Goal: Task Accomplishment & Management: Complete application form

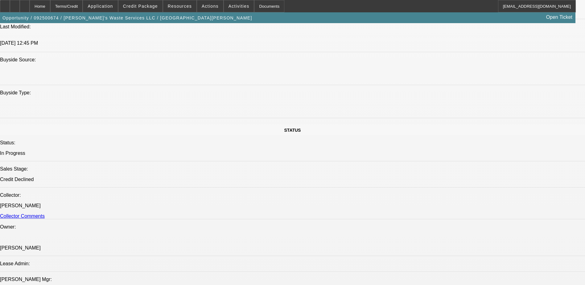
select select "0"
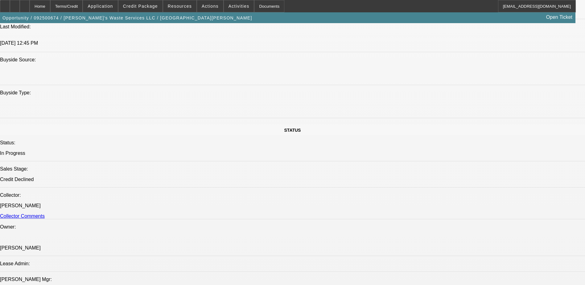
select select "0"
select select "1"
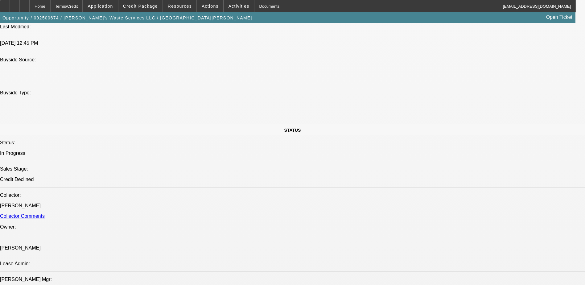
select select "1"
select select "6"
select select "1"
select select "6"
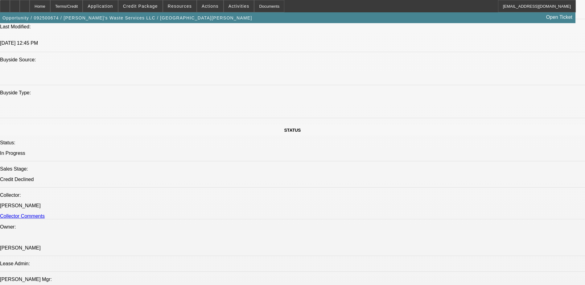
select select "1"
select select "6"
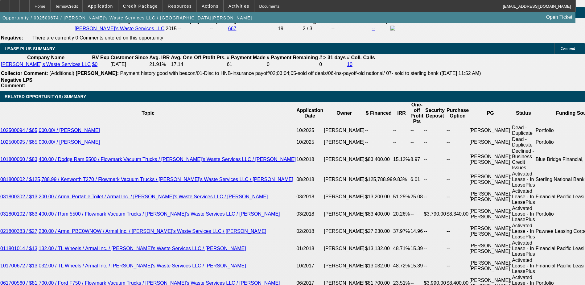
scroll to position [986, 0]
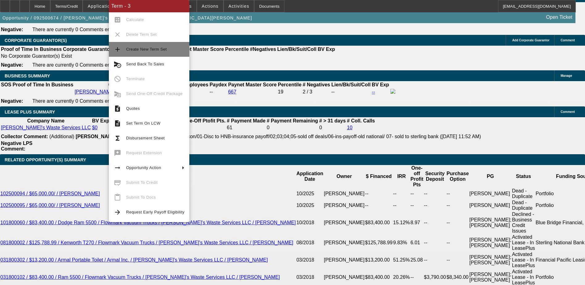
click at [131, 48] on span "Create New Term Set" at bounding box center [146, 49] width 41 height 5
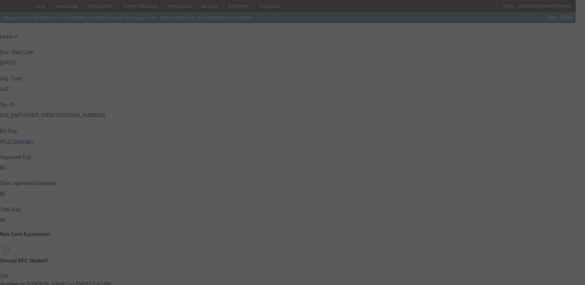
scroll to position [185, 0]
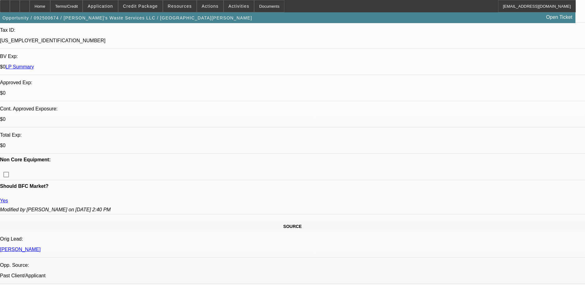
select select "0"
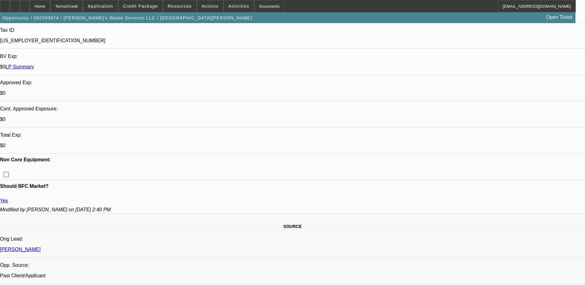
select select "0"
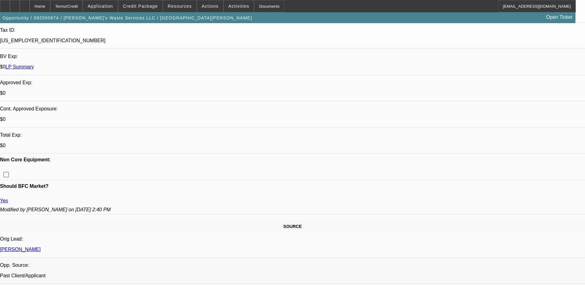
select select "0"
select select "1"
select select "6"
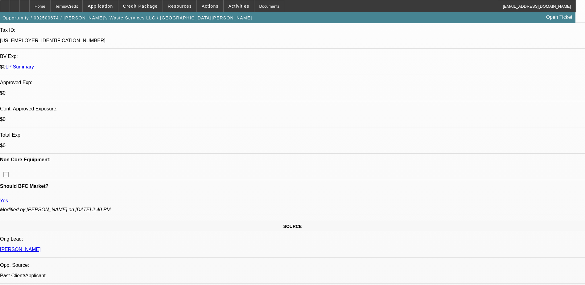
select select "1"
select select "6"
select select "1"
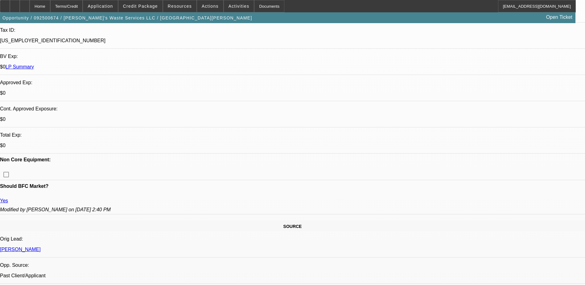
select select "6"
select select "1"
select select "6"
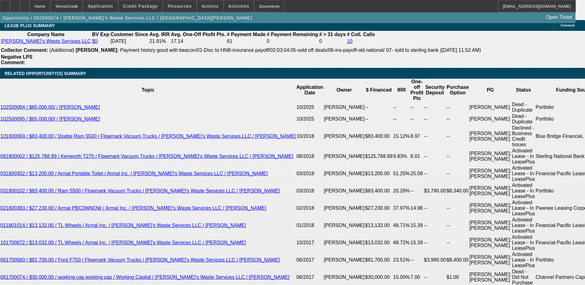
scroll to position [1083, 0]
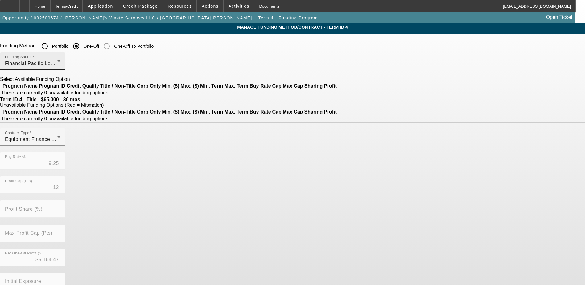
click at [60, 60] on div "Funding Source Financial Pacific Leasing, Inc." at bounding box center [32, 60] width 55 height 17
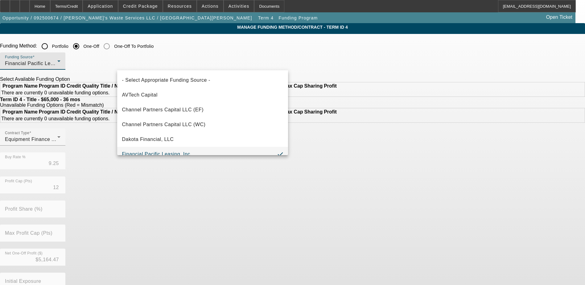
click at [161, 50] on div at bounding box center [292, 142] width 585 height 285
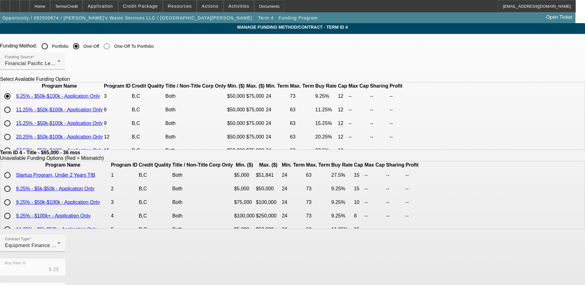
click at [51, 46] on input "Portfolio" at bounding box center [45, 46] width 12 height 12
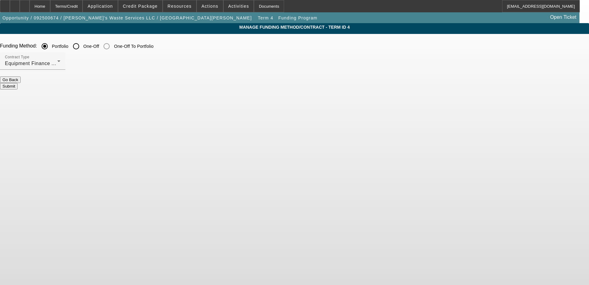
click at [18, 83] on button "Submit" at bounding box center [9, 86] width 18 height 6
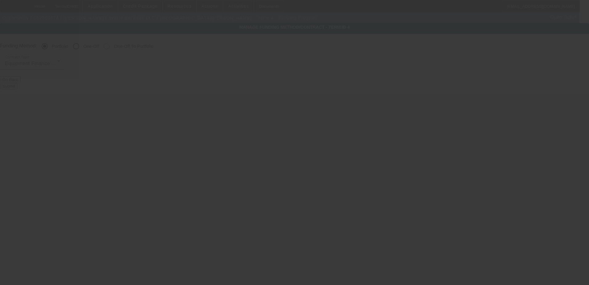
radio input "false"
radio input "true"
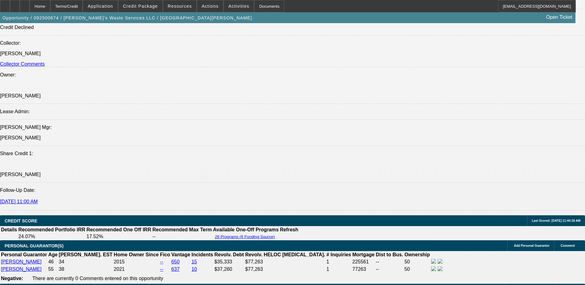
select select "0"
select select "6"
select select "0"
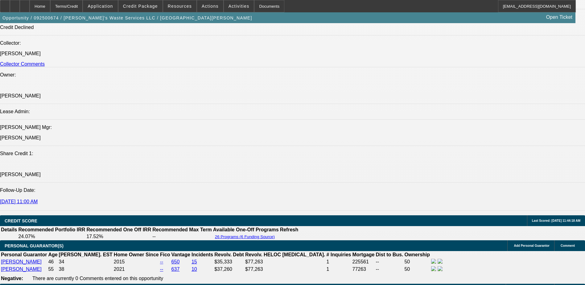
select select "0"
select select "6"
select select "0"
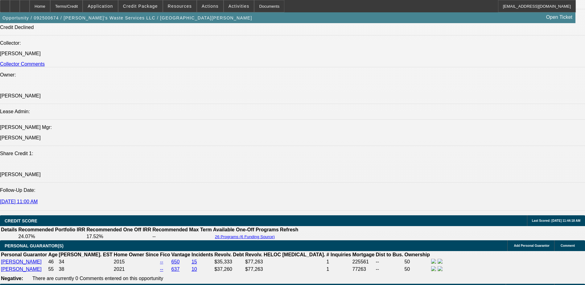
select select "0"
select select "6"
select select "0"
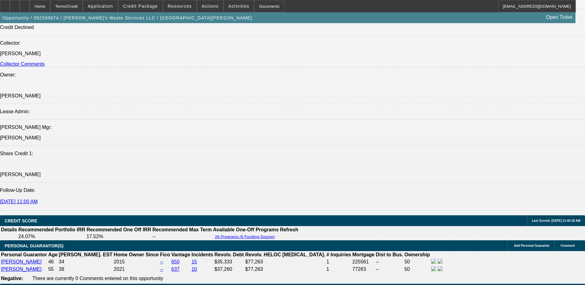
select select "6"
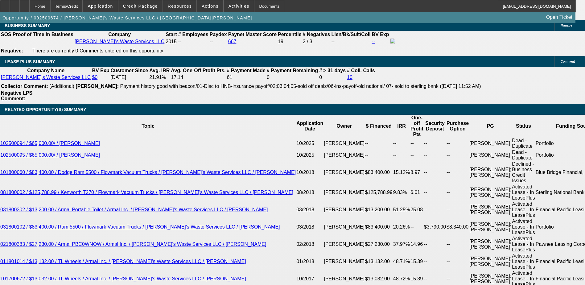
scroll to position [1046, 0]
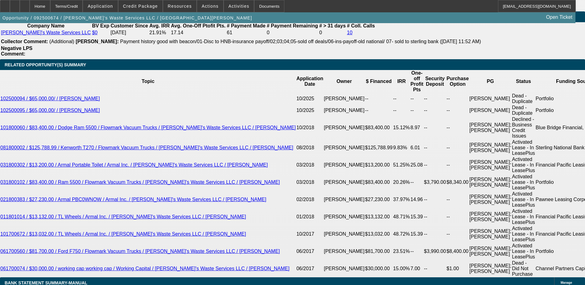
type input "UNKNOWN"
type input "30"
type input "$2,564.87"
type input "30"
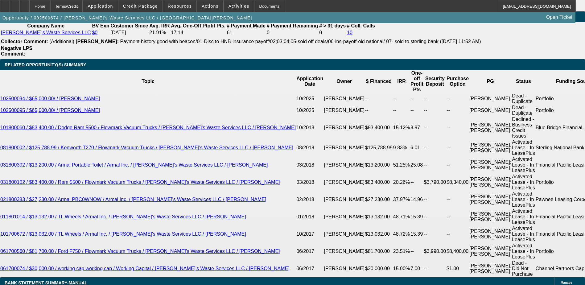
select select "2"
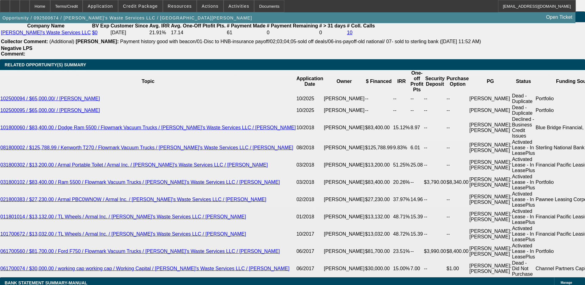
type input "$5,129.74"
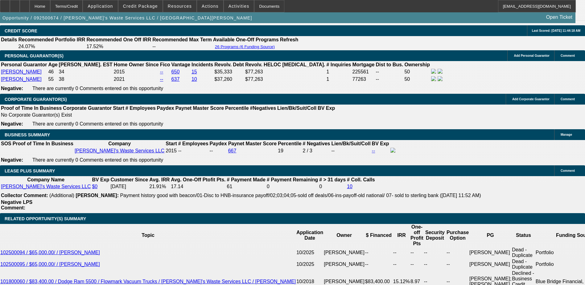
scroll to position [927, 0]
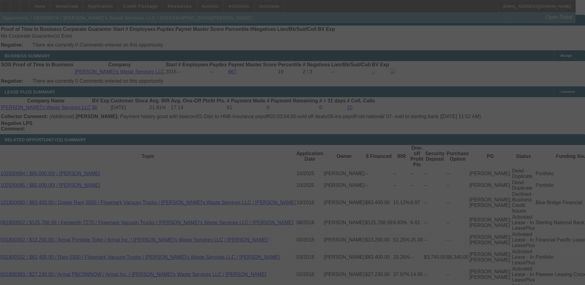
scroll to position [1081, 0]
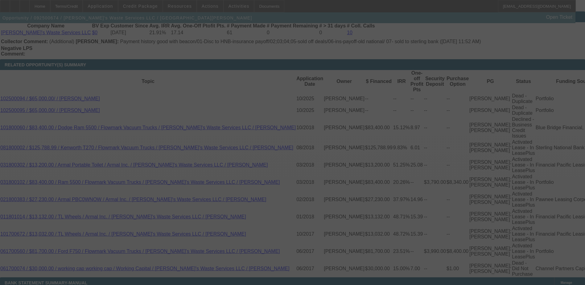
select select "0"
select select "2"
select select "0"
select select "6"
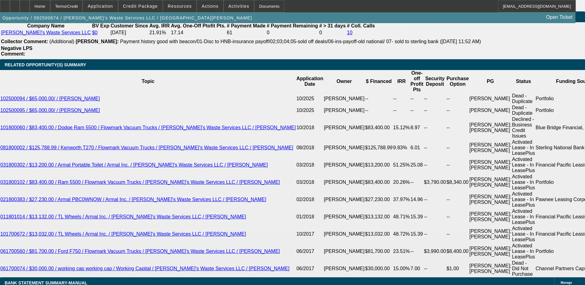
type input "0"
type input "UNKNOWN"
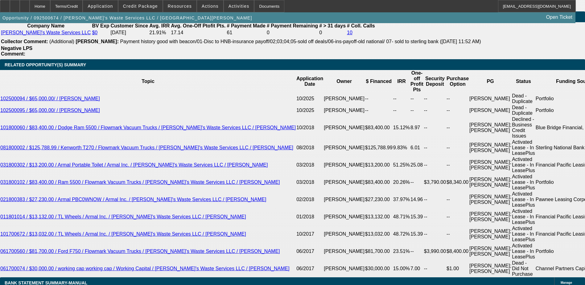
type input "$6,500.00"
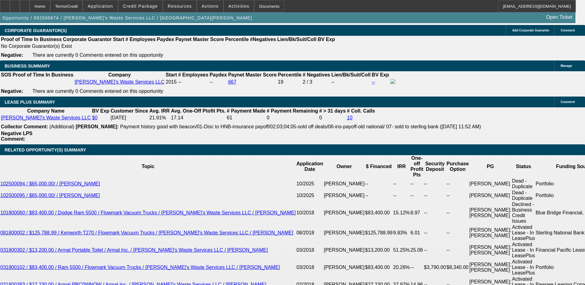
scroll to position [989, 0]
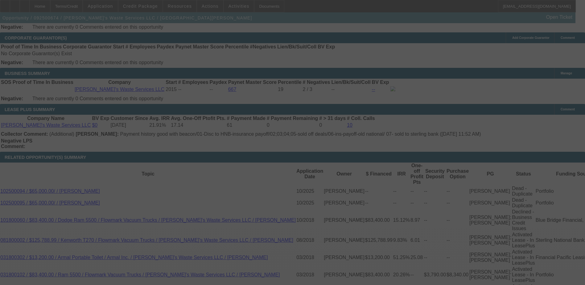
scroll to position [1081, 0]
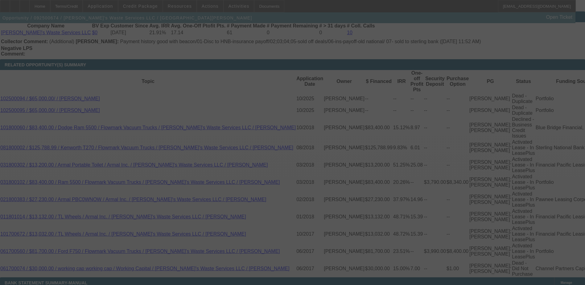
select select "0"
select select "2"
select select "0"
select select "6"
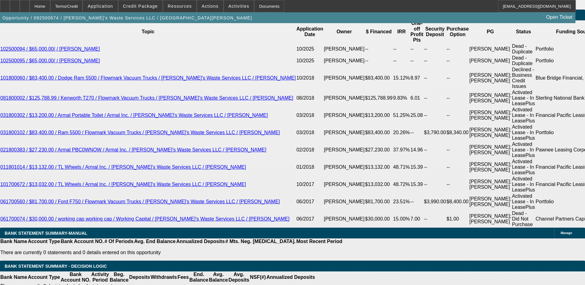
scroll to position [1074, 0]
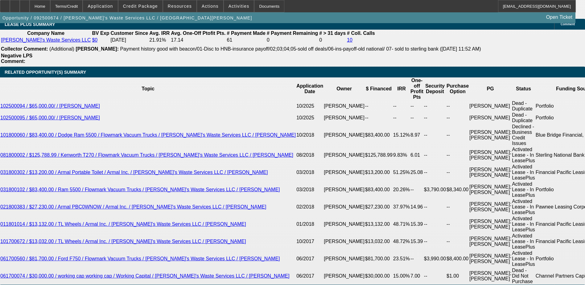
type input "2"
type input "UNKNOWN"
type input "24"
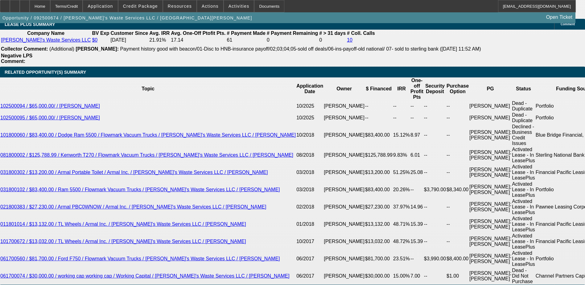
type input "$66,098.92"
type input "$33,049.46"
type input "$6,211.02"
type input "$3,105.51"
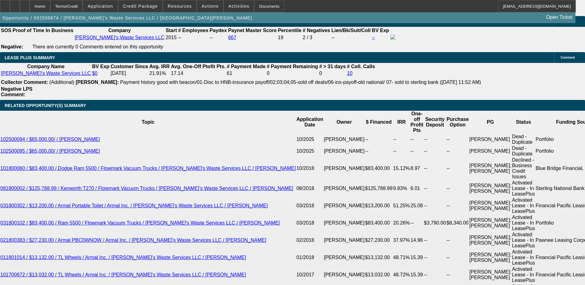
scroll to position [1012, 0]
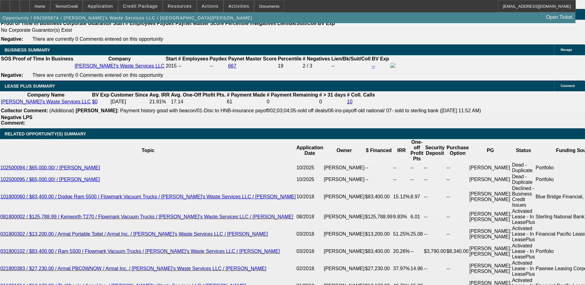
type input "24"
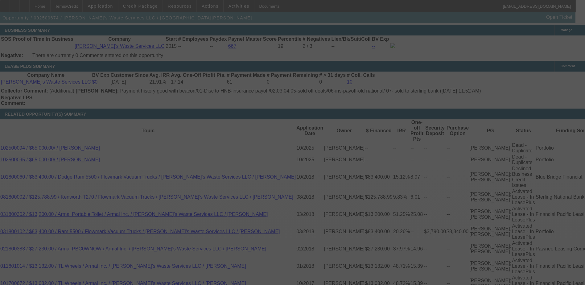
scroll to position [1043, 0]
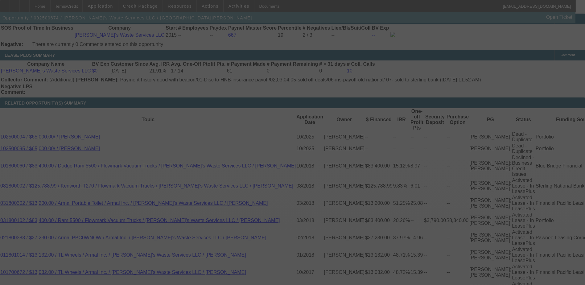
select select "0"
select select "2"
select select "0"
select select "6"
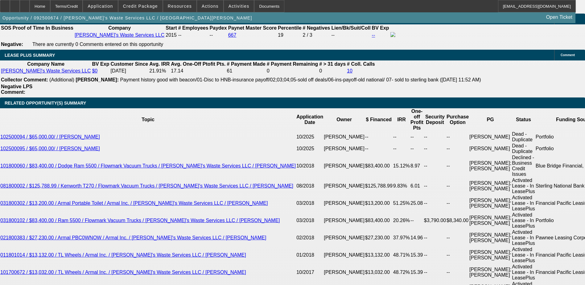
type input "2"
type input "UNKNOWN"
type input "$33,049.46"
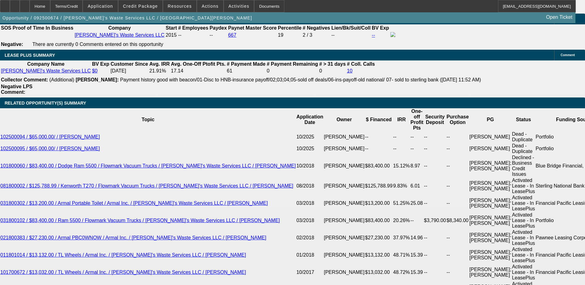
type input "$66,098.92"
type input "25"
type input "$2,997.24"
type input "$5,994.48"
type input "2"
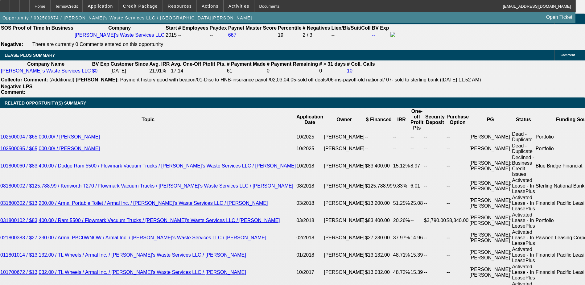
type input "$33,049.46"
type input "$66,098.92"
type input "3"
type input "$2.94"
type input "$5.88"
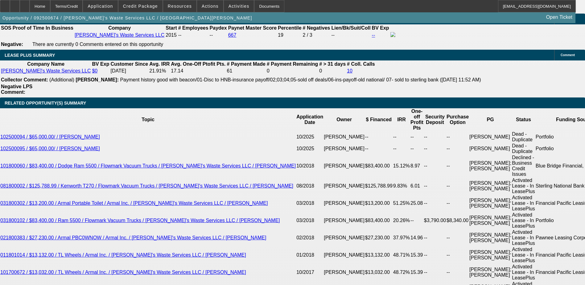
type input "30"
type input "1"
type input "$2,194.77"
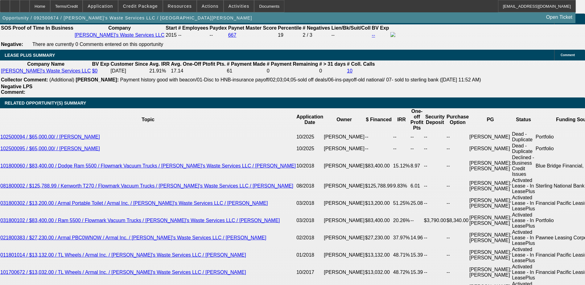
type input "$4,389.54"
type input "14"
type input "$2,580.39"
type input "$5,160.78"
type input "14.2"
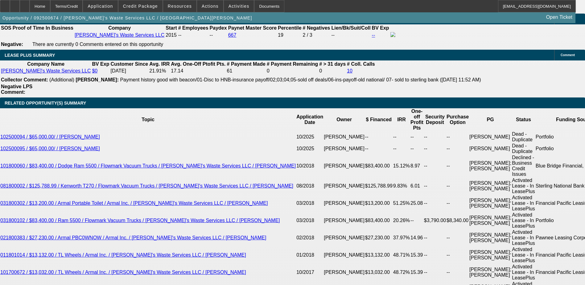
type input "$2,586.62"
type input "$5,173.24"
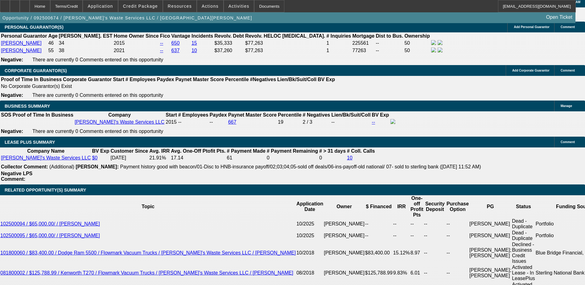
scroll to position [950, 0]
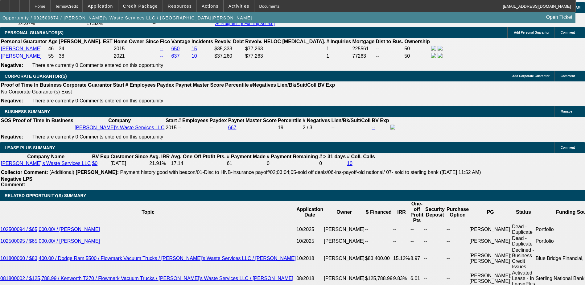
type input "14.2"
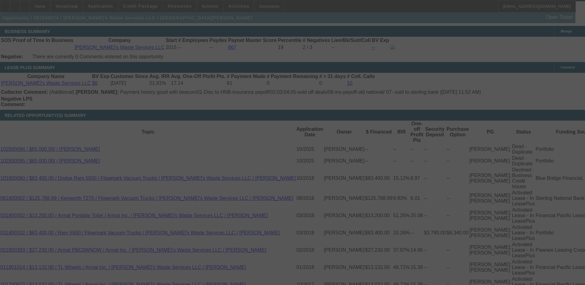
scroll to position [1074, 0]
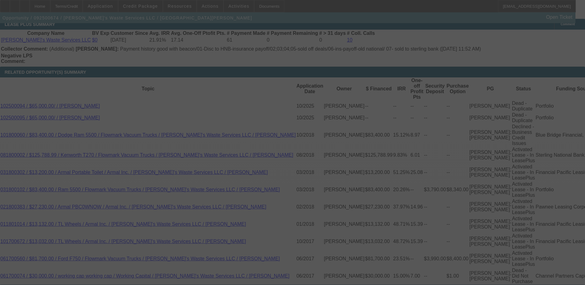
select select "0"
select select "2"
select select "0"
select select "6"
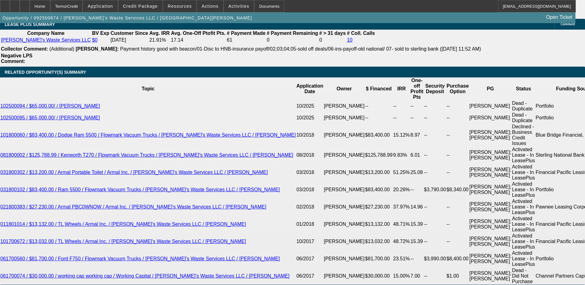
type input "14."
type input "UNKNOWN"
type input "$5,160.78"
type input "$2,580.39"
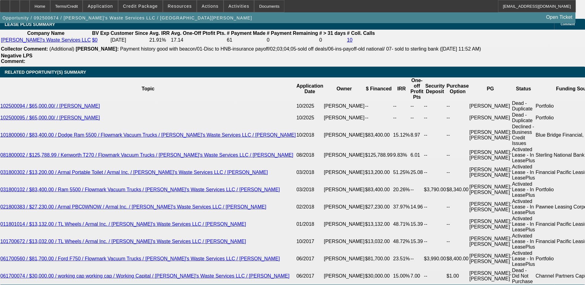
type input "14.4"
type input "$5,185.70"
type input "$2,592.85"
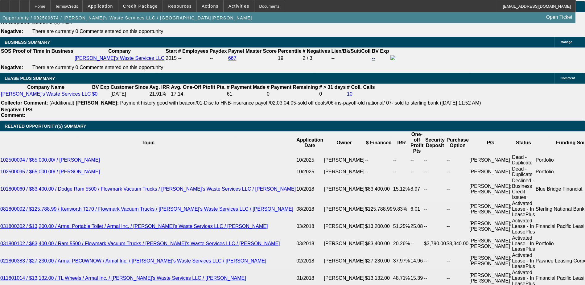
scroll to position [1012, 0]
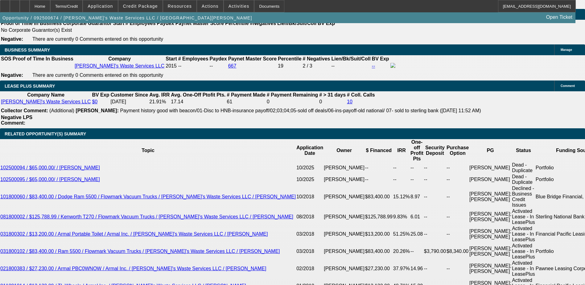
type input "14.4"
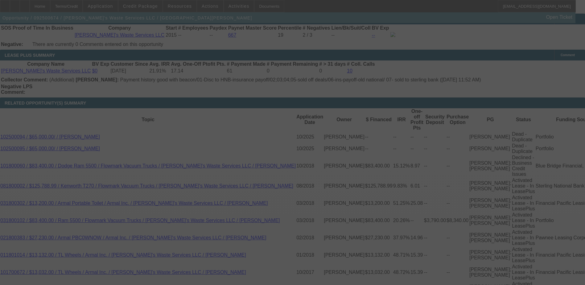
scroll to position [1074, 0]
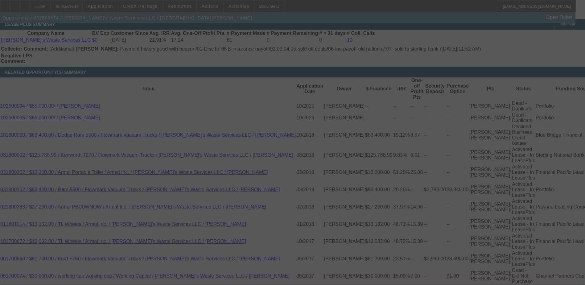
select select "0"
select select "2"
select select "0"
select select "6"
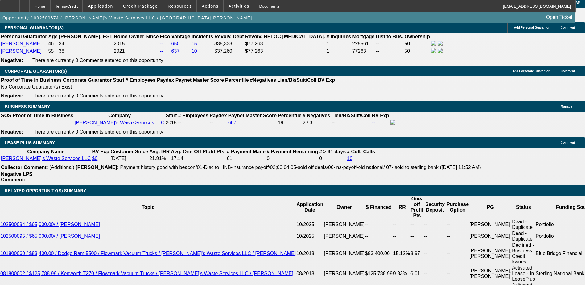
scroll to position [1048, 0]
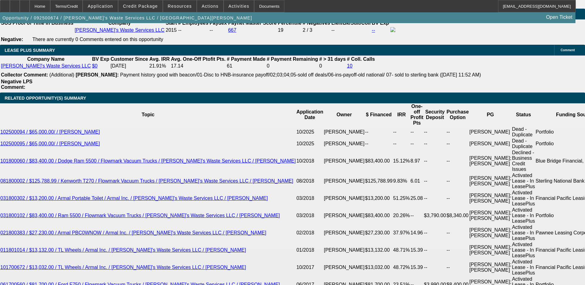
type input "14."
type input "UNKNOWN"
type input "$5,160.78"
type input "$2,580.39"
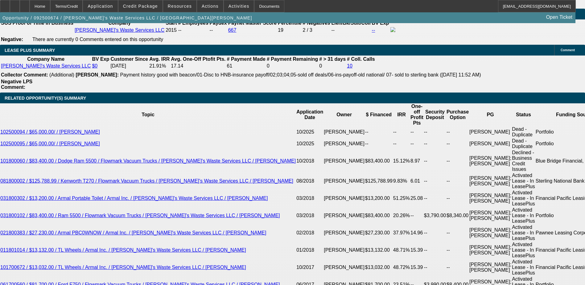
type input "14.6"
type input "$5,198.18"
type input "$2,599.09"
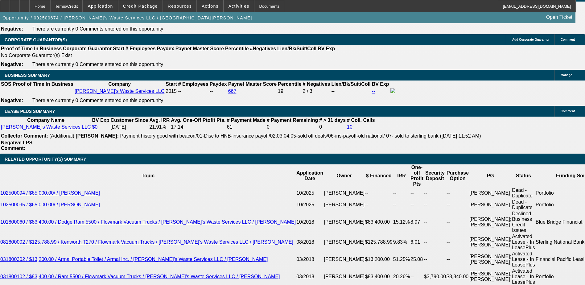
scroll to position [986, 0]
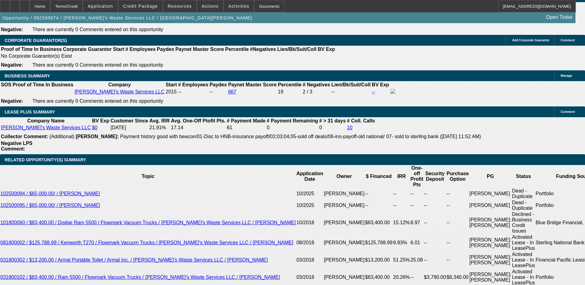
type input "14.6"
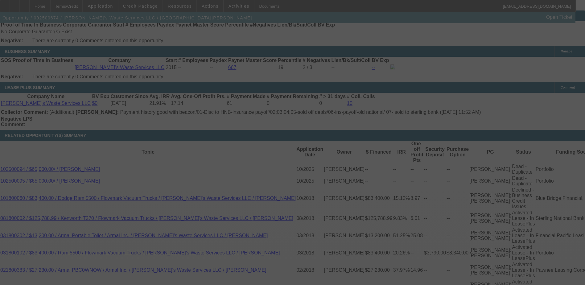
scroll to position [1048, 0]
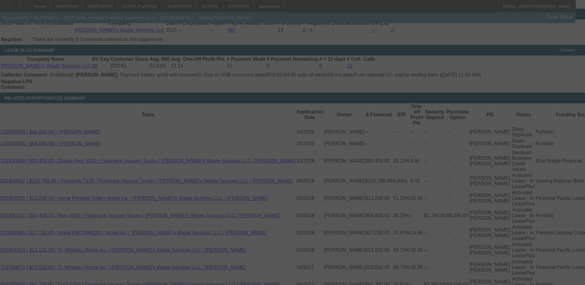
select select "0"
select select "2"
select select "0"
select select "6"
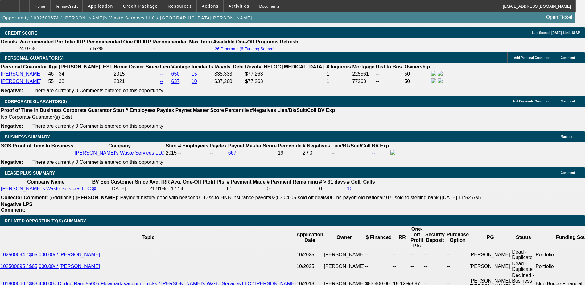
scroll to position [924, 0]
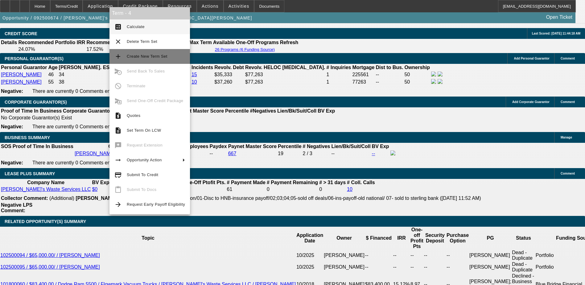
click at [132, 51] on button "add Create New Term Set" at bounding box center [149, 56] width 80 height 15
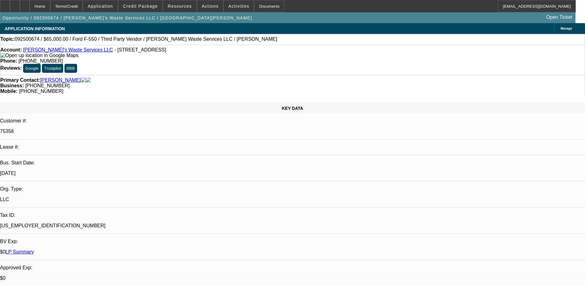
select select "0"
select select "2"
select select "0"
select select "2"
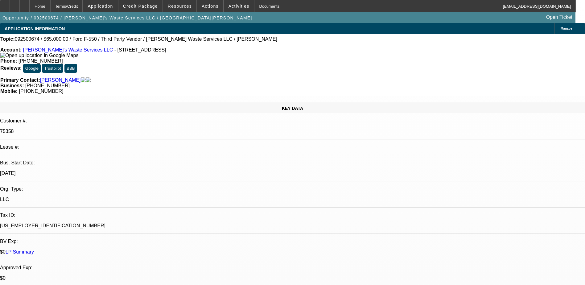
select select "0"
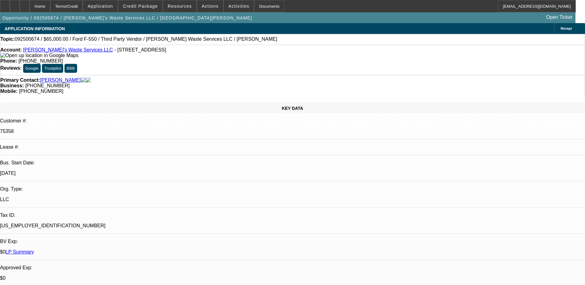
select select "0"
select select "1"
select select "2"
select select "6"
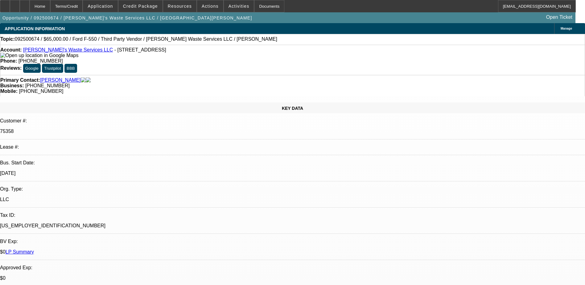
select select "1"
select select "2"
select select "6"
select select "1"
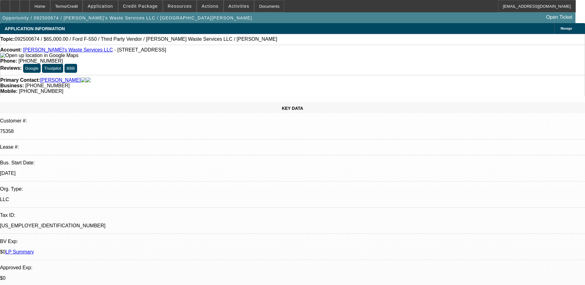
select select "6"
select select "1"
select select "6"
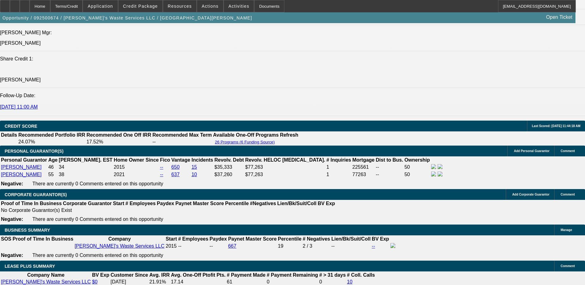
scroll to position [955, 0]
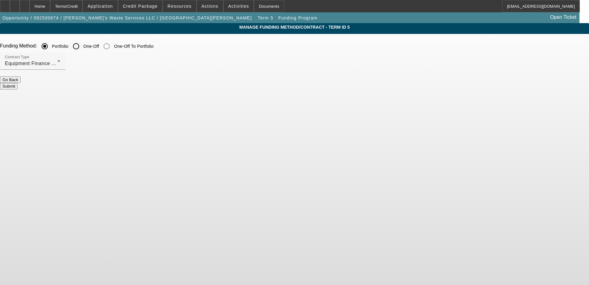
click at [82, 44] on input "One-Off" at bounding box center [76, 46] width 12 height 12
radio input "true"
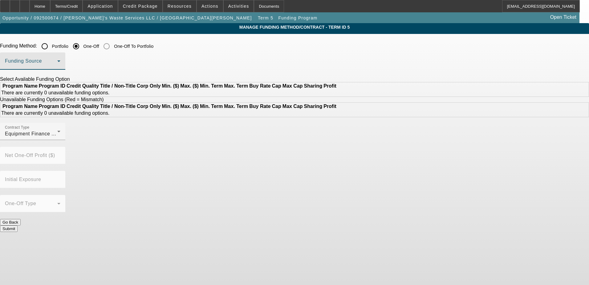
click at [57, 61] on span at bounding box center [31, 63] width 52 height 7
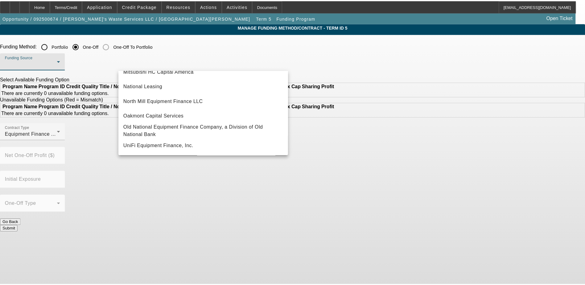
scroll to position [175, 0]
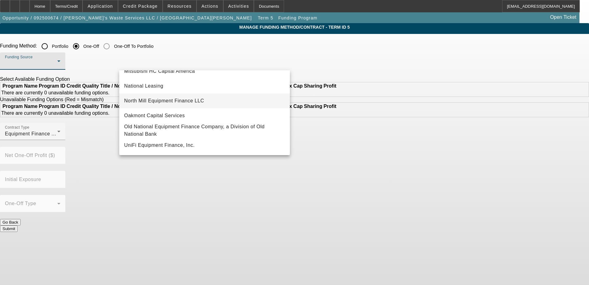
click at [167, 100] on span "North Mill Equipment Finance LLC" at bounding box center [164, 100] width 80 height 7
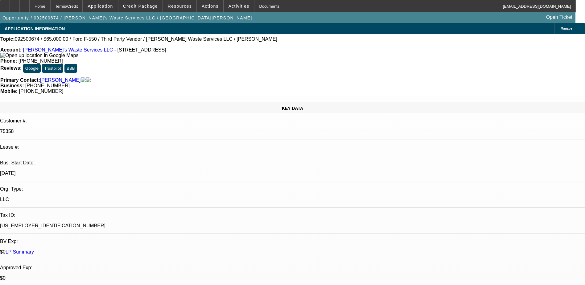
select select "0"
select select "2"
select select "0"
select select "2"
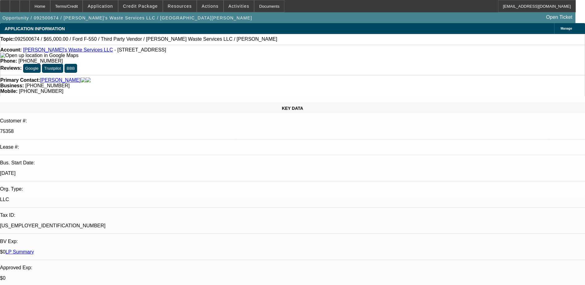
select select "0"
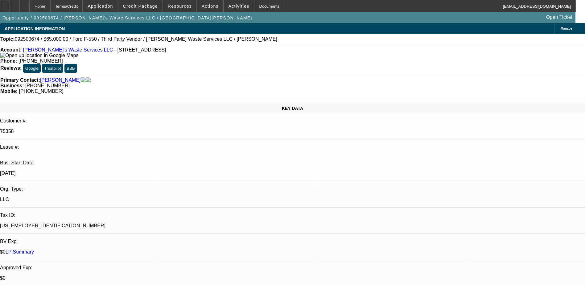
select select "0"
select select "1"
select select "2"
select select "6"
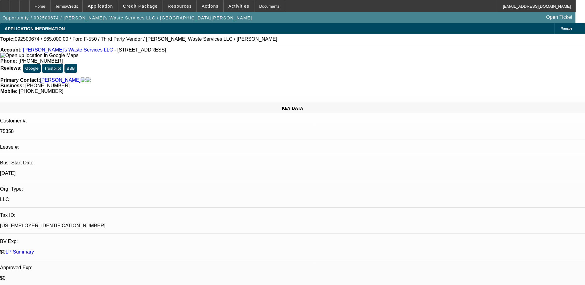
select select "1"
select select "2"
select select "6"
select select "1"
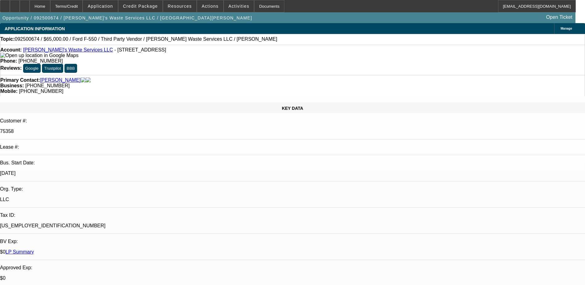
select select "6"
select select "1"
select select "6"
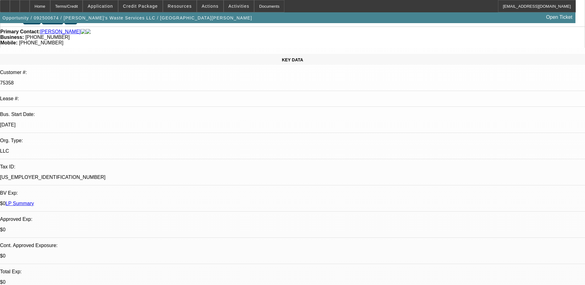
scroll to position [123, 0]
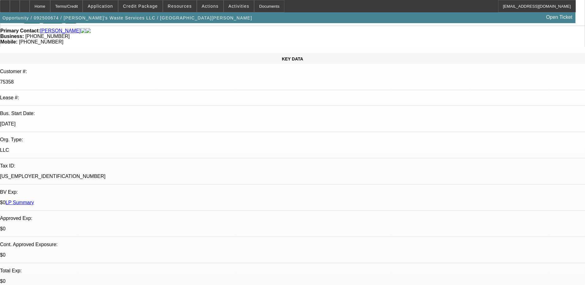
scroll to position [0, 0]
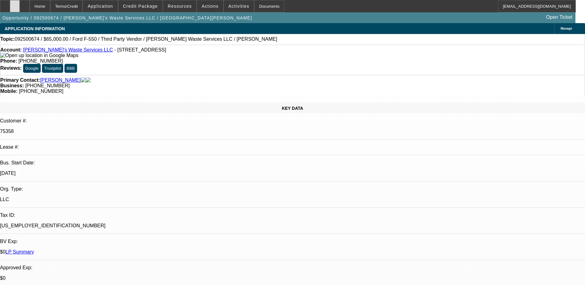
click at [15, 4] on icon at bounding box center [15, 4] width 0 height 0
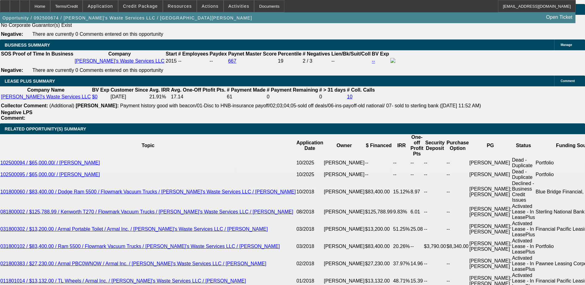
scroll to position [1048, 0]
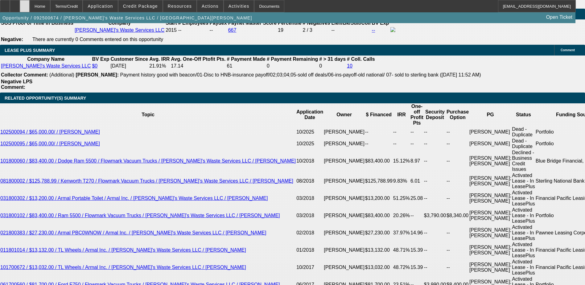
click at [30, 10] on div at bounding box center [25, 6] width 10 height 12
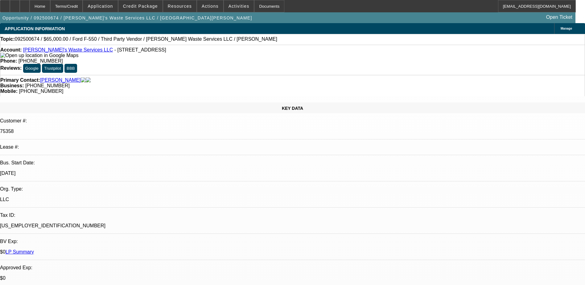
select select "0"
select select "2"
select select "0"
select select "2"
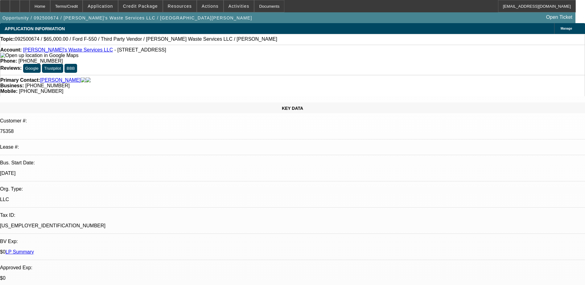
select select "0"
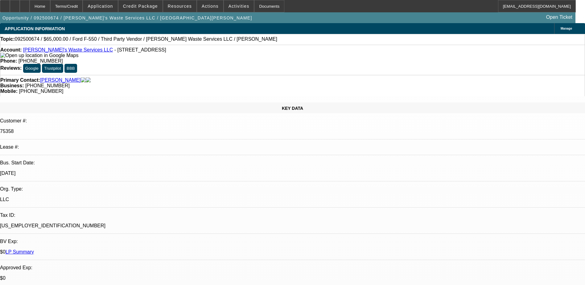
select select "0"
select select "1"
select select "2"
select select "6"
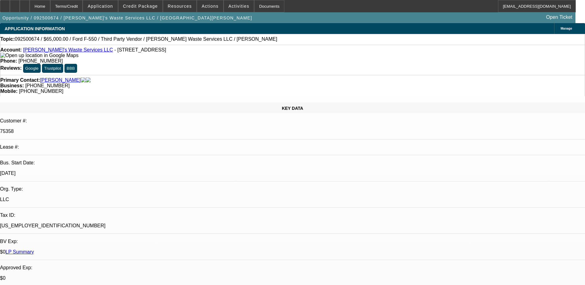
select select "1"
select select "2"
select select "6"
select select "1"
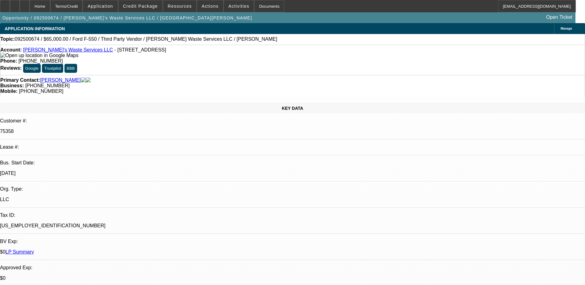
select select "6"
select select "1"
select select "6"
select select "0"
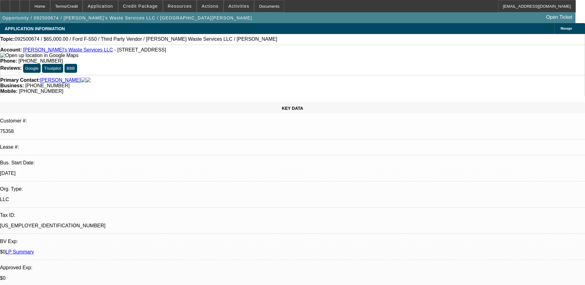
select select "2"
select select "0"
select select "2"
select select "0"
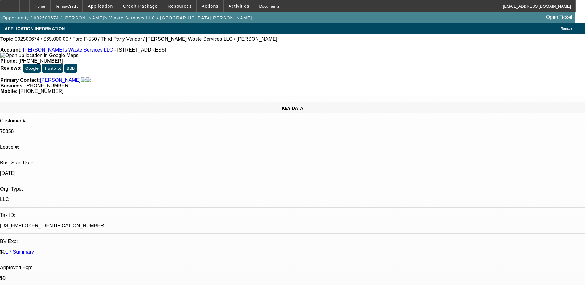
select select "0"
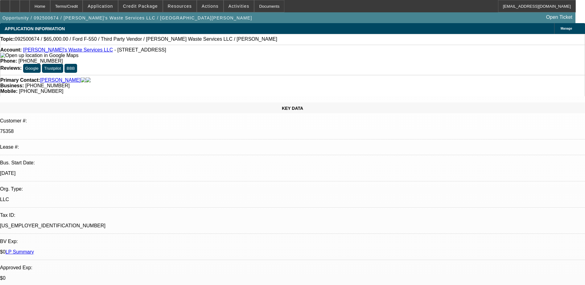
select select "0"
select select "1"
select select "2"
select select "6"
select select "1"
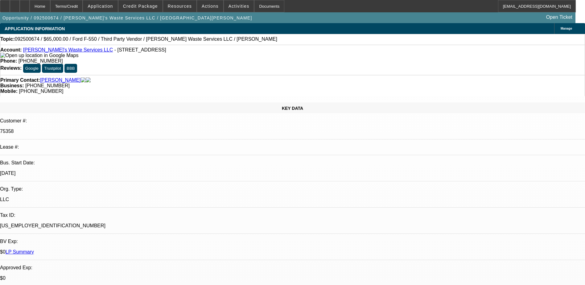
select select "2"
select select "6"
select select "1"
select select "6"
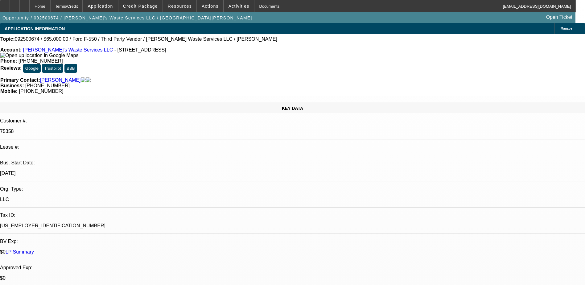
select select "1"
select select "6"
click at [30, 10] on div at bounding box center [25, 6] width 10 height 12
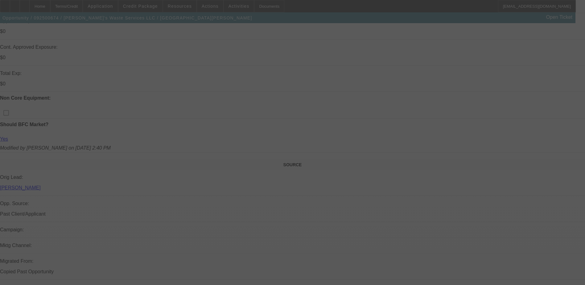
scroll to position [244, 0]
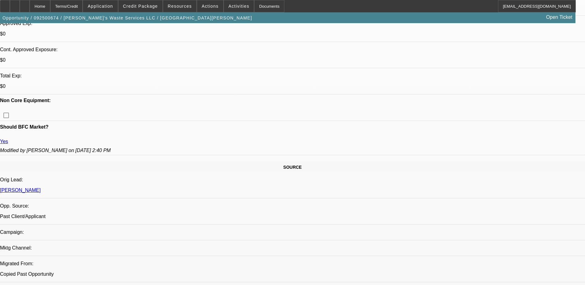
select select "0"
select select "2"
select select "0"
select select "2"
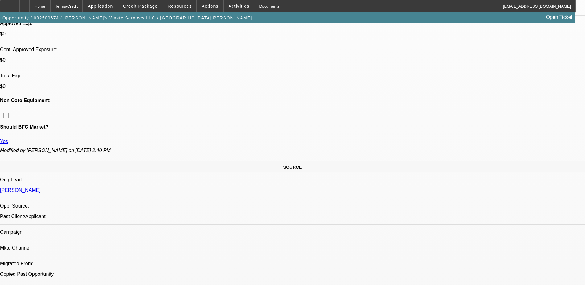
select select "0"
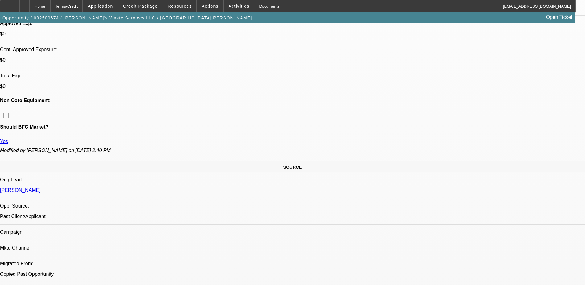
select select "0"
select select "1"
select select "2"
select select "6"
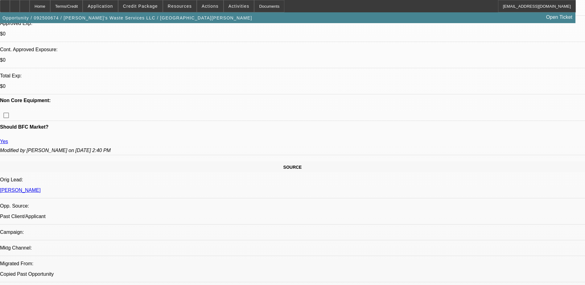
select select "1"
select select "2"
select select "6"
select select "1"
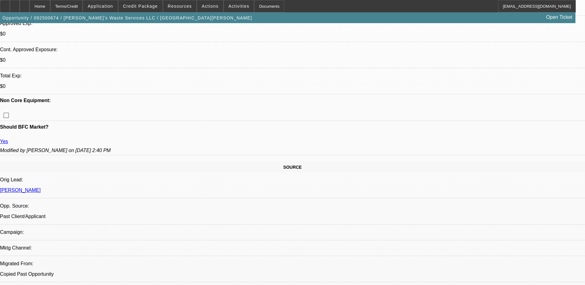
select select "6"
select select "1"
select select "6"
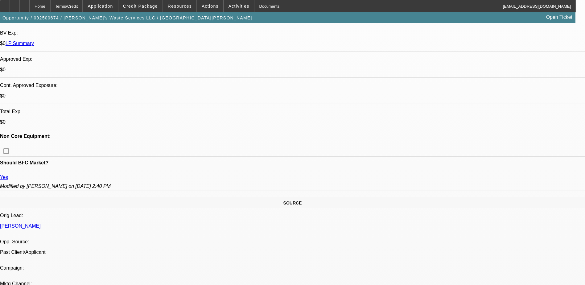
scroll to position [121, 0]
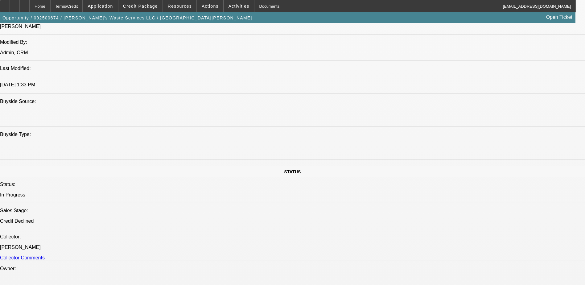
scroll to position [585, 0]
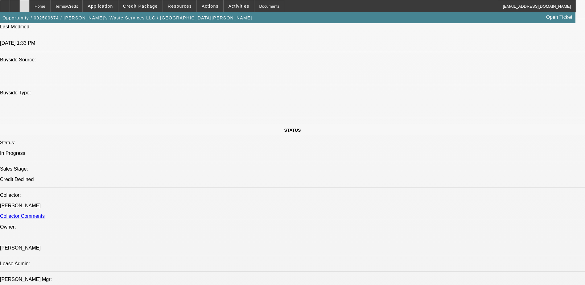
click at [30, 9] on div at bounding box center [25, 6] width 10 height 12
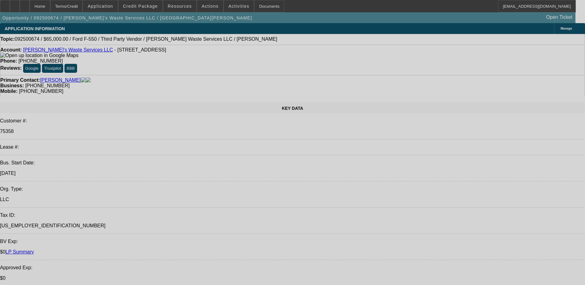
select select "0"
select select "2"
select select "0"
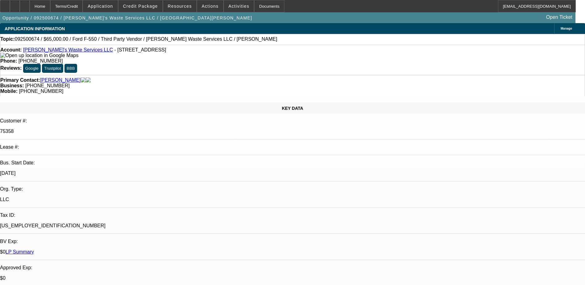
select select "0"
select select "2"
select select "0"
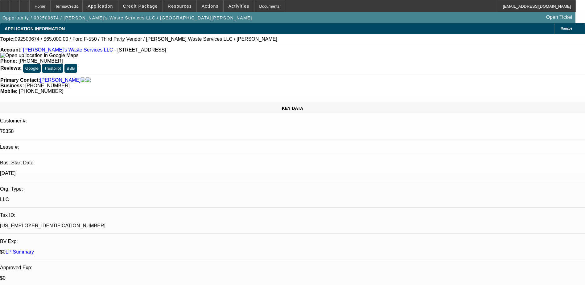
select select "0"
select select "1"
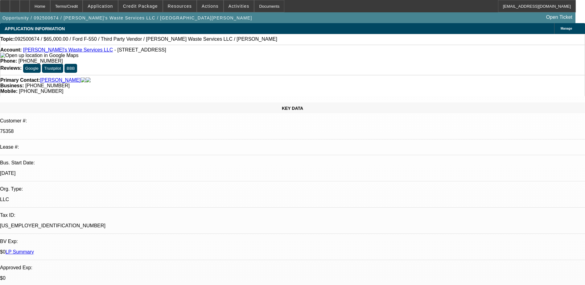
select select "2"
select select "6"
select select "1"
select select "2"
select select "6"
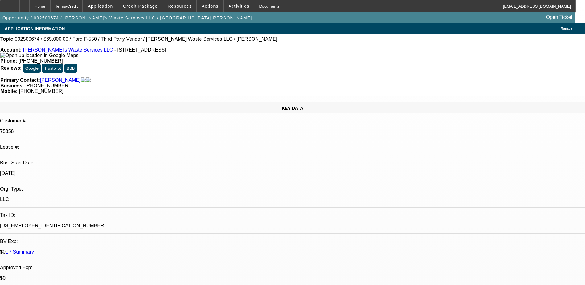
select select "1"
select select "6"
select select "1"
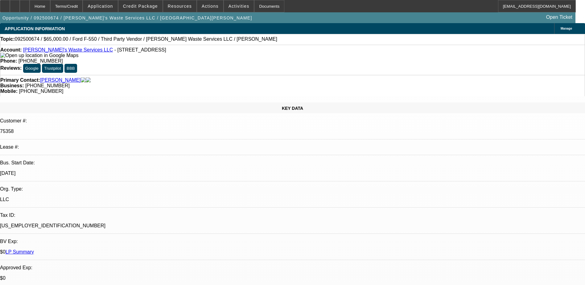
select select "6"
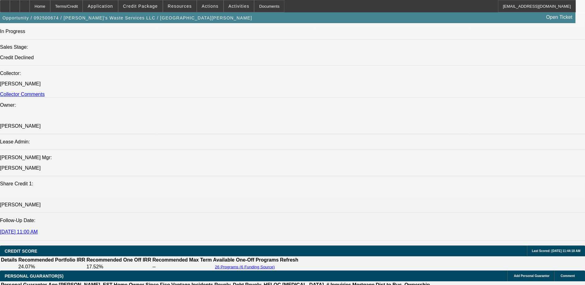
scroll to position [770, 0]
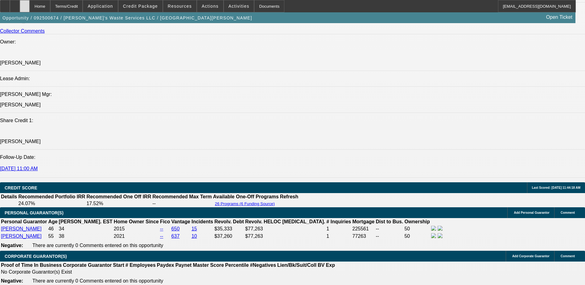
click at [30, 4] on div at bounding box center [25, 6] width 10 height 12
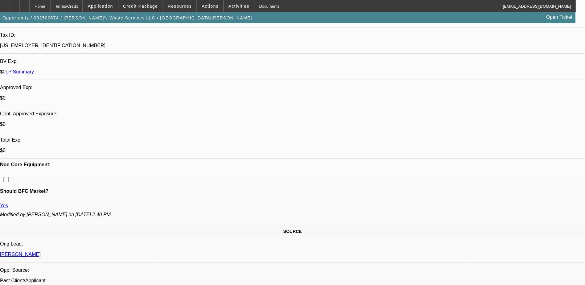
select select "0"
select select "2"
select select "0"
select select "2"
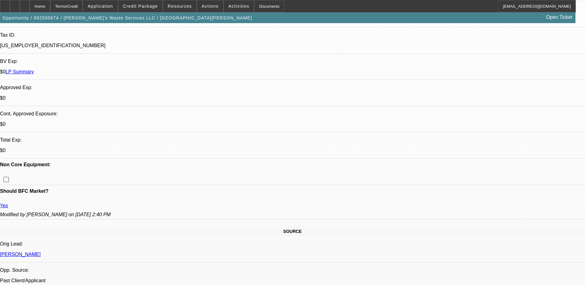
select select "0"
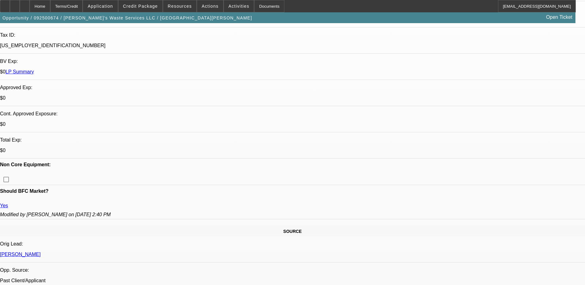
select select "0"
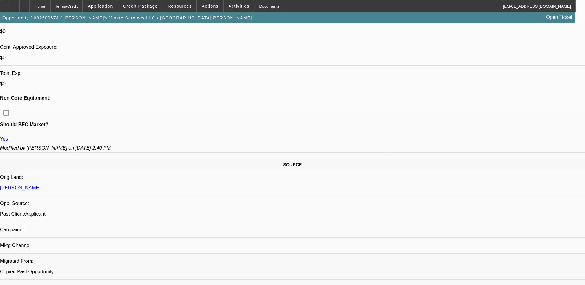
select select "1"
select select "2"
select select "6"
select select "1"
select select "2"
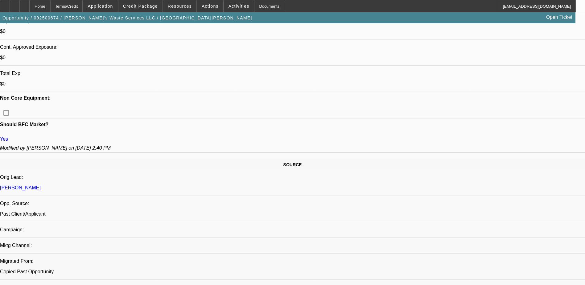
select select "6"
select select "1"
select select "6"
select select "1"
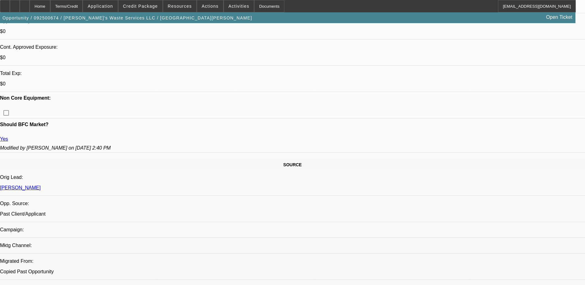
select select "1"
select select "6"
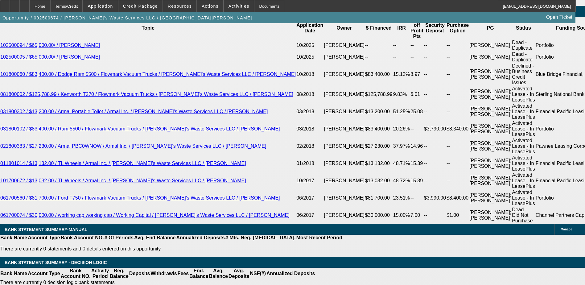
scroll to position [1083, 0]
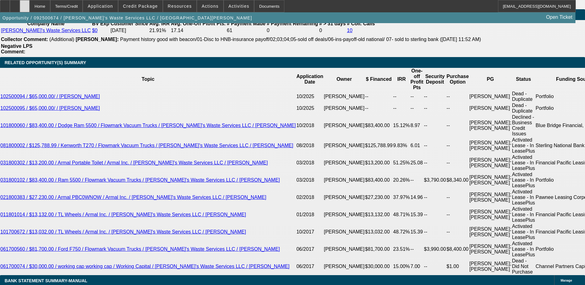
click at [25, 4] on icon at bounding box center [25, 4] width 0 height 0
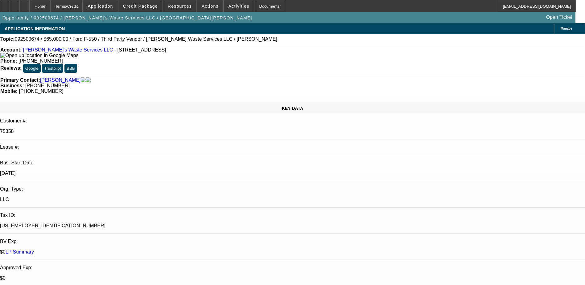
select select "0"
select select "2"
select select "0"
select select "2"
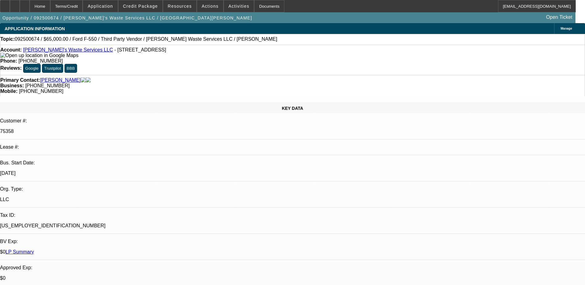
select select "0"
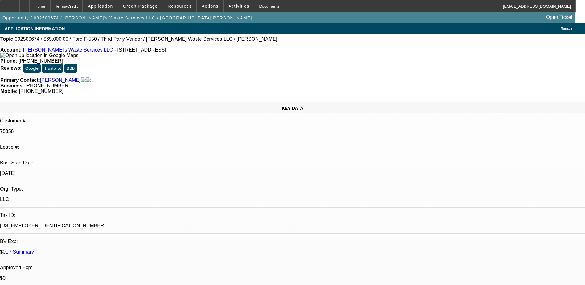
select select "0"
select select "1"
select select "2"
select select "6"
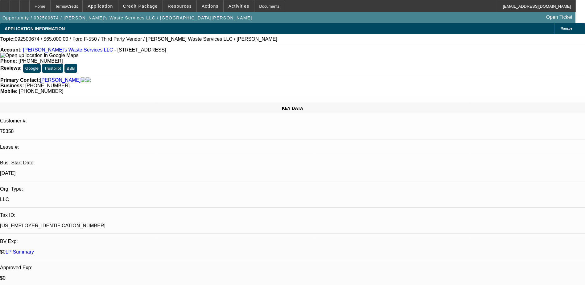
select select "1"
select select "2"
select select "6"
select select "1"
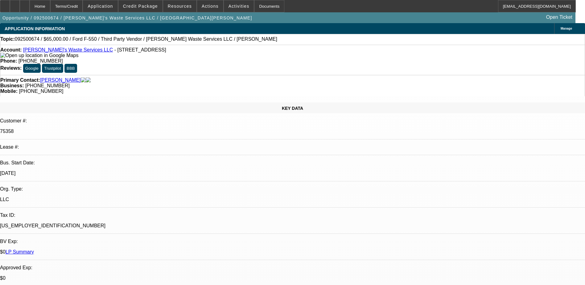
select select "6"
select select "1"
select select "6"
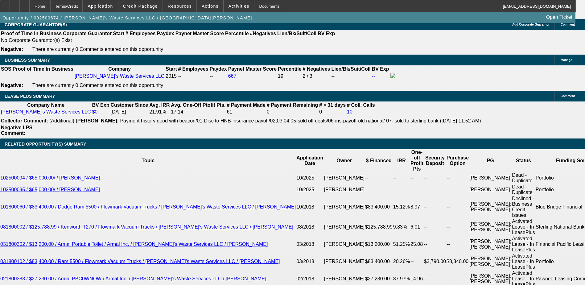
scroll to position [1083, 0]
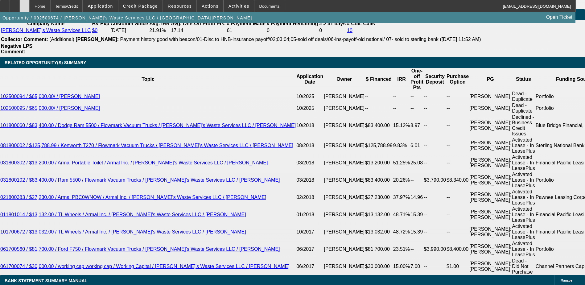
click at [30, 7] on div at bounding box center [25, 6] width 10 height 12
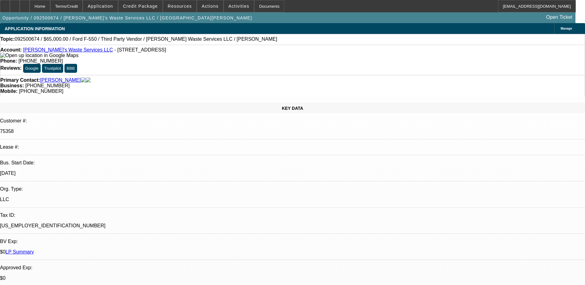
select select "0"
select select "2"
select select "0"
select select "2"
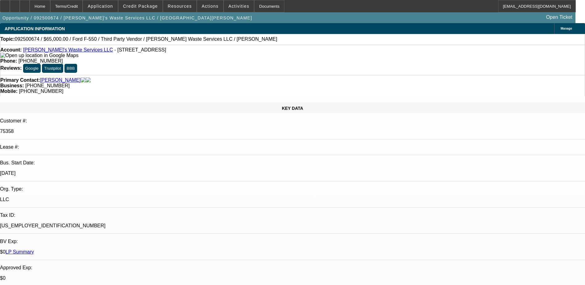
select select "0"
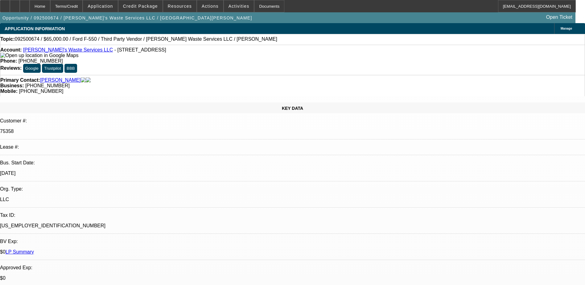
select select "0"
select select "1"
select select "2"
select select "6"
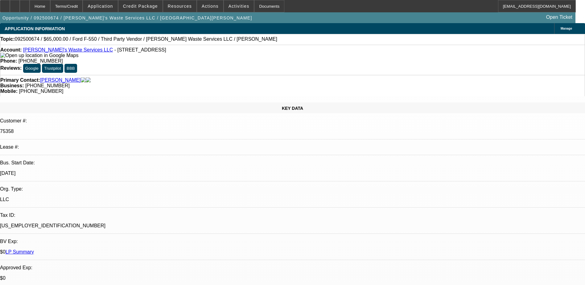
select select "1"
select select "2"
select select "6"
select select "1"
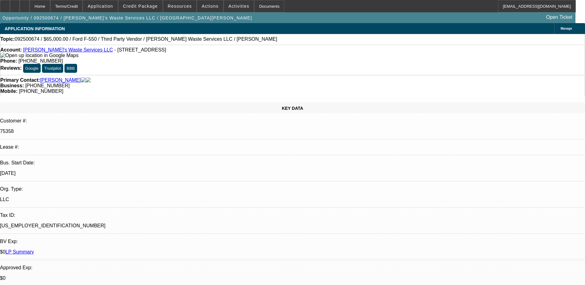
select select "6"
select select "1"
select select "6"
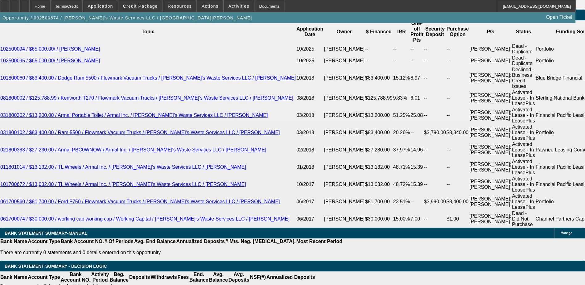
scroll to position [1048, 0]
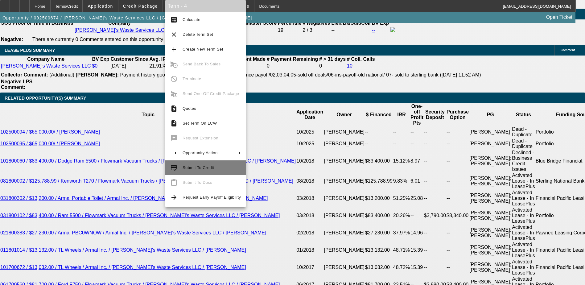
click at [206, 166] on span "Submit To Credit" at bounding box center [197, 167] width 31 height 5
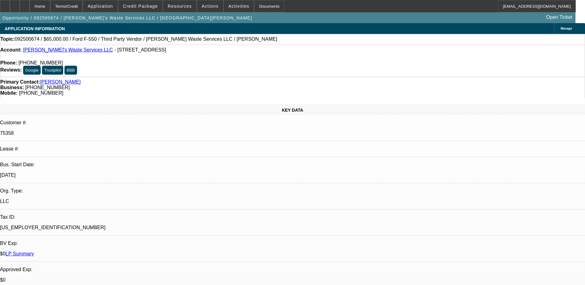
select select "0"
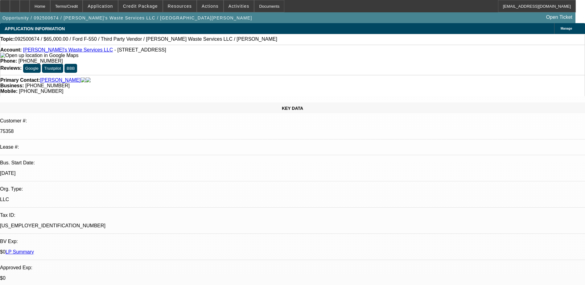
select select "2"
select select "0"
select select "2"
select select "0"
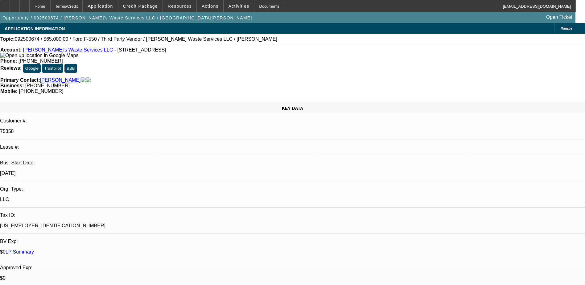
select select "0"
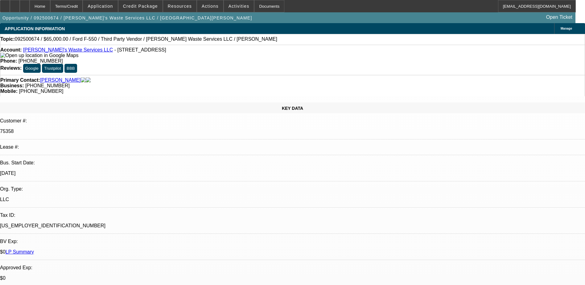
select select "0"
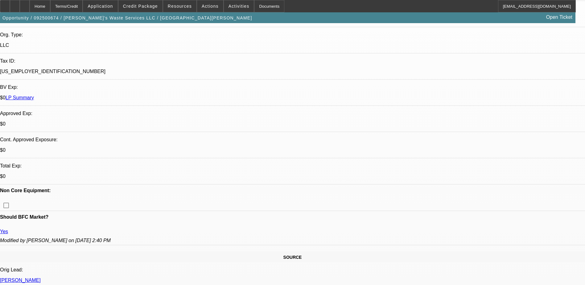
select select "1"
select select "2"
select select "6"
select select "1"
select select "2"
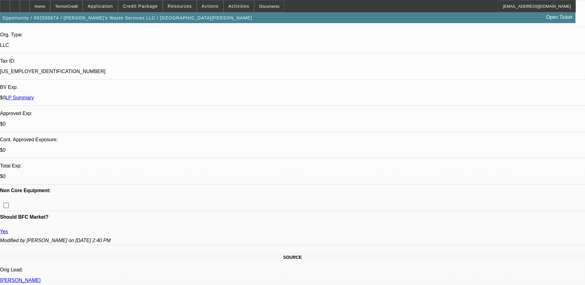
select select "6"
select select "1"
select select "6"
select select "1"
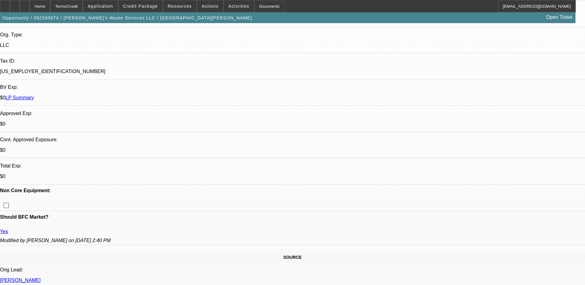
select select "1"
select select "6"
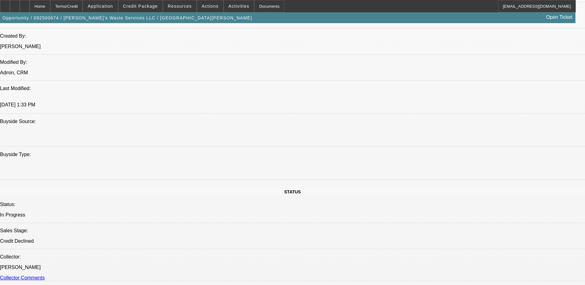
scroll to position [616, 0]
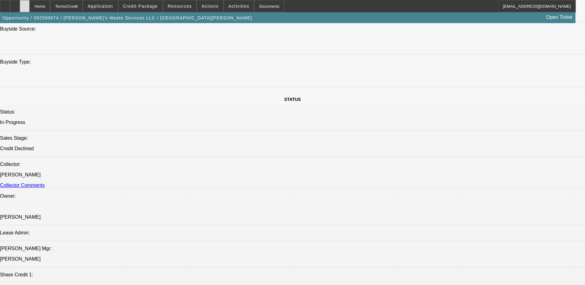
click at [30, 8] on div at bounding box center [25, 6] width 10 height 12
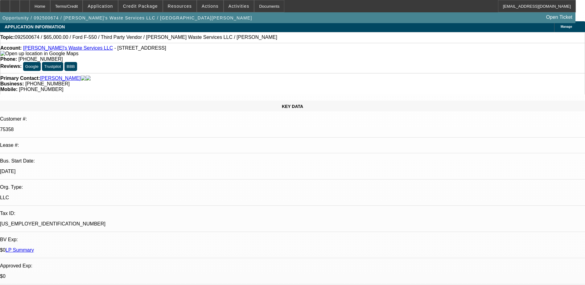
select select "0"
select select "2"
select select "0"
select select "2"
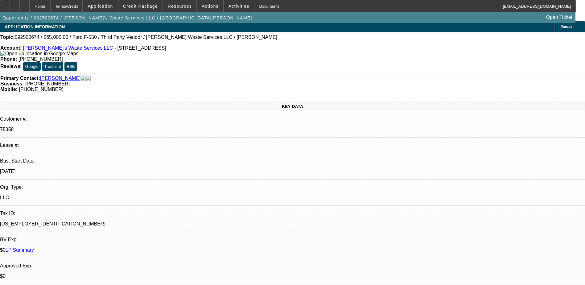
select select "0"
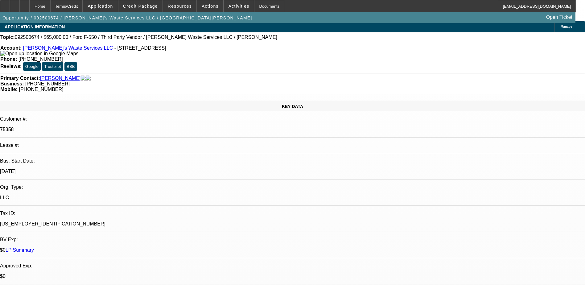
select select "0"
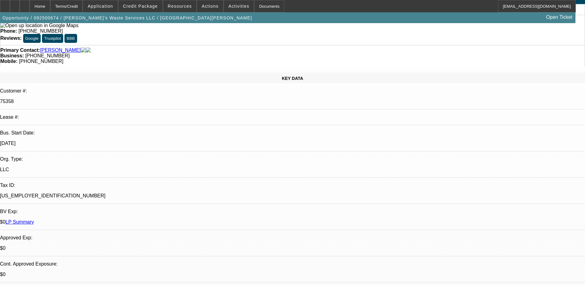
select select "1"
select select "2"
select select "6"
select select "1"
select select "2"
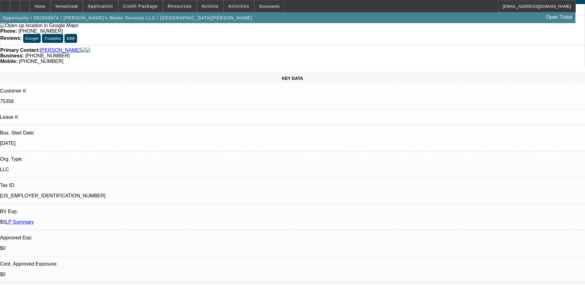
select select "6"
select select "1"
select select "6"
select select "1"
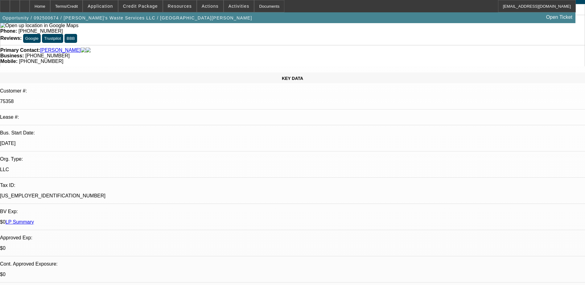
select select "1"
select select "6"
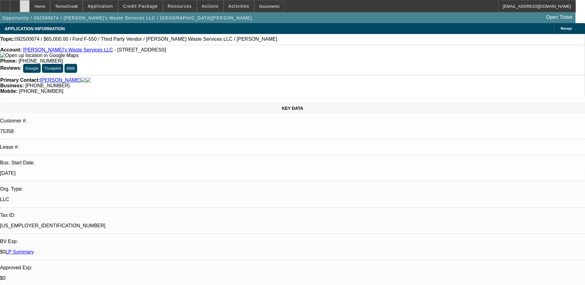
click at [30, 8] on div at bounding box center [25, 6] width 10 height 12
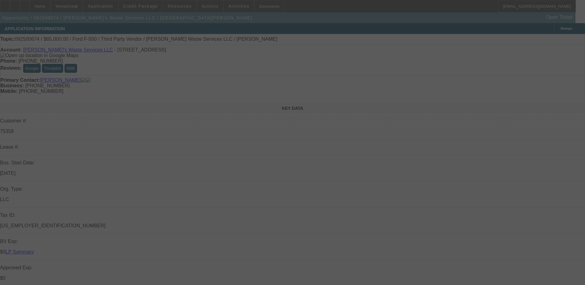
select select "0"
select select "2"
select select "0"
select select "2"
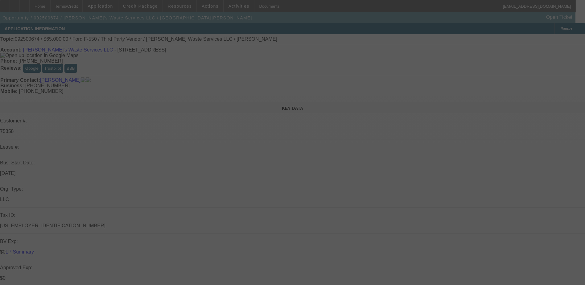
select select "0"
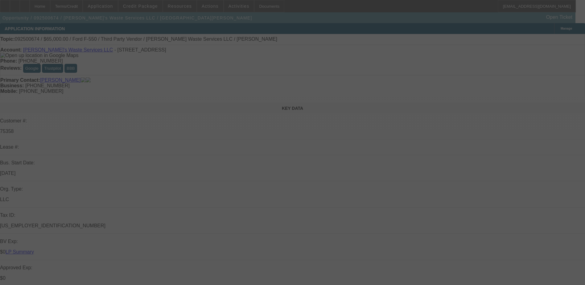
select select "0"
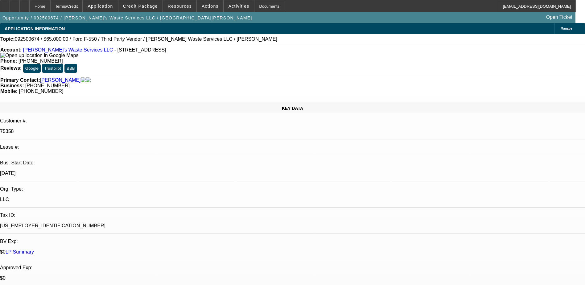
select select "1"
select select "2"
select select "6"
select select "1"
select select "2"
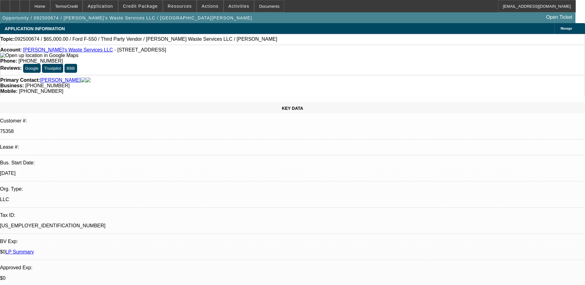
select select "6"
select select "1"
select select "6"
select select "1"
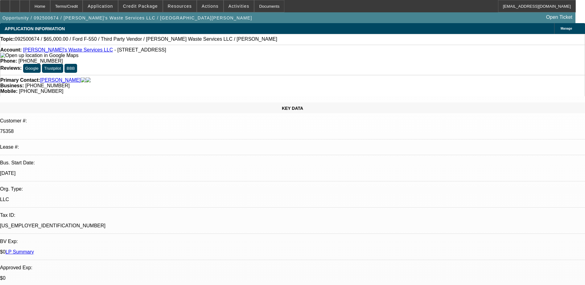
select select "1"
select select "6"
click at [30, 9] on div at bounding box center [25, 6] width 10 height 12
select select "0"
select select "2"
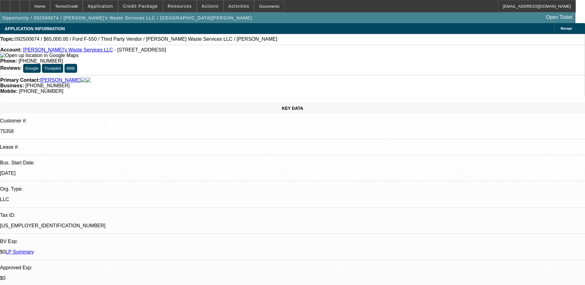
select select "0"
select select "2"
select select "0"
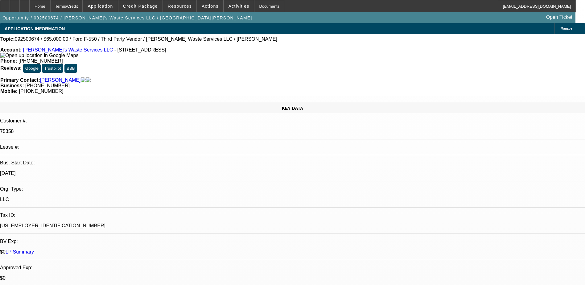
select select "0"
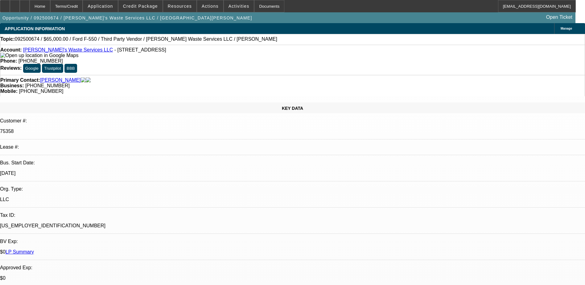
select select "1"
select select "2"
select select "6"
select select "1"
select select "2"
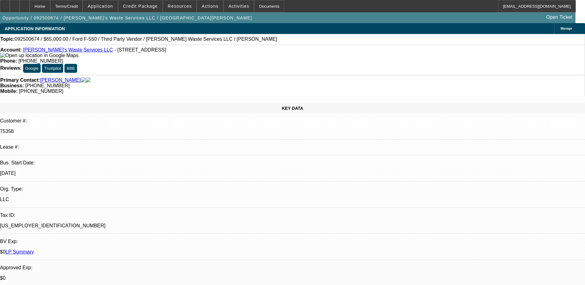
select select "6"
select select "1"
select select "6"
select select "1"
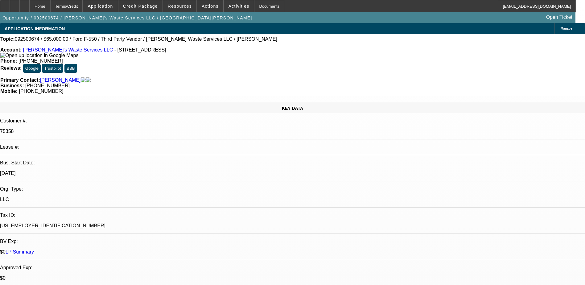
select select "1"
select select "6"
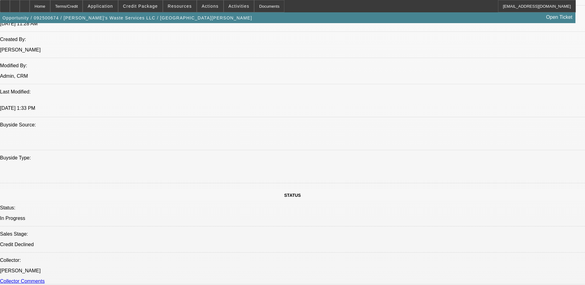
scroll to position [585, 0]
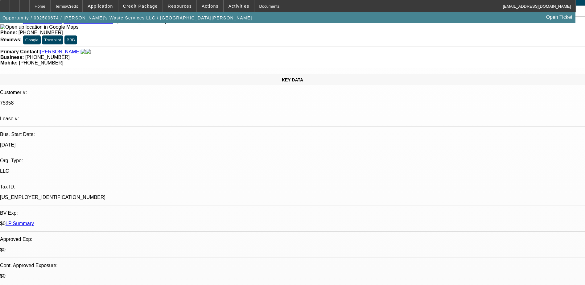
scroll to position [0, 0]
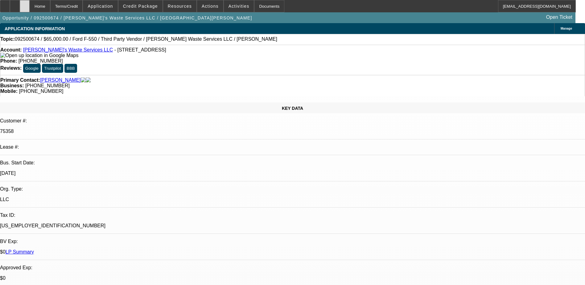
click at [30, 7] on div at bounding box center [25, 6] width 10 height 12
select select "0"
select select "2"
select select "0"
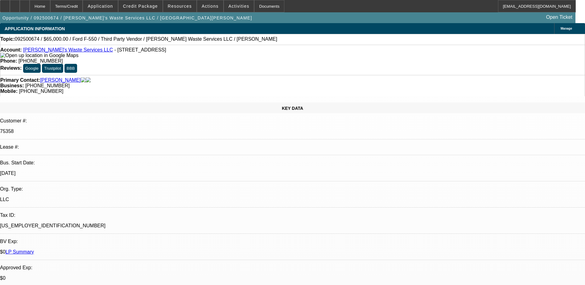
select select "2"
select select "0"
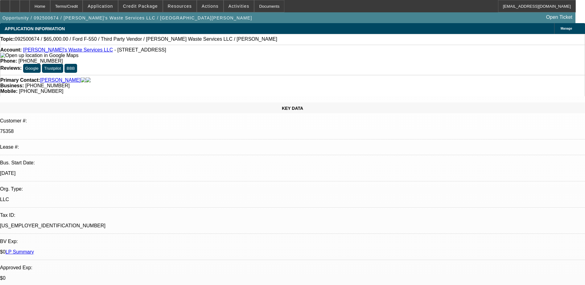
select select "0"
select select "1"
select select "2"
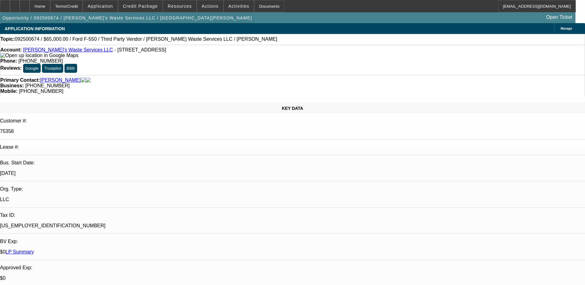
select select "6"
select select "1"
select select "2"
select select "6"
select select "1"
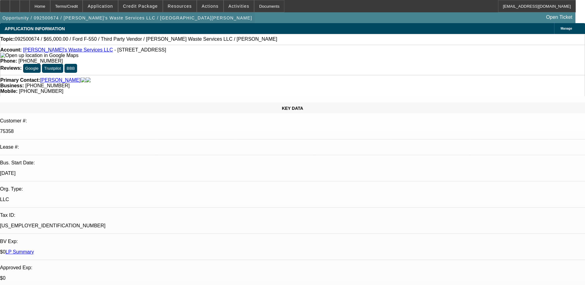
select select "1"
select select "6"
select select "1"
select select "6"
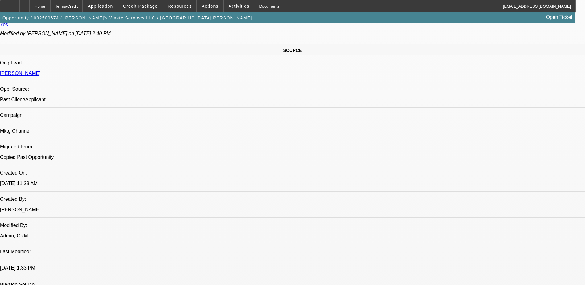
scroll to position [308, 0]
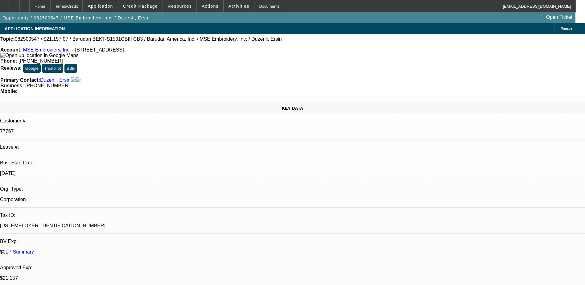
select select "0"
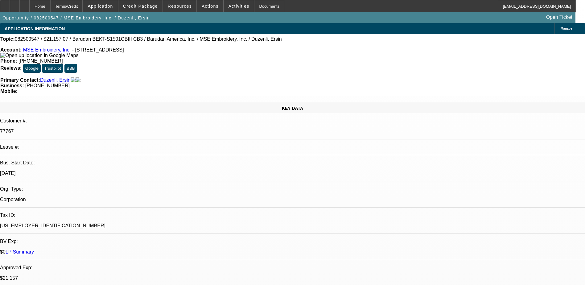
select select "0"
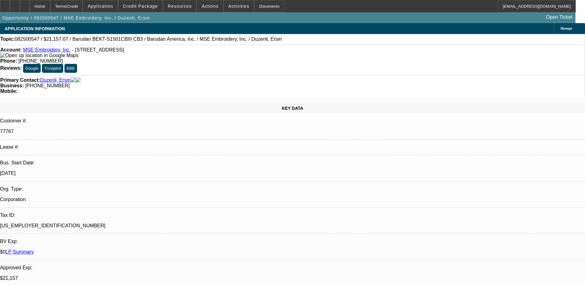
select select "0"
select select "1"
select select "6"
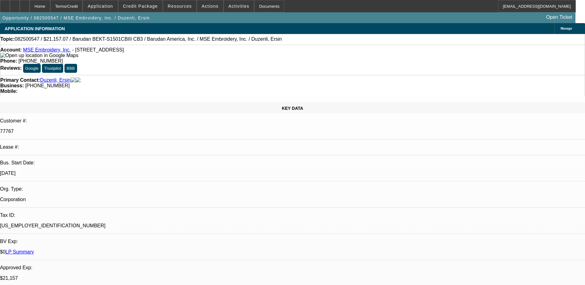
select select "1"
select select "2"
select select "6"
select select "1"
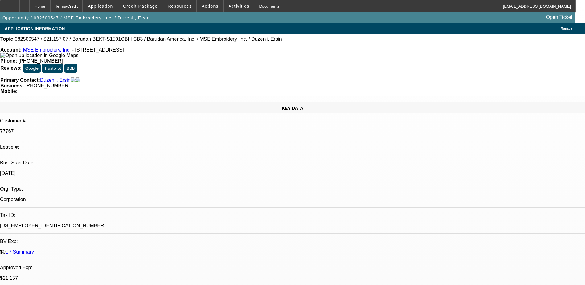
select select "6"
select select "1"
select select "2"
select select "6"
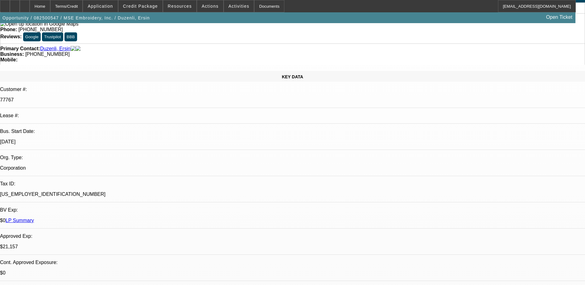
scroll to position [31, 0]
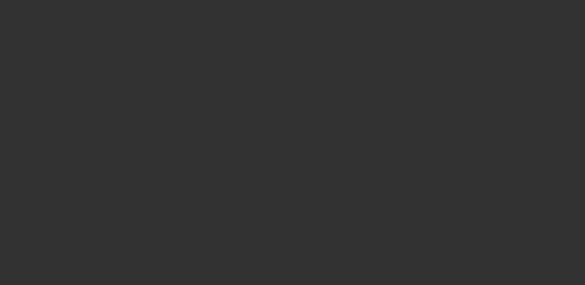
scroll to position [0, 0]
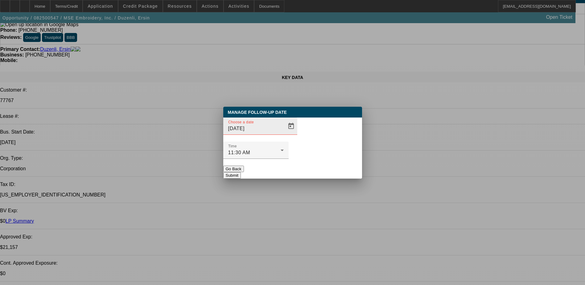
click at [283, 132] on div at bounding box center [290, 126] width 14 height 12
click at [283, 133] on span "Open calendar" at bounding box center [290, 126] width 15 height 15
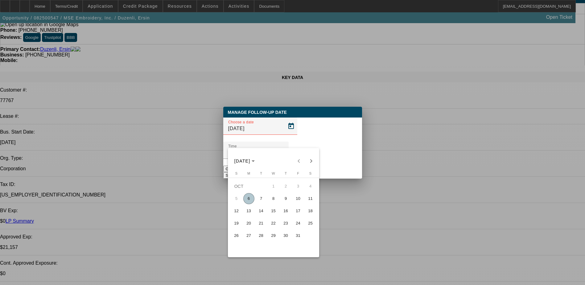
click at [251, 222] on span "20" at bounding box center [248, 223] width 11 height 11
type input "10/20/2025"
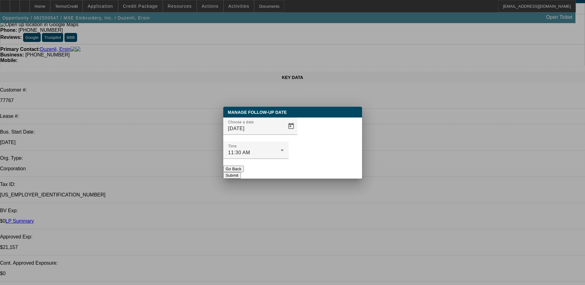
click at [241, 172] on button "Submit" at bounding box center [232, 175] width 18 height 6
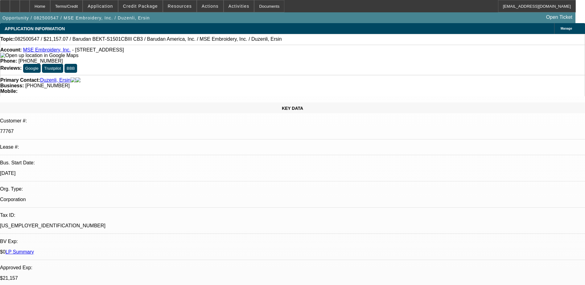
scroll to position [31, 0]
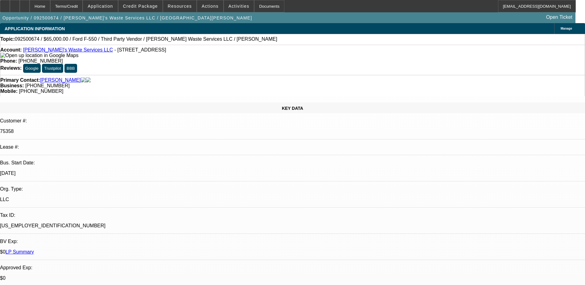
select select "0"
select select "2"
select select "0"
select select "2"
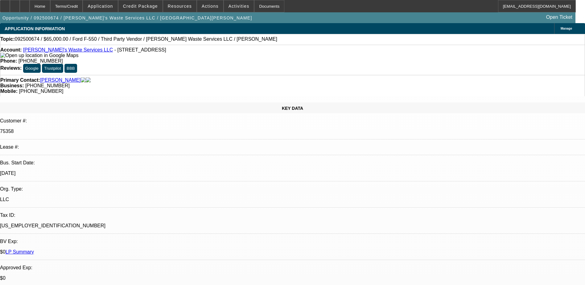
select select "0"
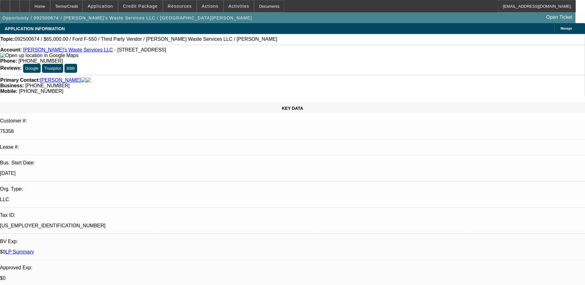
select select "0"
select select "1"
select select "2"
select select "6"
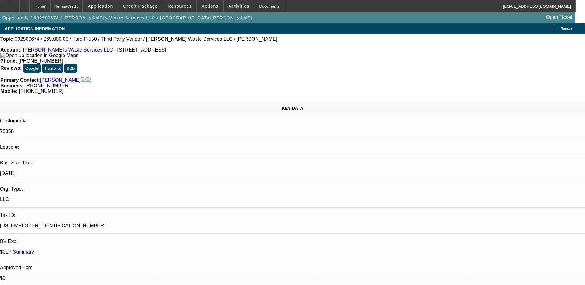
select select "1"
select select "2"
select select "6"
select select "1"
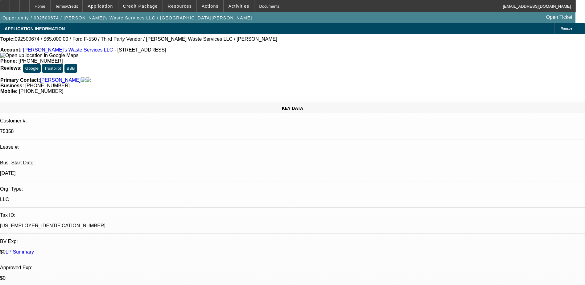
select select "6"
select select "1"
select select "6"
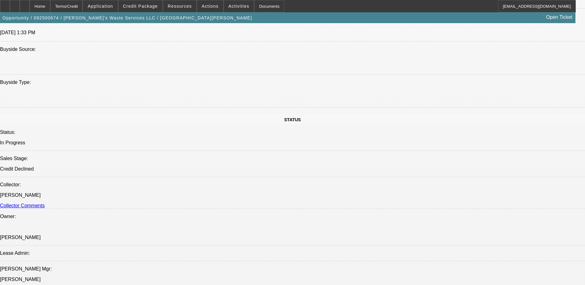
scroll to position [647, 0]
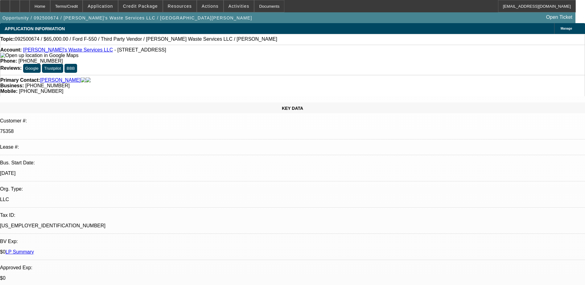
select select "0"
select select "2"
select select "0"
select select "2"
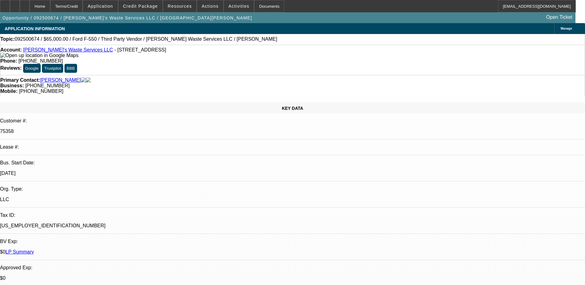
select select "0"
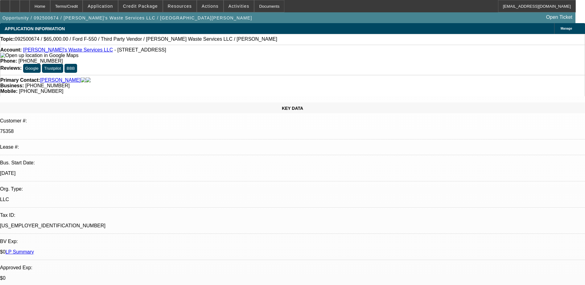
select select "0"
select select "1"
select select "2"
select select "6"
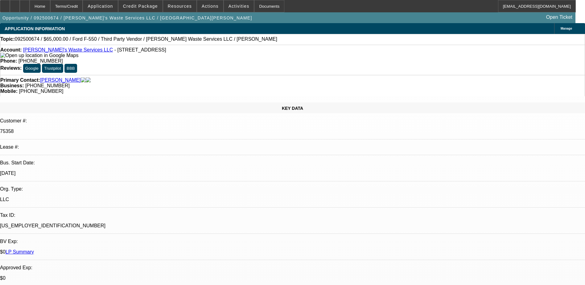
select select "1"
select select "2"
select select "6"
select select "1"
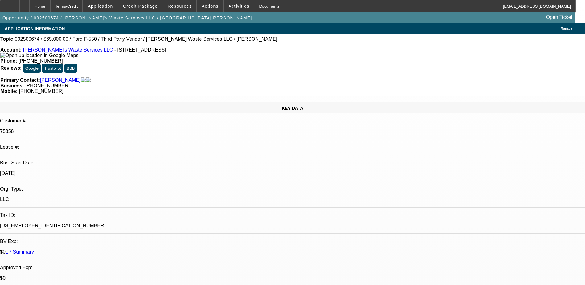
select select "6"
select select "1"
select select "6"
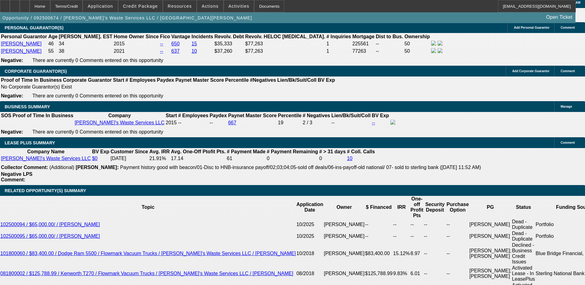
scroll to position [991, 0]
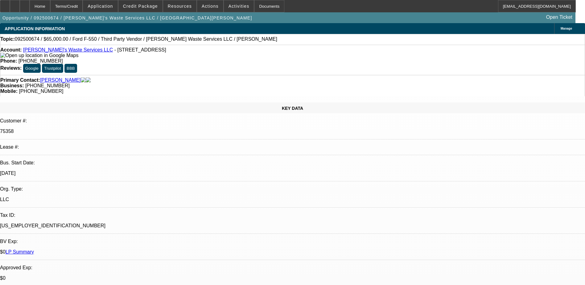
select select "0"
select select "2"
select select "0"
select select "2"
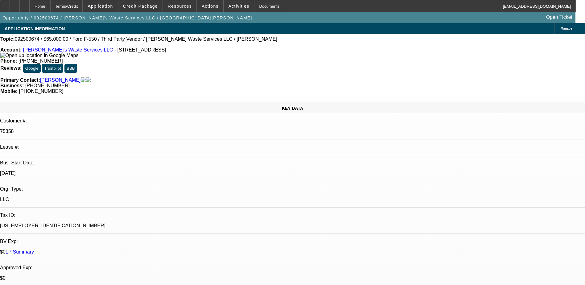
select select "0"
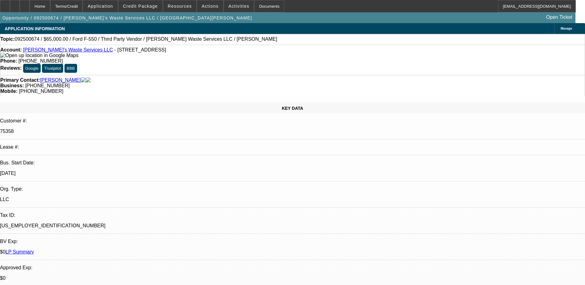
select select "0"
select select "1"
select select "2"
select select "6"
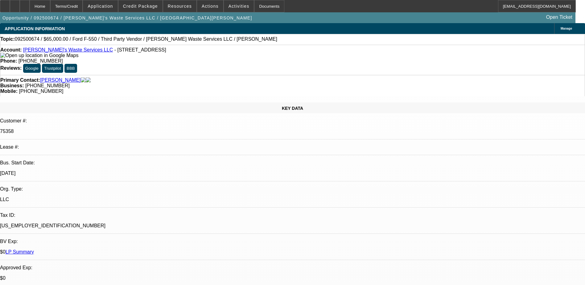
select select "1"
select select "2"
select select "6"
select select "1"
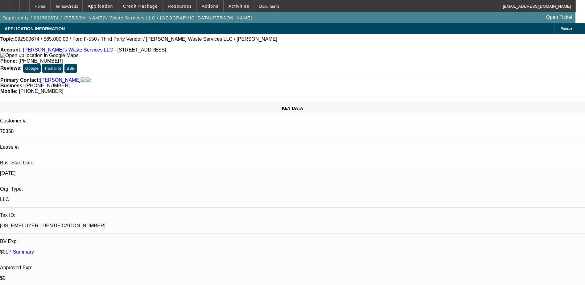
select select "6"
select select "1"
select select "6"
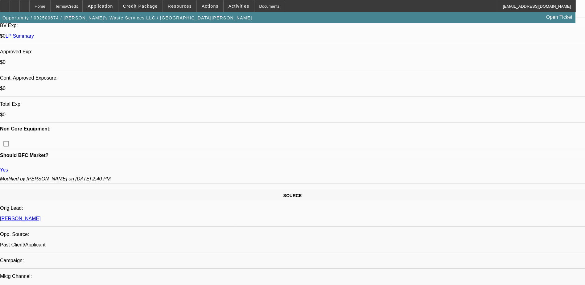
scroll to position [154, 0]
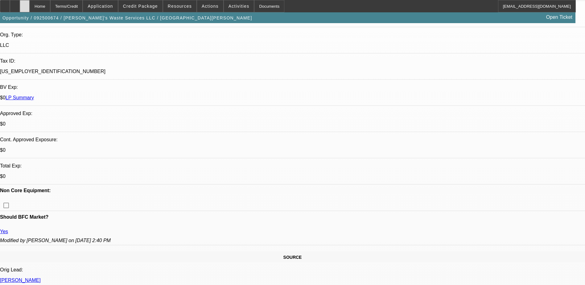
click at [30, 9] on div at bounding box center [25, 6] width 10 height 12
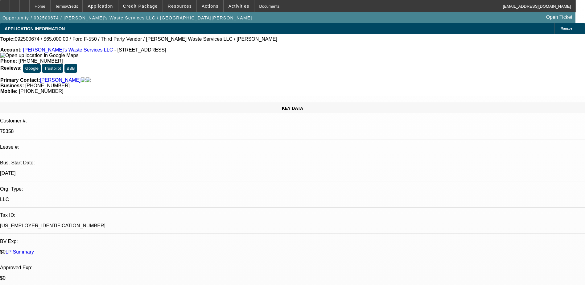
select select "0"
select select "2"
select select "0"
select select "2"
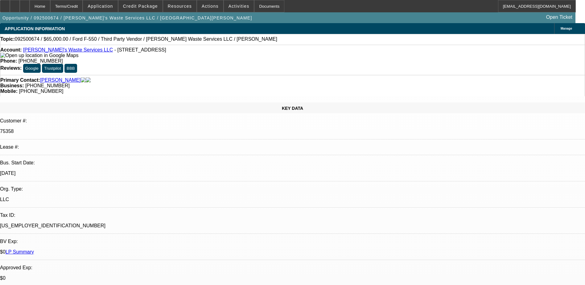
select select "0"
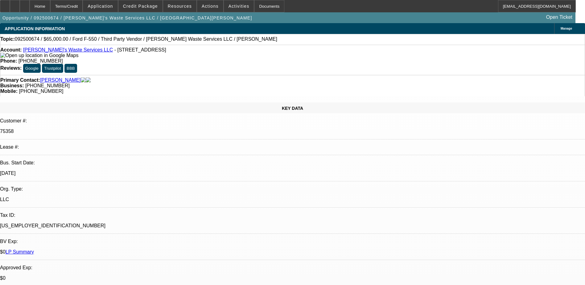
select select "0"
select select "1"
select select "2"
select select "6"
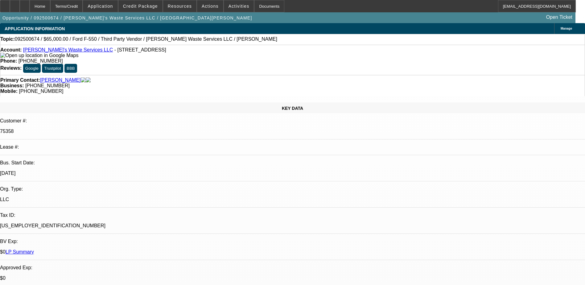
select select "1"
select select "2"
select select "6"
select select "1"
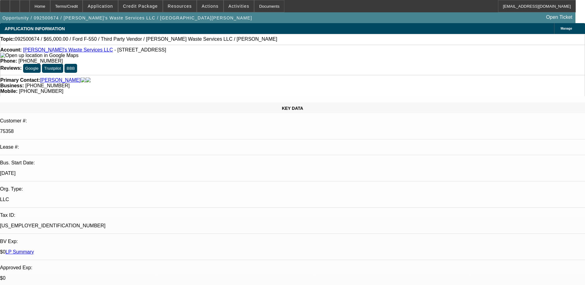
select select "6"
select select "1"
select select "6"
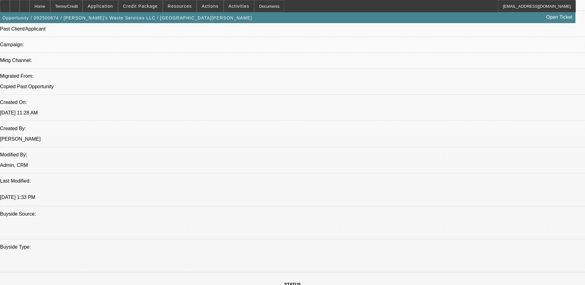
scroll to position [555, 0]
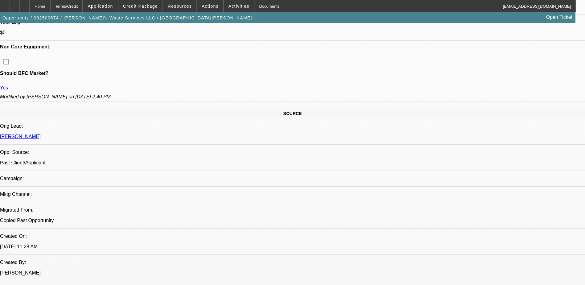
scroll to position [0, 0]
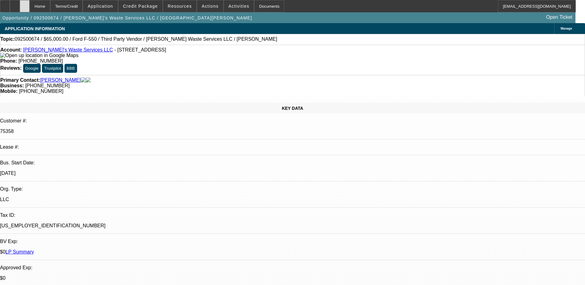
click at [25, 4] on icon at bounding box center [25, 4] width 0 height 0
select select "0"
select select "2"
select select "0"
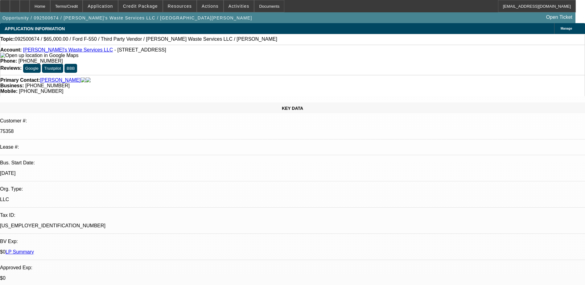
select select "2"
select select "0"
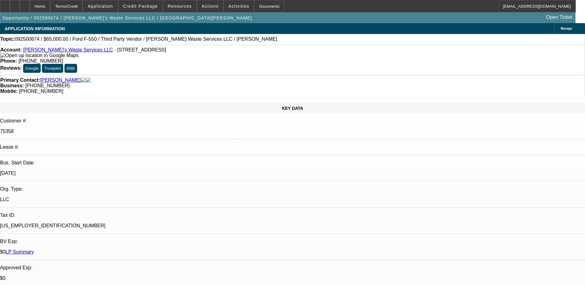
select select "0"
select select "1"
select select "2"
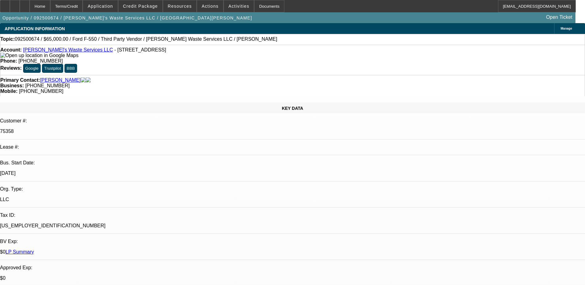
select select "6"
select select "1"
select select "2"
select select "6"
select select "1"
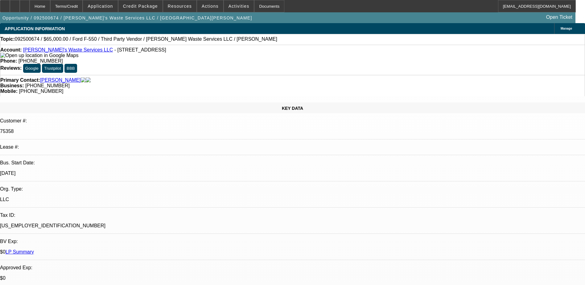
select select "1"
select select "6"
select select "1"
select select "6"
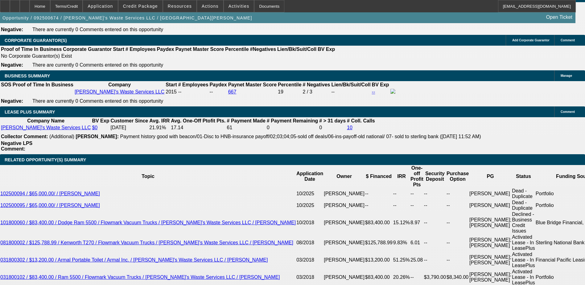
scroll to position [1109, 0]
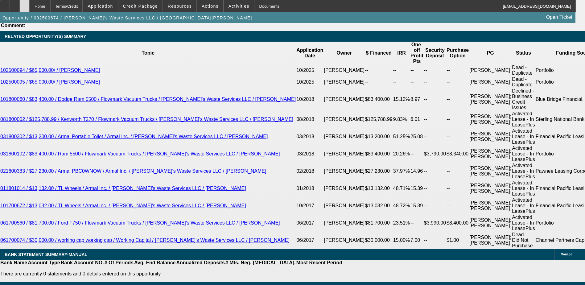
click at [25, 4] on icon at bounding box center [25, 4] width 0 height 0
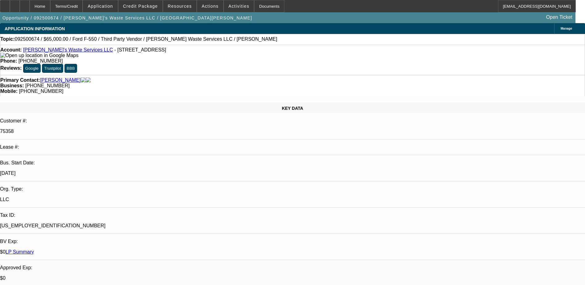
select select "0"
select select "2"
select select "0"
select select "2"
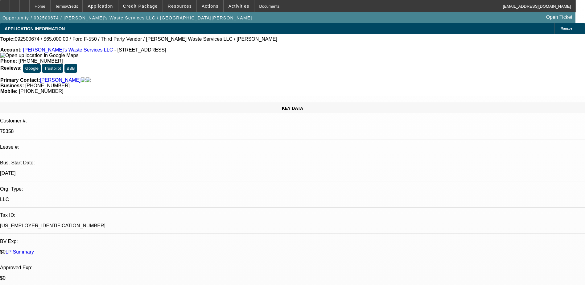
select select "0"
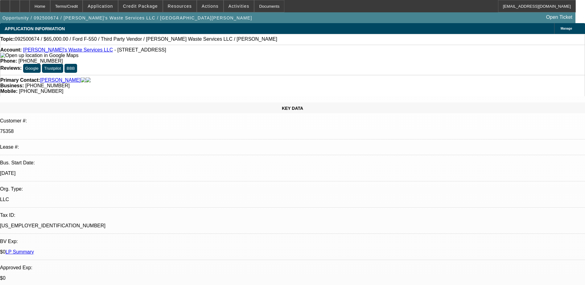
select select "0"
select select "1"
select select "2"
select select "6"
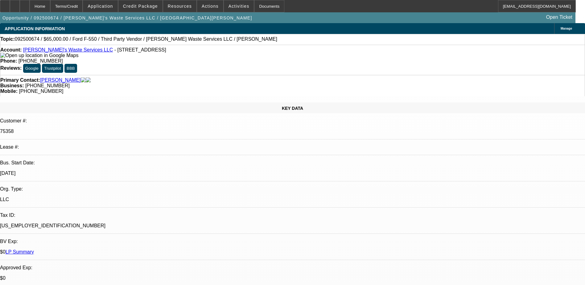
select select "1"
select select "2"
select select "6"
select select "1"
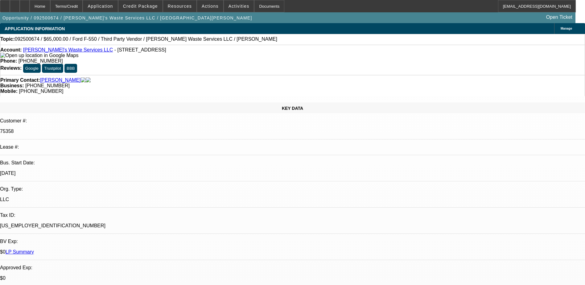
select select "6"
select select "1"
select select "6"
click at [25, 4] on icon at bounding box center [25, 4] width 0 height 0
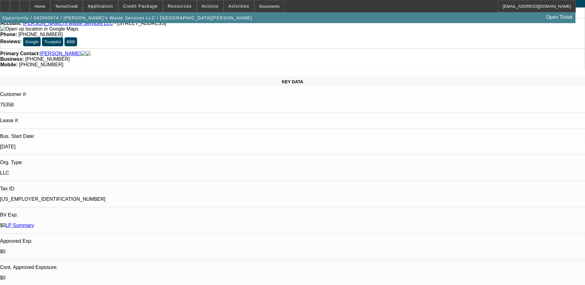
select select "0"
select select "2"
select select "0"
select select "2"
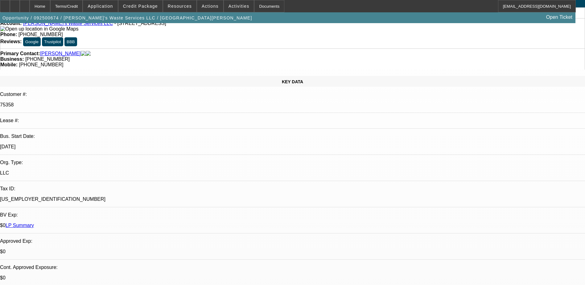
select select "0"
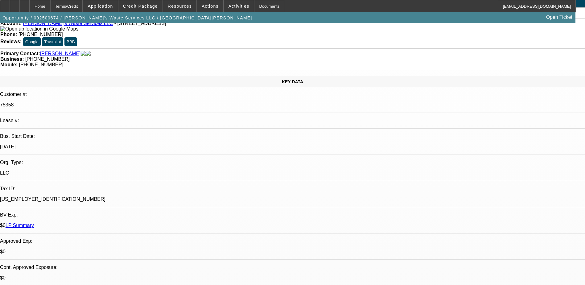
select select "0"
select select "1"
select select "2"
select select "6"
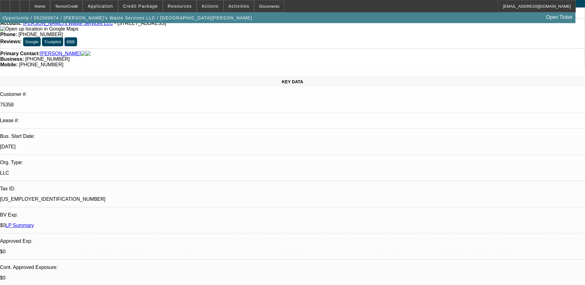
select select "1"
select select "2"
select select "6"
select select "1"
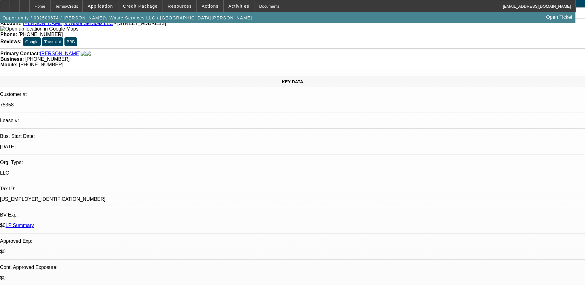
select select "6"
select select "1"
select select "6"
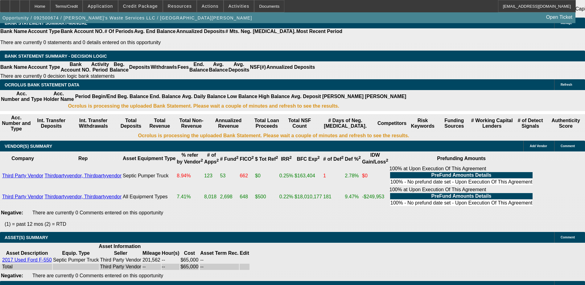
scroll to position [1346, 0]
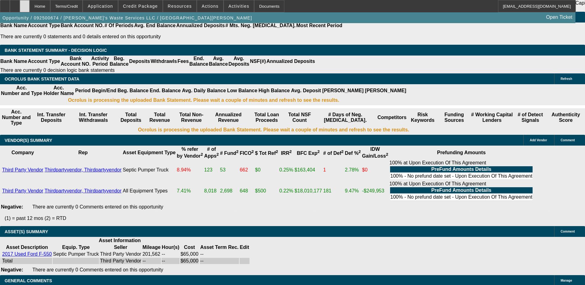
click at [25, 4] on icon at bounding box center [25, 4] width 0 height 0
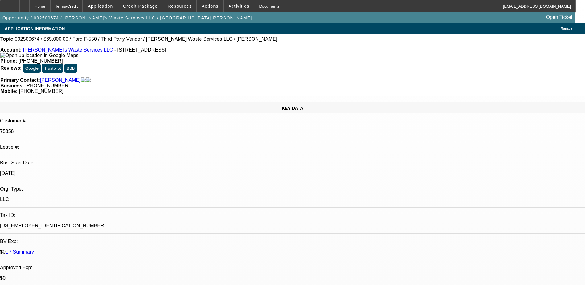
select select "0"
select select "2"
select select "0"
select select "2"
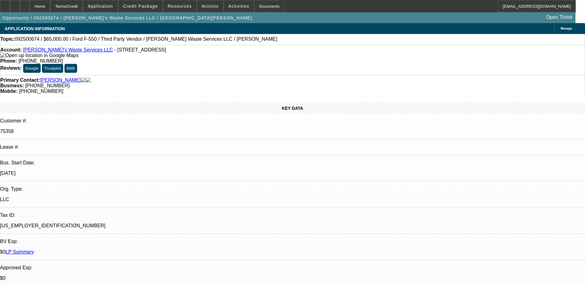
select select "0"
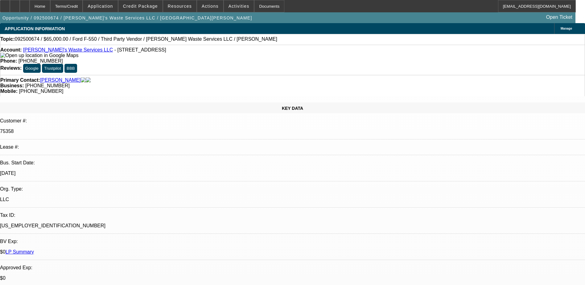
select select "0"
select select "1"
select select "2"
select select "6"
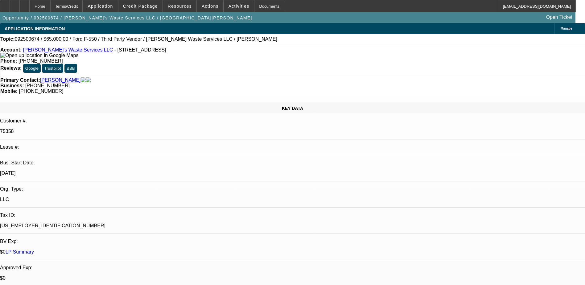
select select "1"
select select "2"
select select "6"
select select "1"
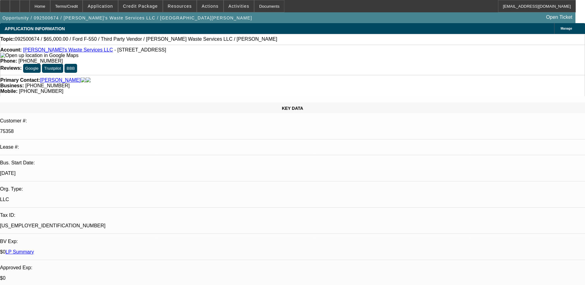
select select "6"
select select "1"
select select "6"
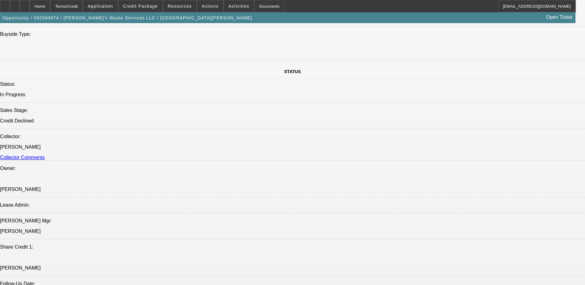
scroll to position [647, 0]
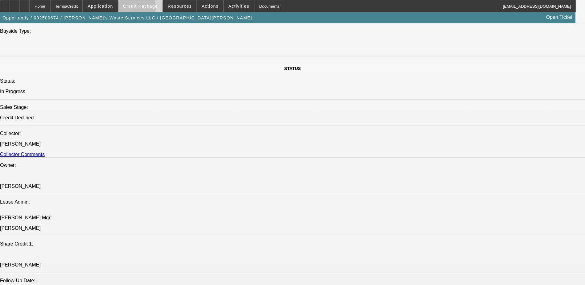
click at [133, 9] on span at bounding box center [140, 6] width 44 height 15
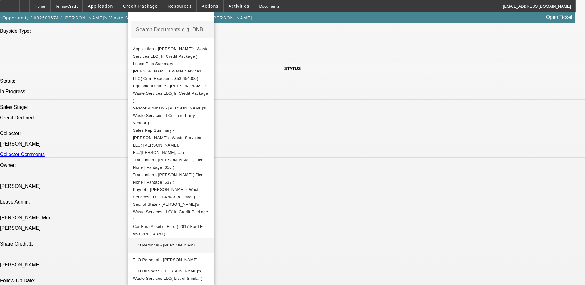
scroll to position [113, 0]
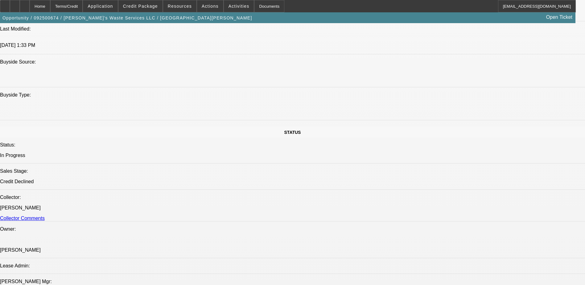
select select "0"
select select "2"
select select "0"
select select "2"
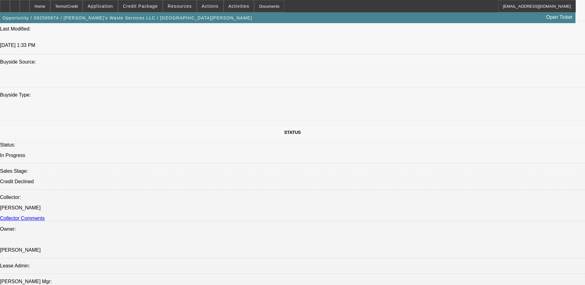
select select "0"
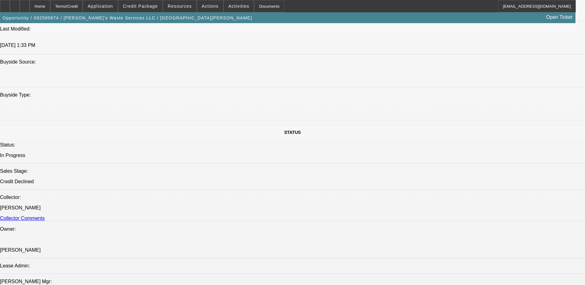
select select "0"
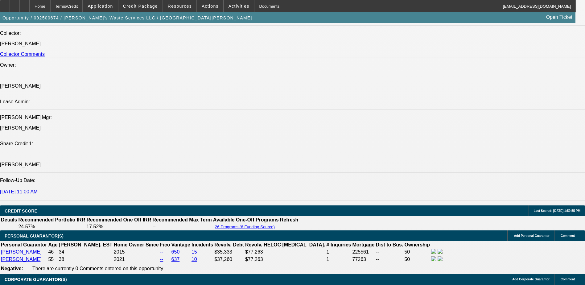
select select "1"
select select "2"
select select "6"
select select "1"
select select "2"
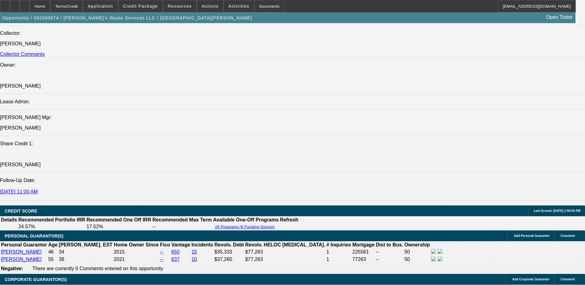
select select "6"
select select "1"
select select "6"
select select "1"
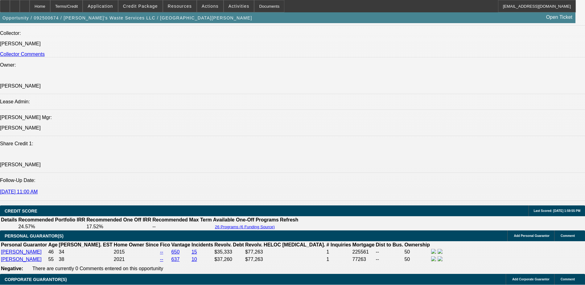
select select "1"
select select "6"
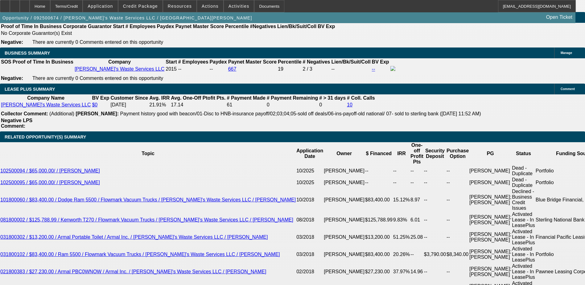
scroll to position [1046, 0]
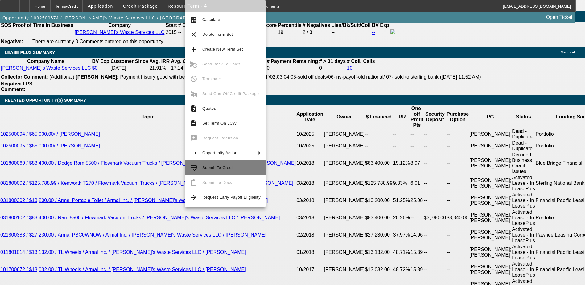
click at [220, 168] on span "Submit To Credit" at bounding box center [217, 167] width 31 height 5
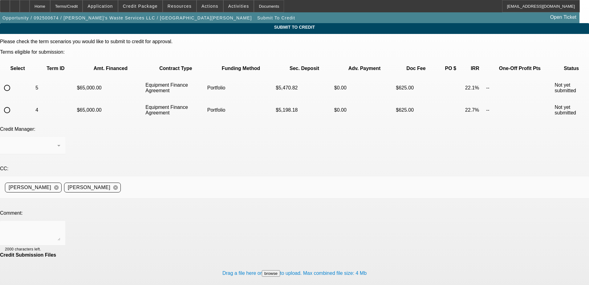
click at [13, 82] on input "radio" at bounding box center [7, 88] width 12 height 12
radio input "true"
click at [60, 137] on div at bounding box center [32, 145] width 55 height 17
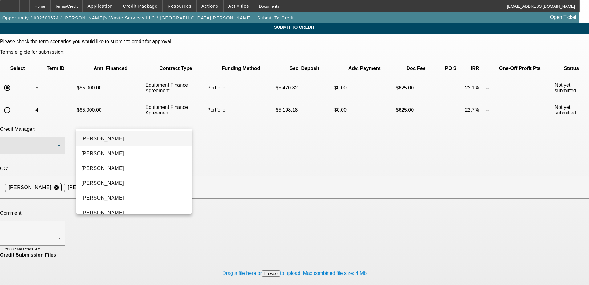
click at [225, 168] on div at bounding box center [294, 142] width 589 height 285
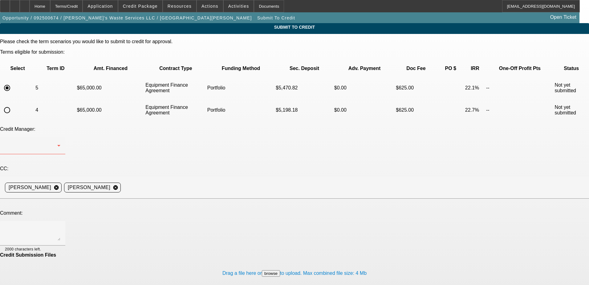
click at [60, 221] on div at bounding box center [32, 233] width 55 height 25
click at [57, 142] on div at bounding box center [31, 145] width 52 height 7
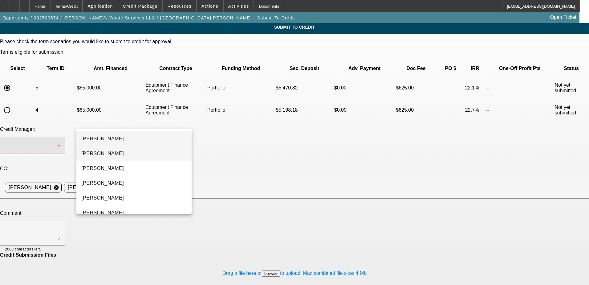
click at [119, 151] on mat-option "[PERSON_NAME]" at bounding box center [133, 153] width 115 height 15
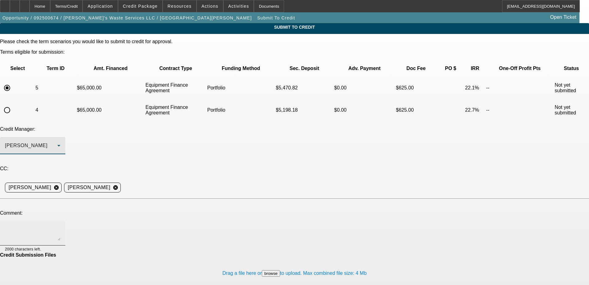
click at [60, 226] on textarea at bounding box center [32, 233] width 55 height 15
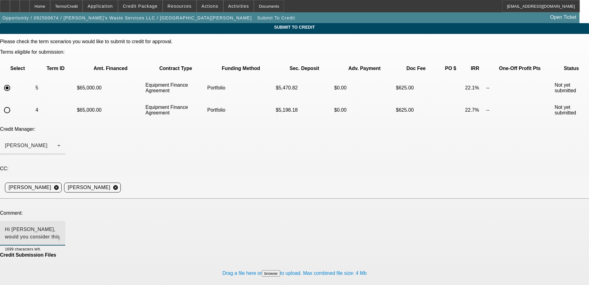
drag, startPoint x: 206, startPoint y: 172, endPoint x: 193, endPoint y: 172, distance: 13.9
click at [60, 226] on textarea "Hi George, would you consider this deal for the portfolio? Past on time Beacon …" at bounding box center [32, 233] width 55 height 15
click at [60, 226] on textarea "Hi George, would you consider this deal for the portfolio? Past Beacon customer…" at bounding box center [32, 233] width 55 height 15
click at [60, 226] on textarea "Hi George, would you consider this deal for the portfolio? Past multiple times …" at bounding box center [32, 233] width 55 height 15
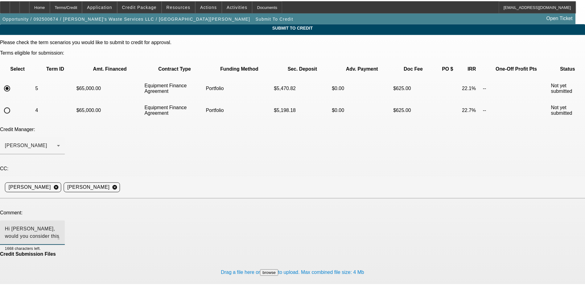
scroll to position [7, 0]
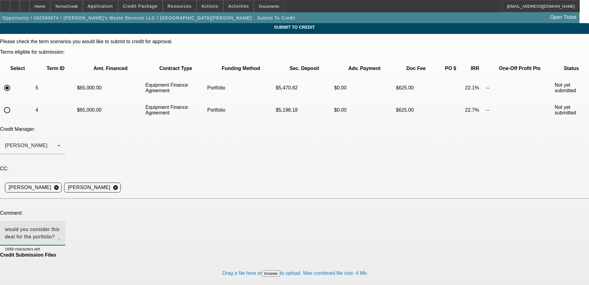
type textarea "Hi George, would you consider this deal for the portfolio? Past multiple times …"
click at [13, 104] on input "radio" at bounding box center [7, 110] width 12 height 12
radio input "true"
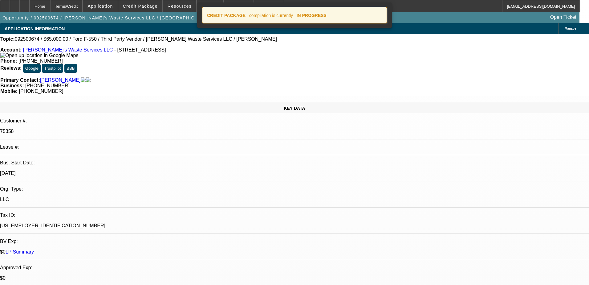
select select "0"
select select "2"
select select "0"
select select "6"
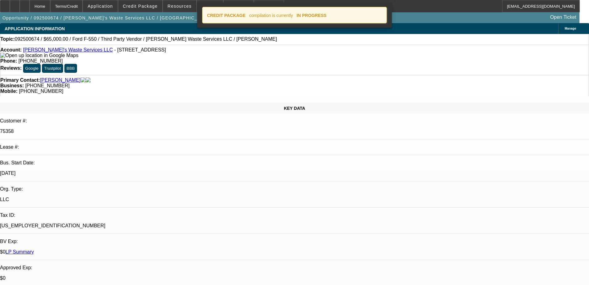
select select "0"
select select "2"
select select "0"
select select "6"
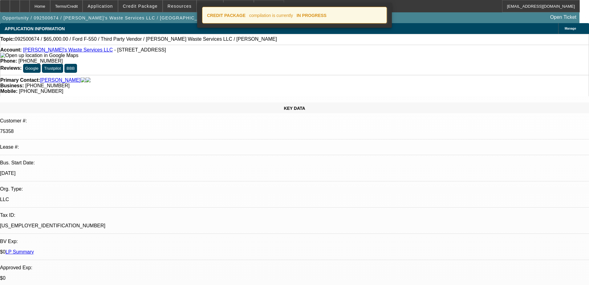
select select "0"
select select "6"
select select "0"
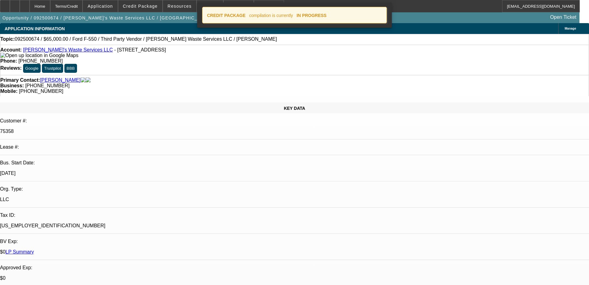
select select "0"
select select "6"
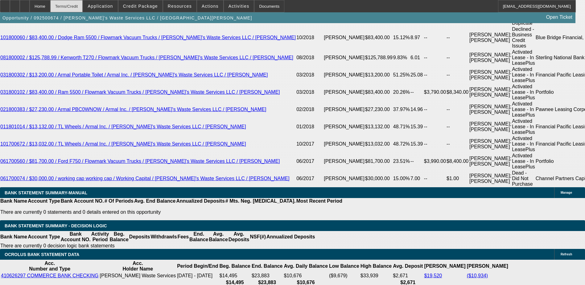
scroll to position [1181, 0]
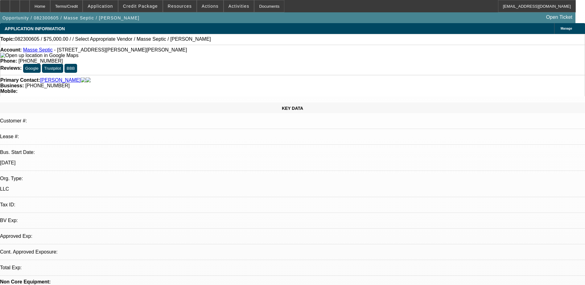
select select "0"
select select "2"
select select "0.1"
select select "4"
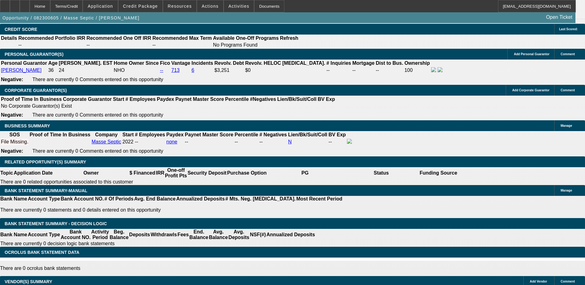
scroll to position [832, 0]
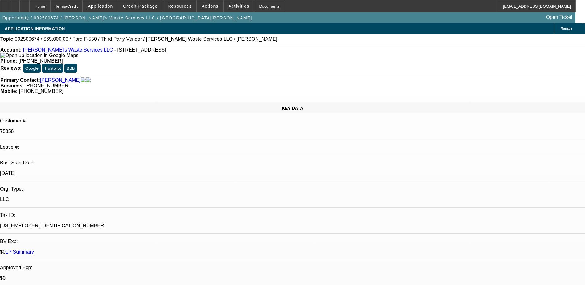
select select "0"
select select "2"
select select "0"
select select "6"
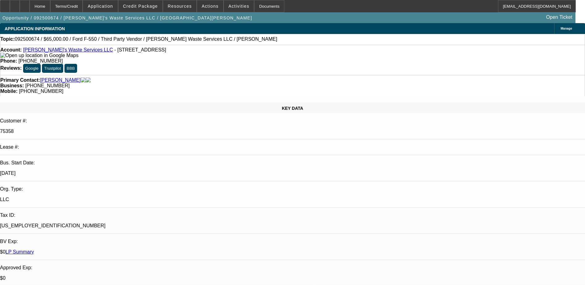
select select "0"
select select "2"
select select "0"
select select "6"
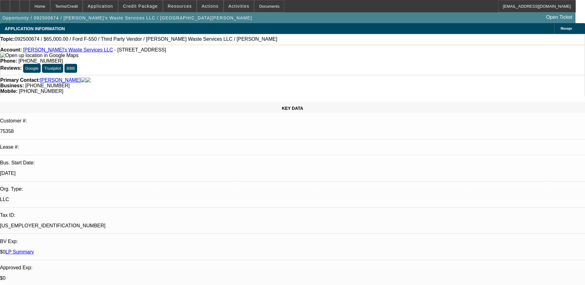
select select "0"
select select "6"
select select "0"
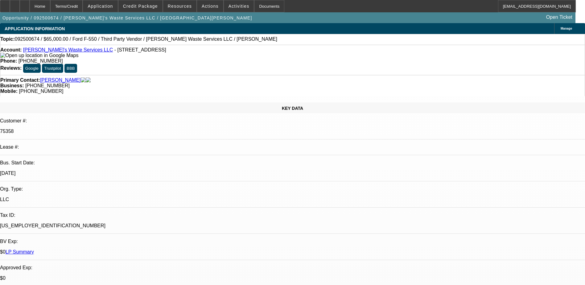
select select "0"
select select "6"
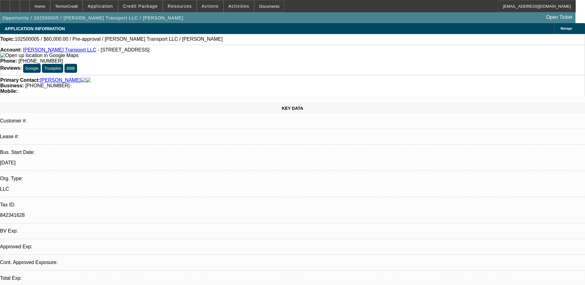
select select "0"
select select "2"
select select "0.1"
select select "4"
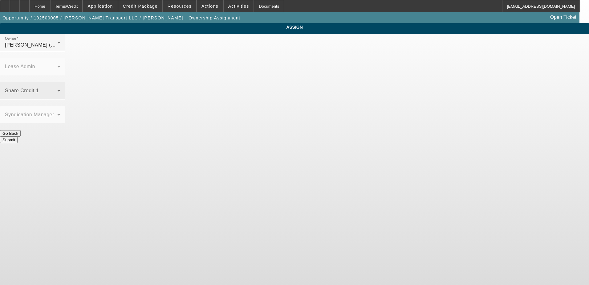
click at [60, 82] on div "Share Credit 1" at bounding box center [32, 90] width 55 height 17
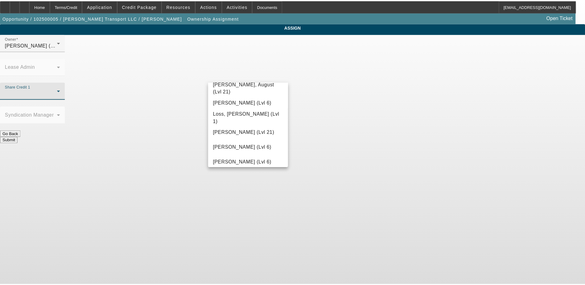
scroll to position [462, 0]
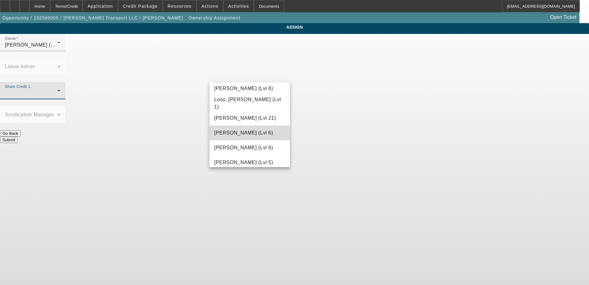
click at [259, 130] on span "Mansfield, Jeff (Lvl 6)" at bounding box center [243, 132] width 59 height 7
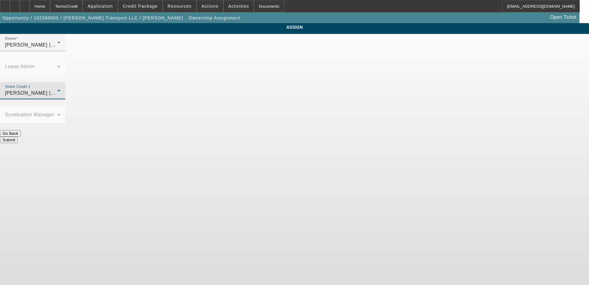
click at [18, 137] on button "Submit" at bounding box center [9, 140] width 18 height 6
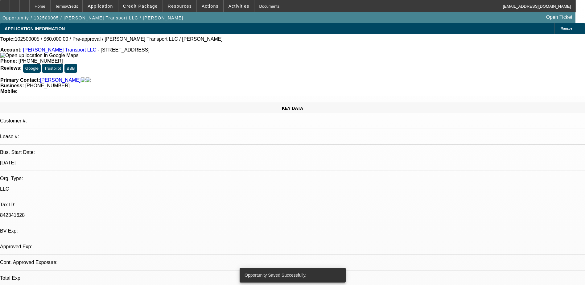
select select "0"
select select "2"
select select "0.1"
select select "4"
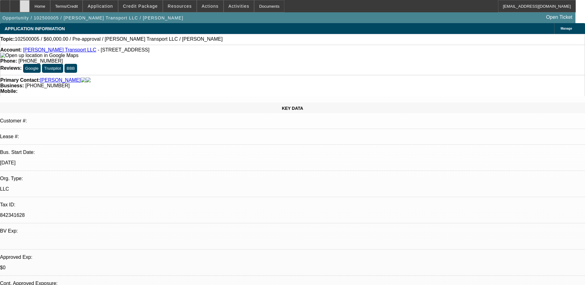
click at [30, 6] on div at bounding box center [25, 6] width 10 height 12
select select "0"
select select "2"
select select "0.1"
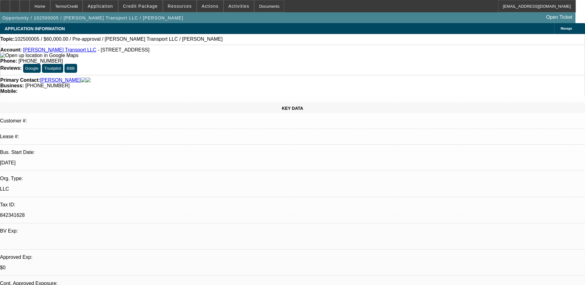
select select "4"
click at [204, 6] on span "Actions" at bounding box center [210, 6] width 17 height 5
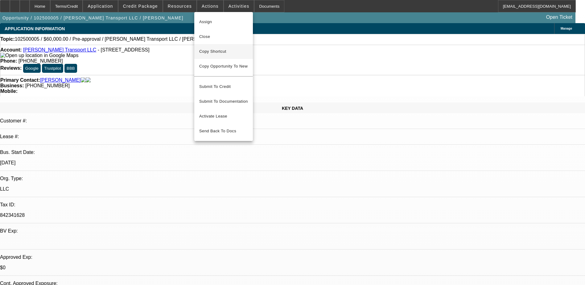
click at [216, 54] on span "Copy Shortcut" at bounding box center [223, 51] width 49 height 7
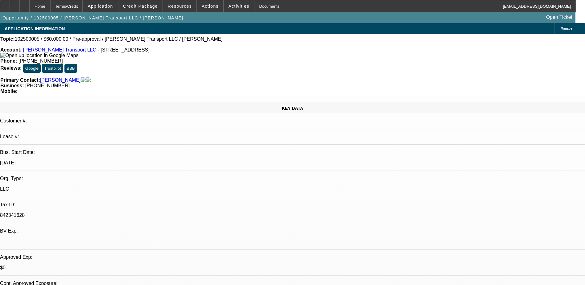
click at [38, 51] on link "Sir B Transport LLC" at bounding box center [59, 49] width 73 height 5
click at [42, 51] on link "Sir B Transport LLC" at bounding box center [59, 49] width 73 height 5
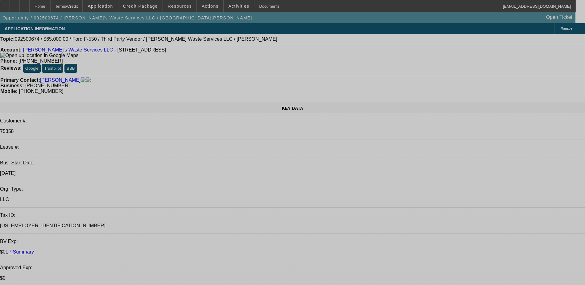
select select "0"
select select "2"
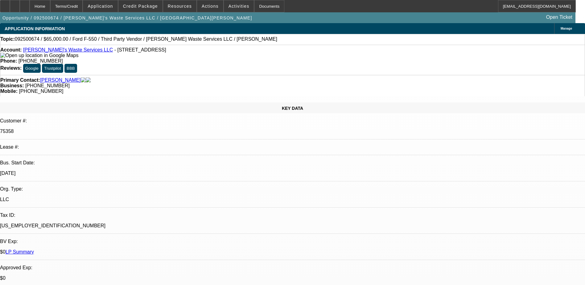
select select "0"
select select "2"
select select "0"
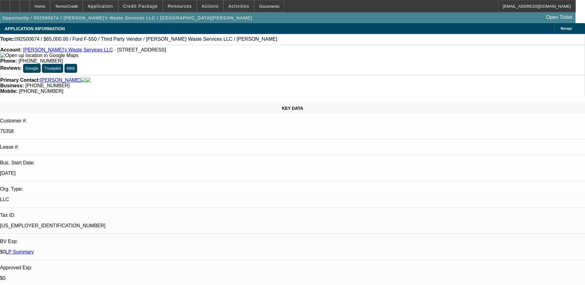
select select "0"
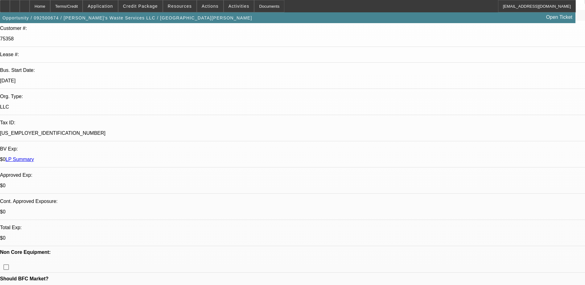
select select "1"
select select "2"
select select "6"
select select "1"
select select "2"
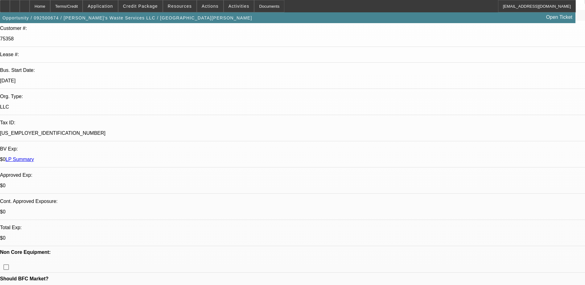
select select "6"
select select "1"
select select "6"
select select "1"
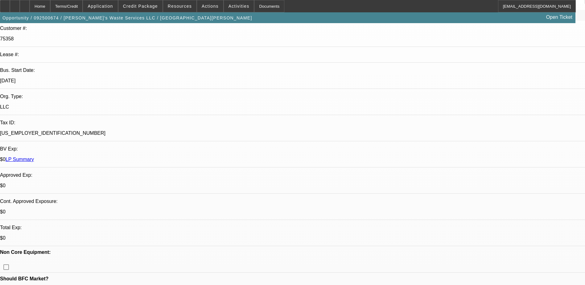
select select "1"
select select "6"
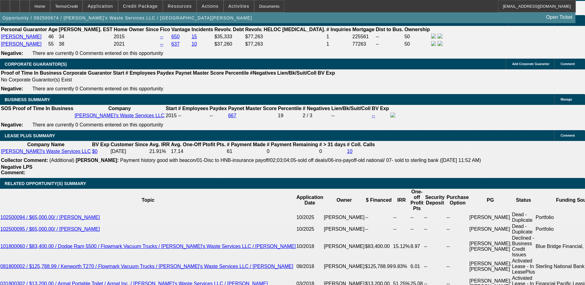
scroll to position [898, 0]
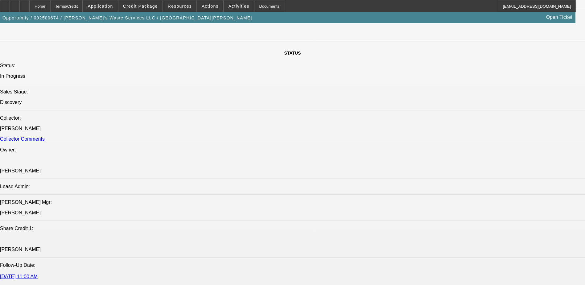
scroll to position [652, 0]
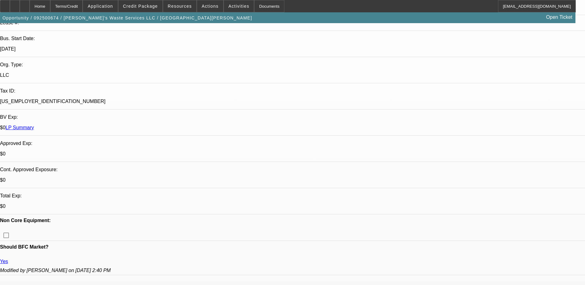
scroll to position [154, 0]
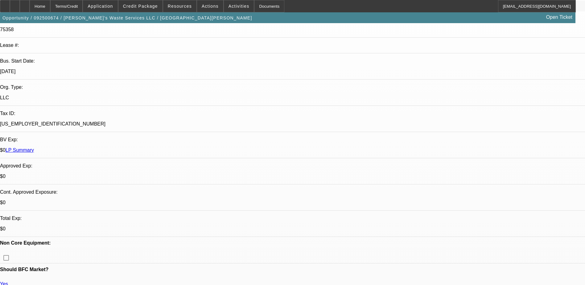
scroll to position [0, 0]
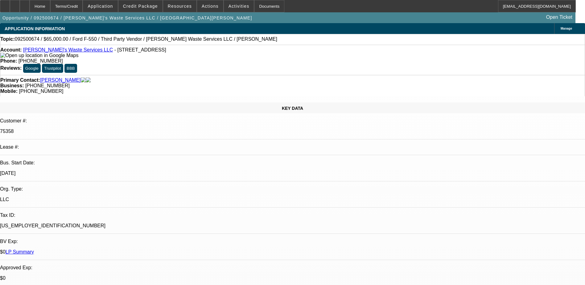
click at [59, 51] on link "[PERSON_NAME]'s Waste Services LLC" at bounding box center [68, 49] width 90 height 5
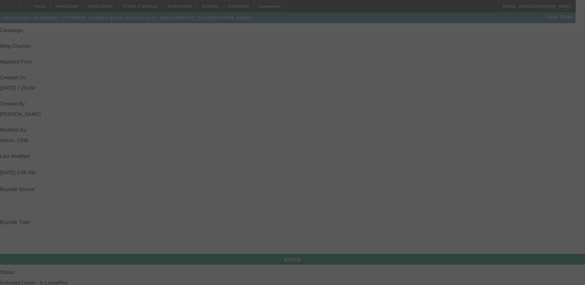
scroll to position [460, 0]
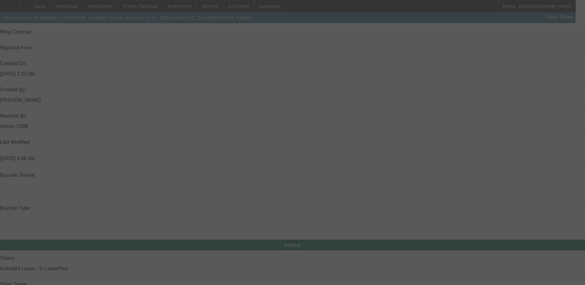
select select "0"
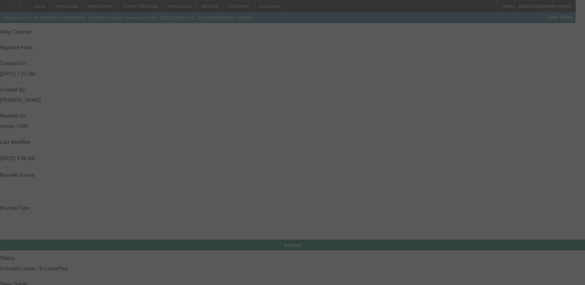
select select "0"
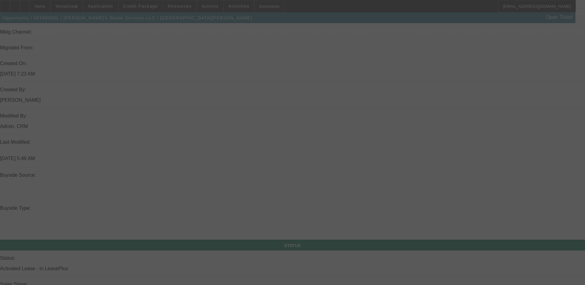
select select "0"
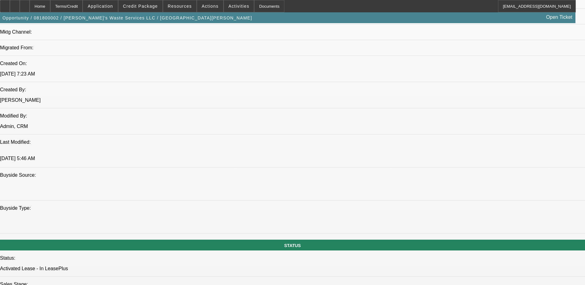
select select "1"
select select "2"
select select "6"
select select "1"
select select "2"
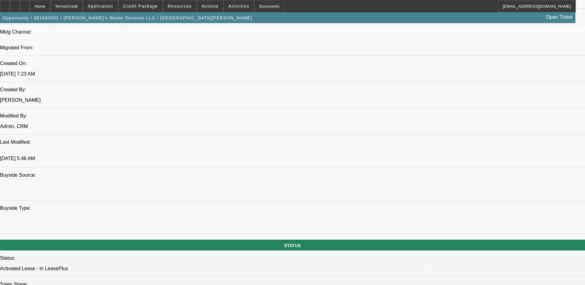
select select "6"
select select "1"
select select "2"
select select "6"
select select "1"
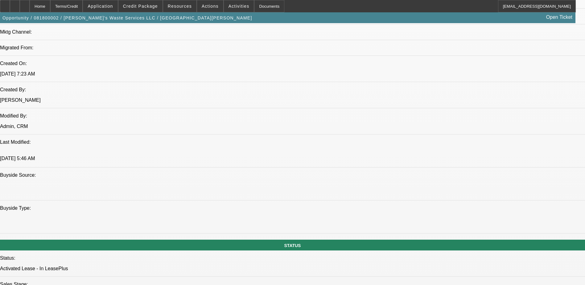
select select "2"
select select "6"
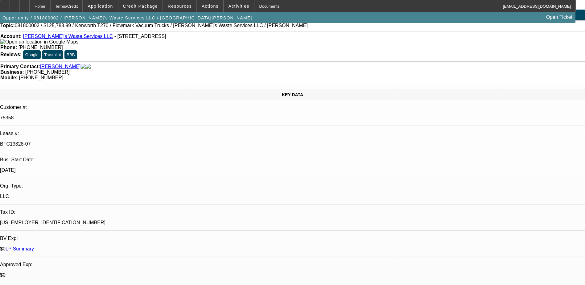
scroll to position [0, 0]
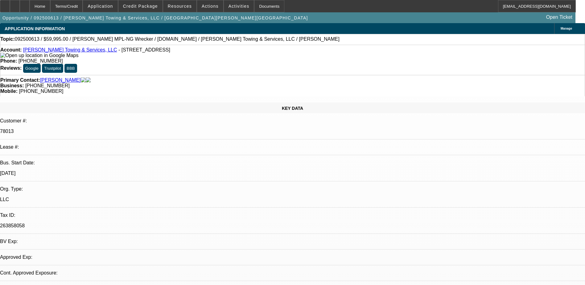
select select "0"
select select "2"
select select "0"
select select "2"
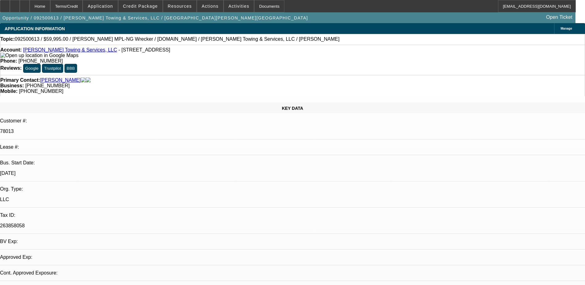
select select "0"
select select "1"
select select "2"
select select "6"
select select "1"
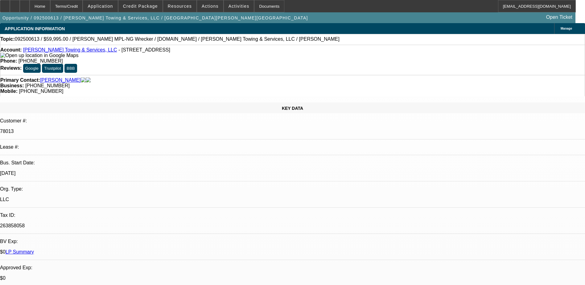
select select "2"
select select "6"
click at [205, 2] on span at bounding box center [210, 6] width 26 height 15
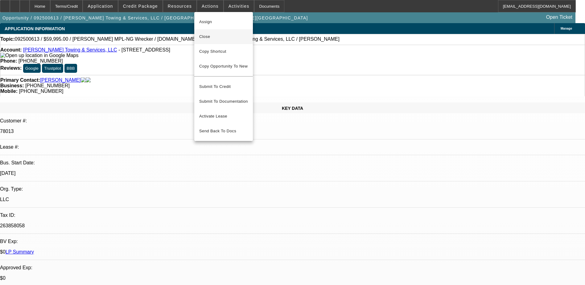
click at [208, 35] on span "Close" at bounding box center [223, 36] width 49 height 7
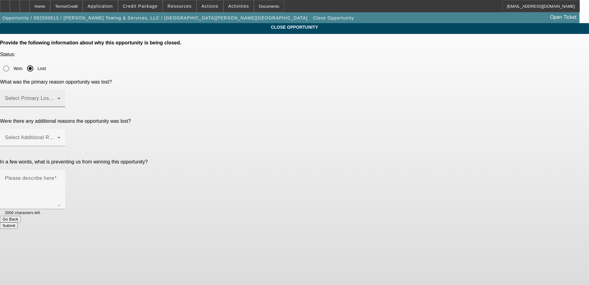
click at [57, 97] on span at bounding box center [31, 100] width 52 height 7
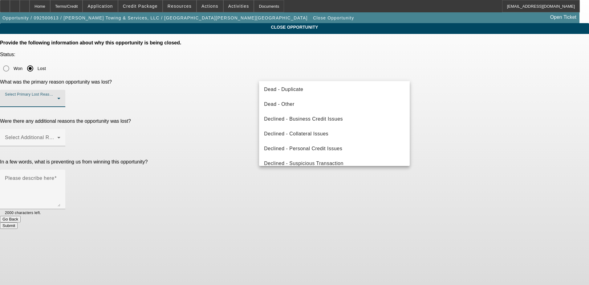
scroll to position [83, 0]
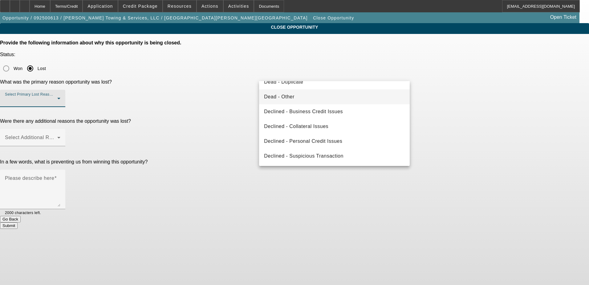
click at [340, 102] on mat-option "Dead - Other" at bounding box center [334, 96] width 151 height 15
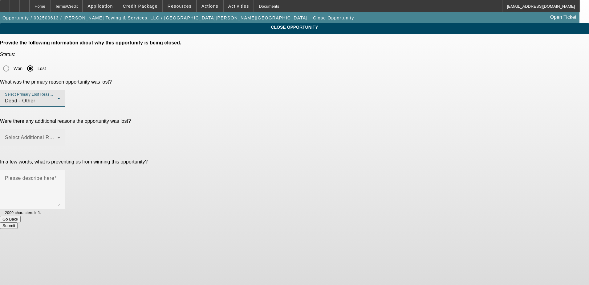
click at [57, 136] on span at bounding box center [31, 139] width 52 height 7
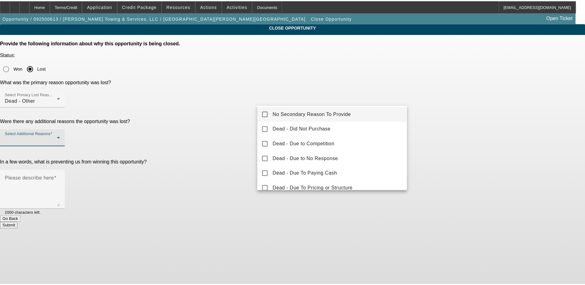
scroll to position [0, 0]
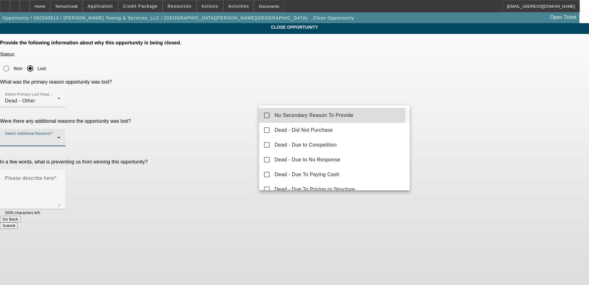
click at [317, 114] on span "No Secondary Reason To Provide" at bounding box center [314, 115] width 79 height 7
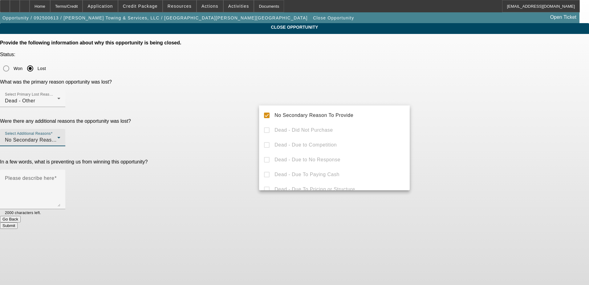
click at [524, 111] on div at bounding box center [294, 142] width 589 height 285
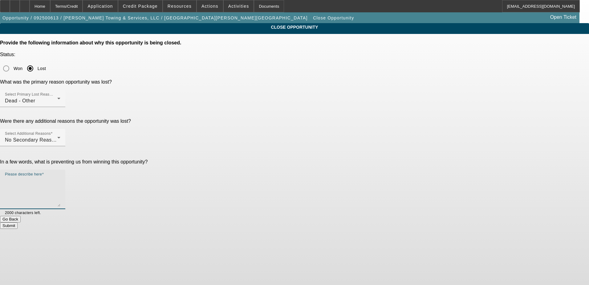
click at [60, 177] on textarea "Please describe here" at bounding box center [32, 192] width 55 height 30
click at [60, 177] on textarea "Wants to finance truck under other" at bounding box center [32, 192] width 55 height 30
click at [60, 177] on textarea "Wants to finance truck under his other business not this one." at bounding box center [32, 192] width 55 height 30
click at [60, 177] on textarea "Wanted to finance truck under his other business not this one." at bounding box center [32, 192] width 55 height 30
click at [60, 129] on div "Select Additional Reasons No Secondary Reason To Provide" at bounding box center [32, 137] width 55 height 17
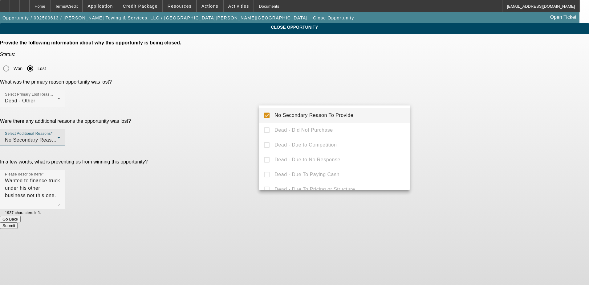
click at [337, 97] on div at bounding box center [294, 142] width 589 height 285
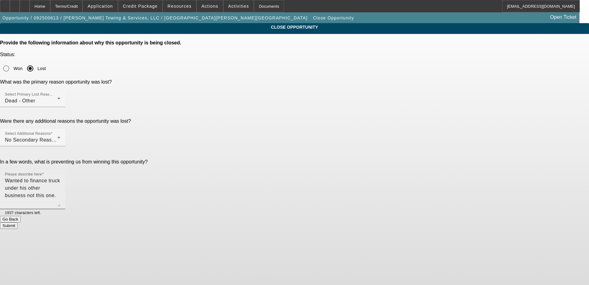
click at [60, 177] on textarea "Wanted to finance truck under his other business not this one." at bounding box center [32, 192] width 55 height 30
click at [60, 177] on textarea "Wanted to finance truck under his second business not this one." at bounding box center [32, 192] width 55 height 30
click at [60, 177] on textarea "Wants to finance truck under his second business not this one." at bounding box center [32, 192] width 55 height 30
type textarea "Wants to finance truck under his second business not this one. Opened opp for h…"
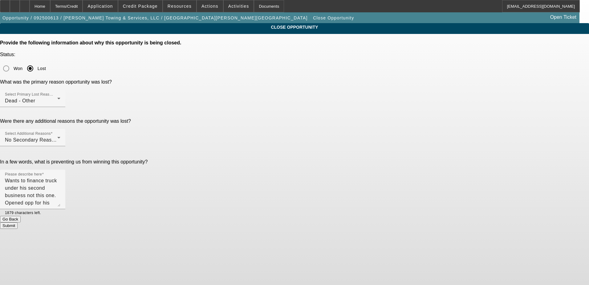
click at [18, 222] on button "Submit" at bounding box center [9, 225] width 18 height 6
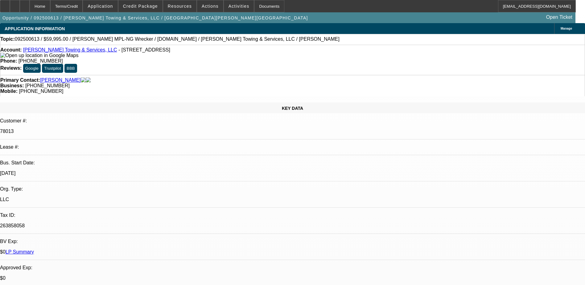
select select "0"
select select "2"
select select "0"
select select "2"
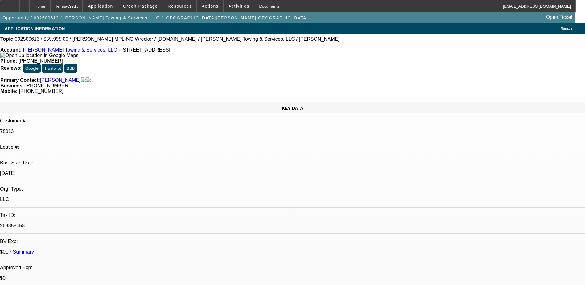
select select "0"
select select "1"
select select "2"
select select "6"
select select "1"
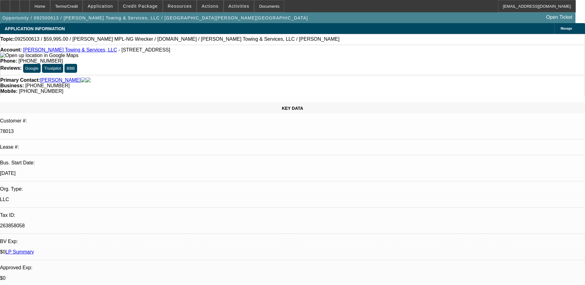
select select "2"
select select "6"
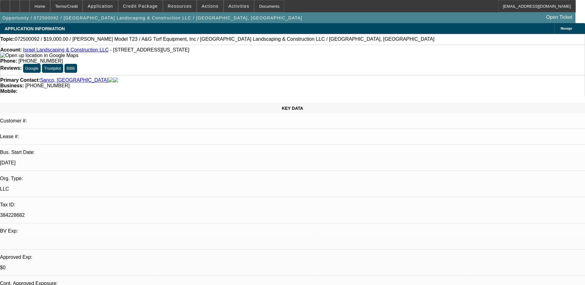
select select "0"
select select "2"
select select "0"
select select "2"
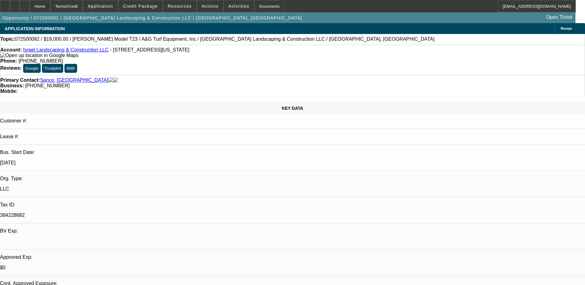
select select "0"
select select "2"
select select "0"
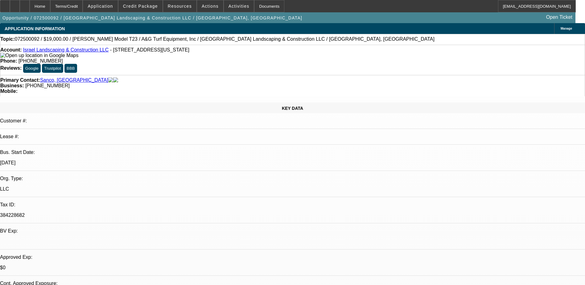
select select "0"
select select "1"
select select "2"
select select "6"
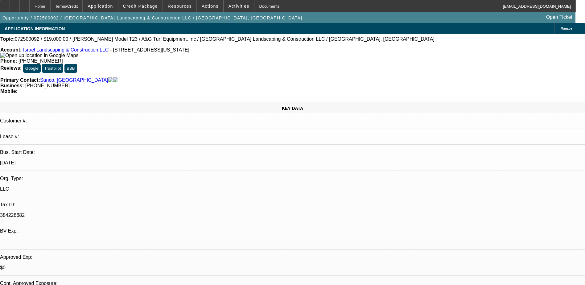
select select "1"
select select "2"
select select "6"
select select "1"
select select "2"
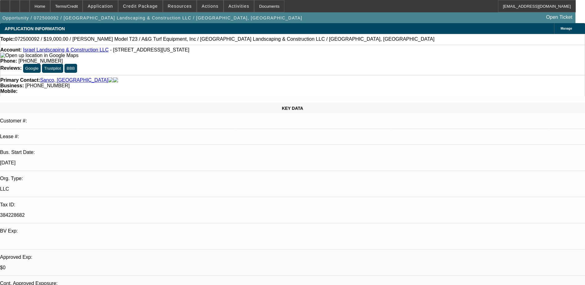
select select "6"
select select "1"
select select "6"
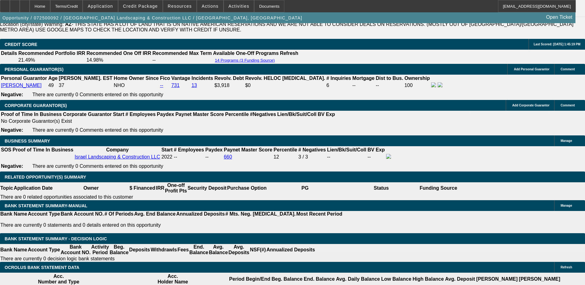
scroll to position [894, 0]
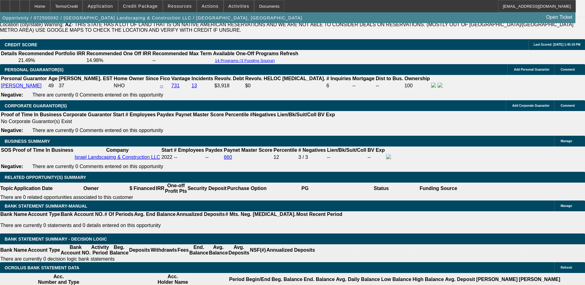
select select "0"
select select "6"
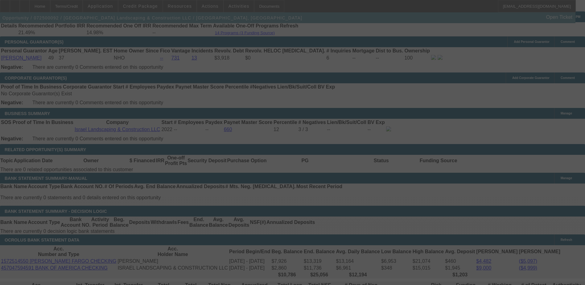
scroll to position [955, 0]
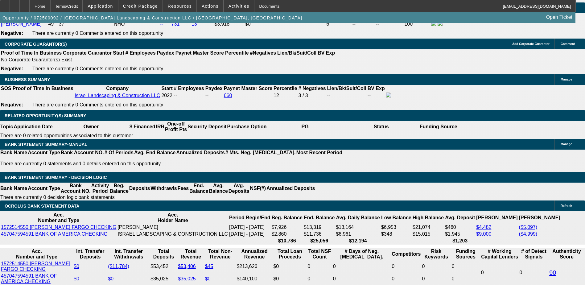
select select "0"
select select "6"
select select "0"
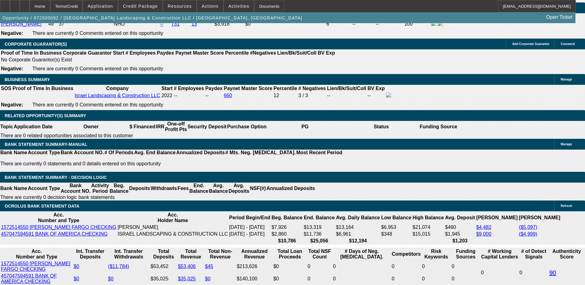
select select "0"
select select "6"
select select "0"
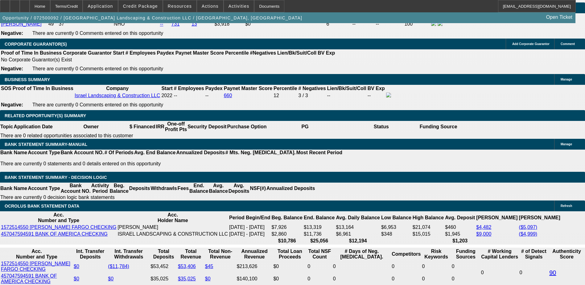
select select "0"
select select "6"
select select "0"
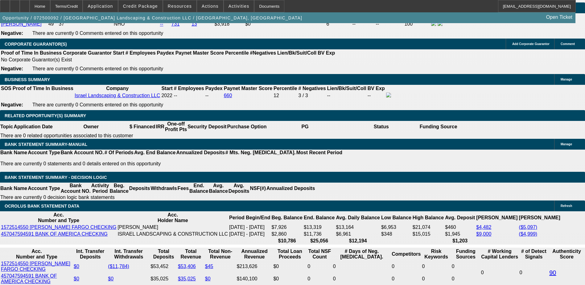
select select "6"
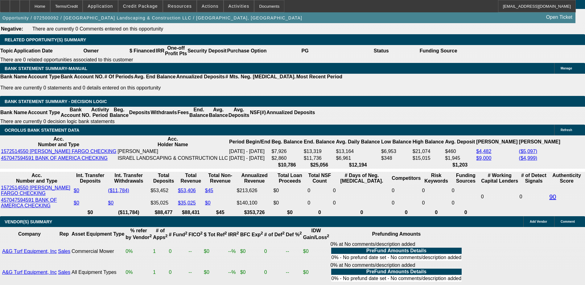
scroll to position [1017, 0]
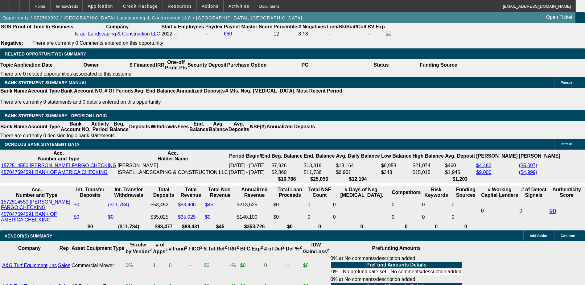
type input "1900"
type input "UNKNOWN"
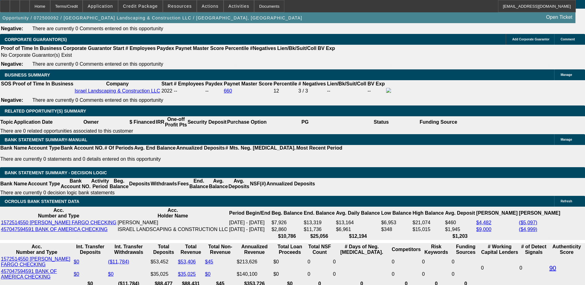
scroll to position [955, 0]
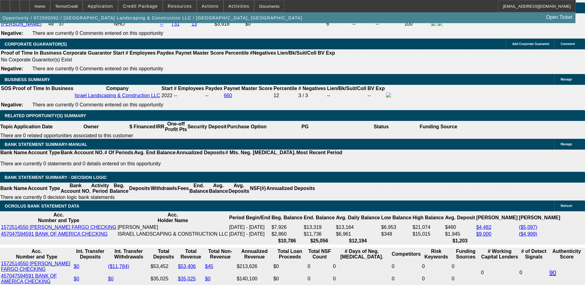
type input "$0.00"
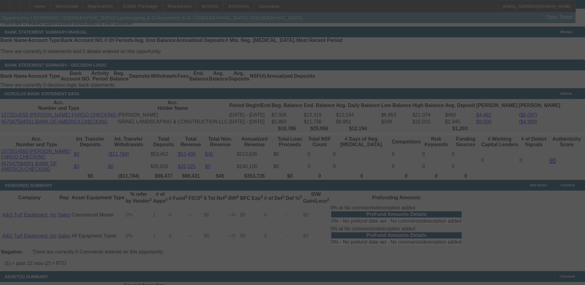
scroll to position [1078, 0]
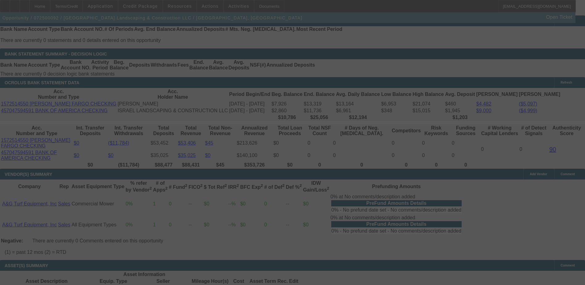
select select "0"
select select "6"
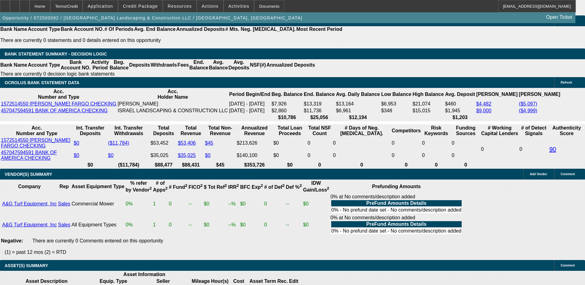
type input "1"
type input "UNKNOWN"
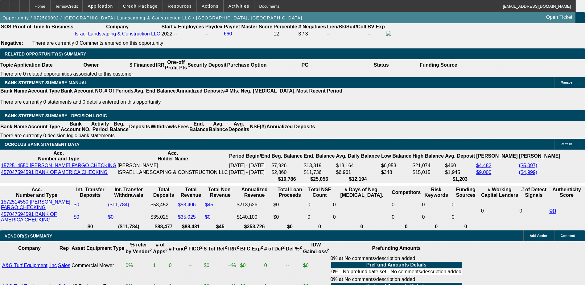
type input "$1,900.00"
type input "1"
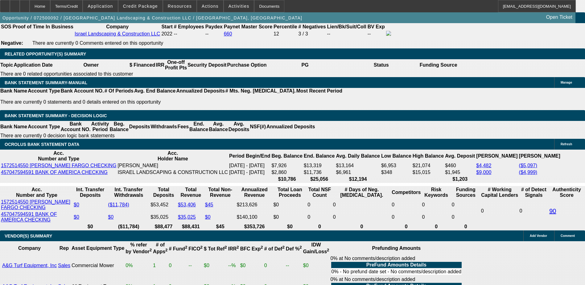
type input "$324.78"
type input "19"
type input "$492.87"
type input "1"
type input "$324.78"
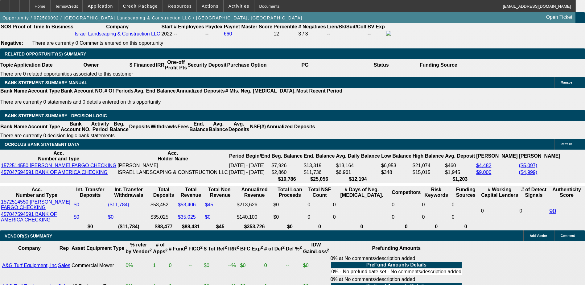
type input "11"
type input "$413.11"
type input "118"
type input "$1,875.08"
type input "118.5"
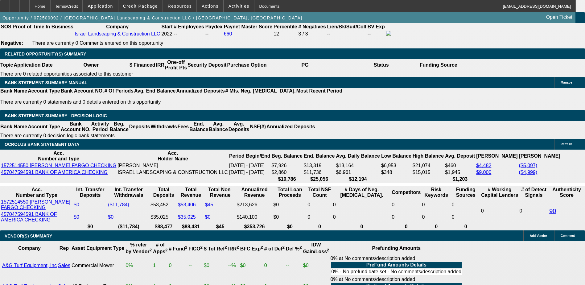
type input "$1,882.87"
type input "18"
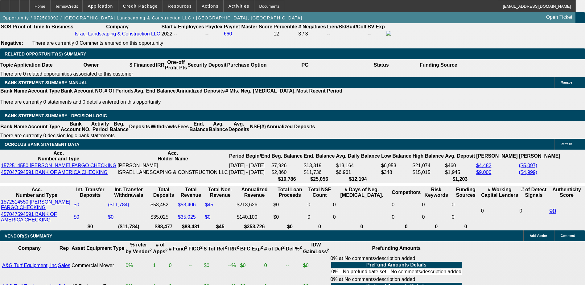
type input "$482.48"
type input "18.5"
type input "$487.66"
type input "18.5"
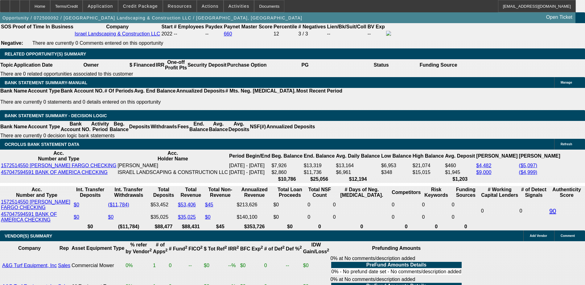
scroll to position [955, 0]
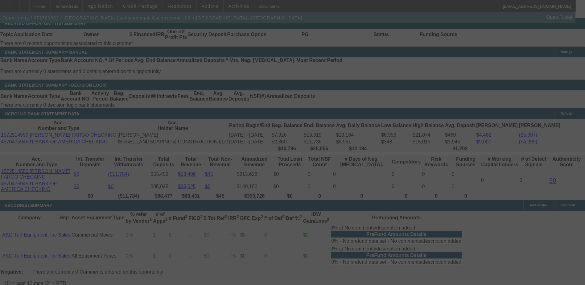
scroll to position [1048, 0]
select select "0"
select select "6"
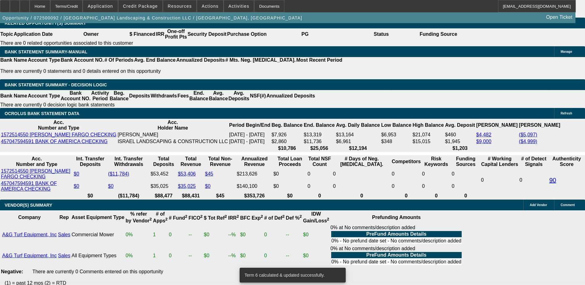
scroll to position [1044, 0]
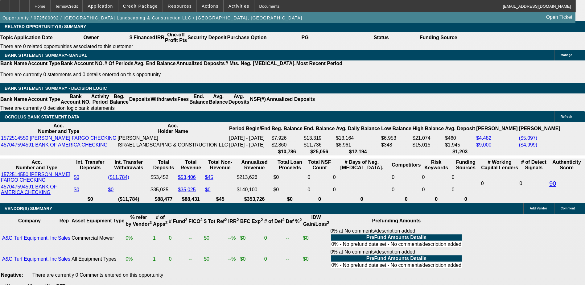
type input "4"
type input "UNKNOWN"
type input "49"
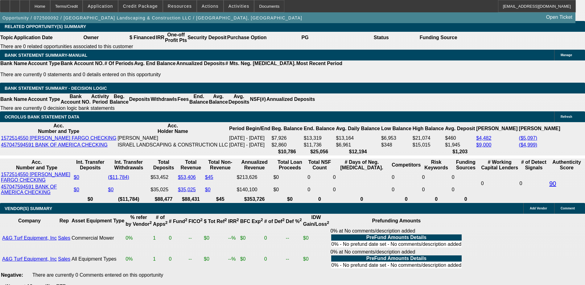
type input "499"
type input "19.6"
type input "$499.00"
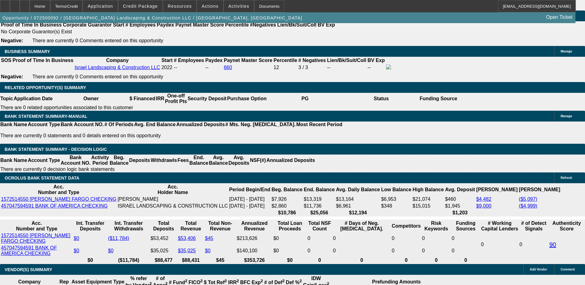
scroll to position [983, 0]
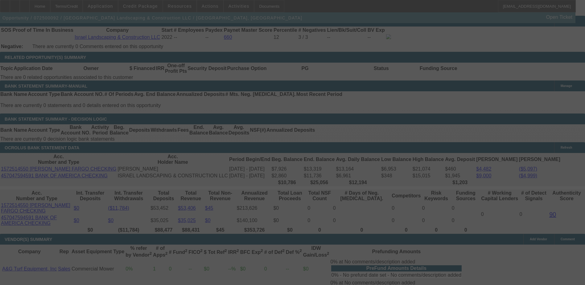
scroll to position [1044, 0]
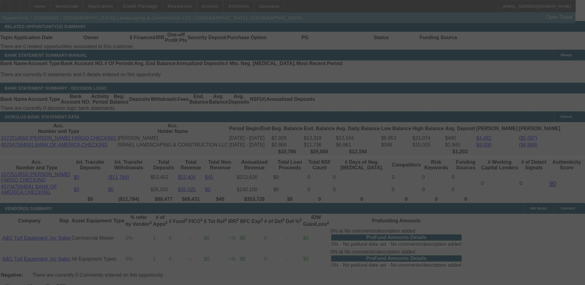
select select "0"
select select "6"
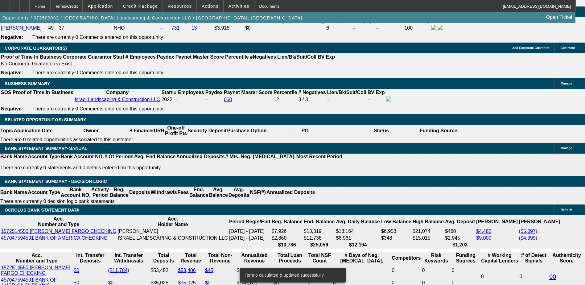
scroll to position [948, 0]
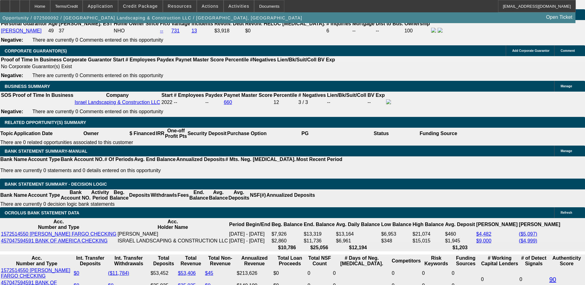
select select "0"
select select "2"
select select "0"
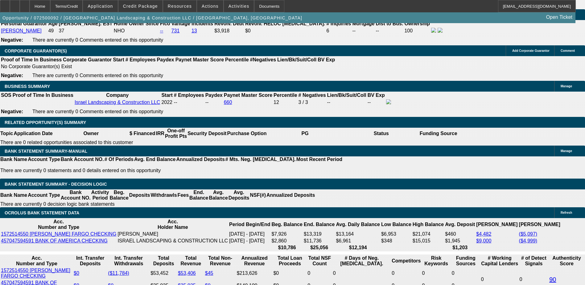
select select "6"
select select "0"
select select "2"
select select "0"
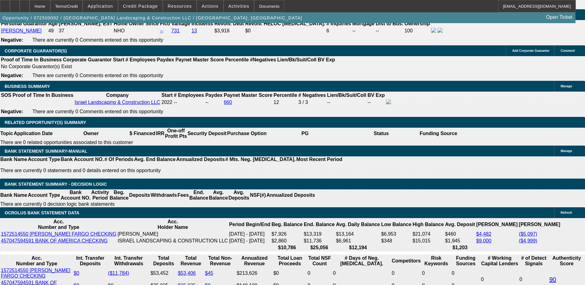
select select "6"
select select "0"
select select "2"
select select "0"
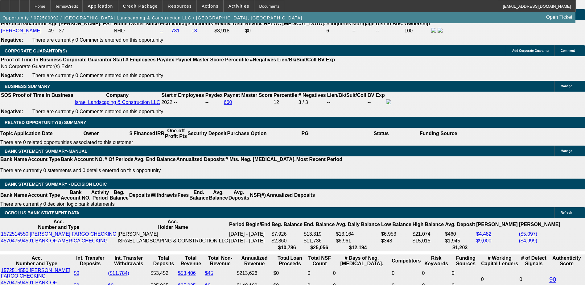
select select "6"
select select "0"
select select "6"
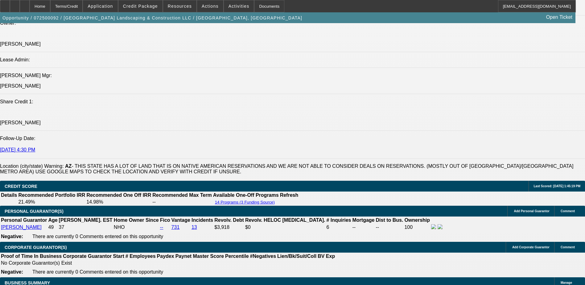
scroll to position [801, 0]
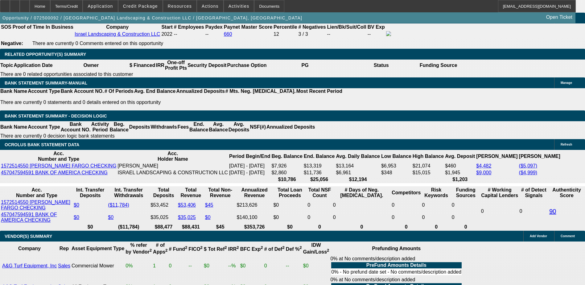
scroll to position [1017, 0]
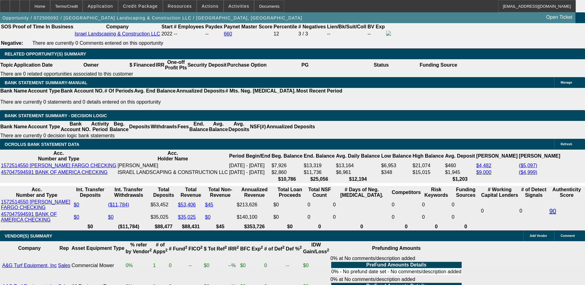
type input "UNKNOWN"
type input "48"
type input "$9,801.64"
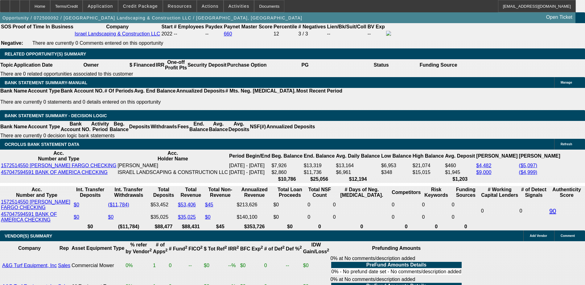
type input "$4,900.82"
type input "$1,060.38"
type input "$530.19"
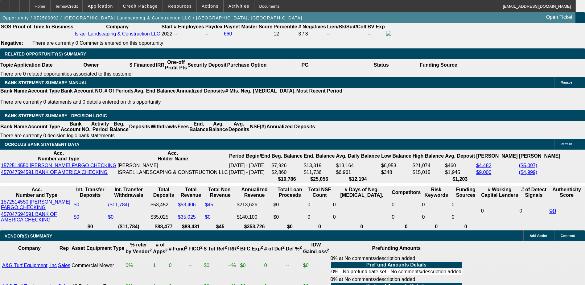
type input "60"
type input "$906.94"
type input "$453.47"
type input "$6,616.04"
type input "$3,308.02"
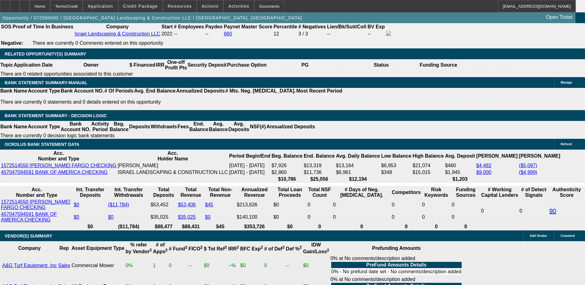
type input "0"
type input "06"
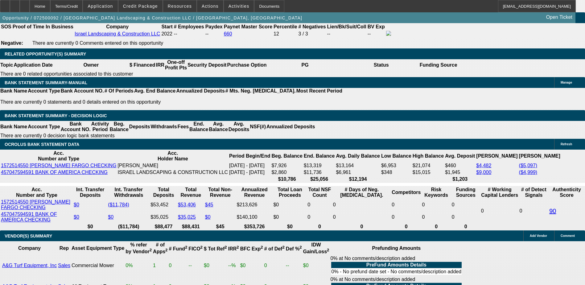
type input "$0.30"
type input "$0.15"
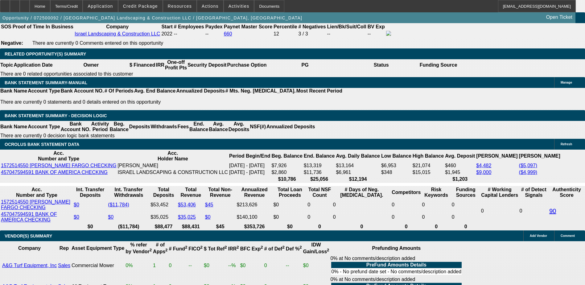
type input "60"
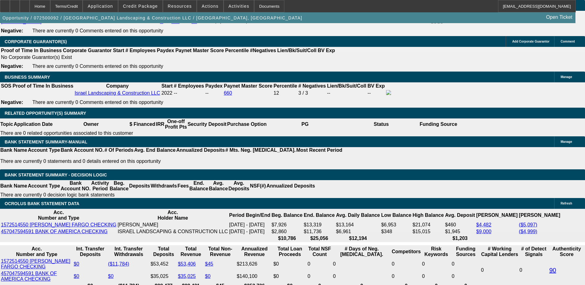
scroll to position [955, 0]
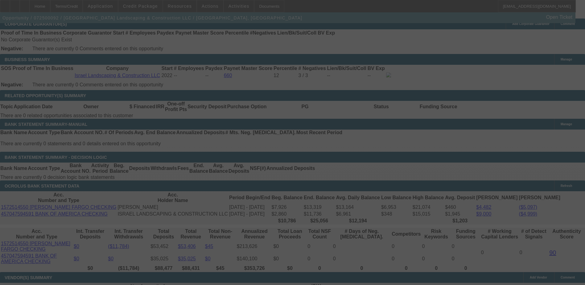
scroll to position [986, 0]
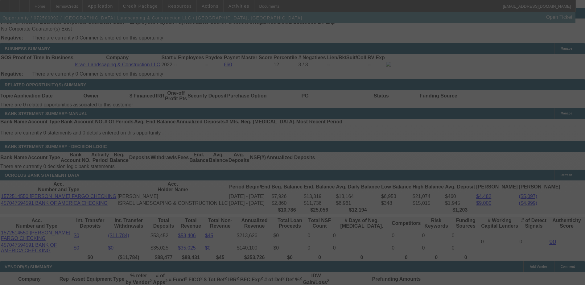
select select "0"
select select "2"
select select "0"
select select "6"
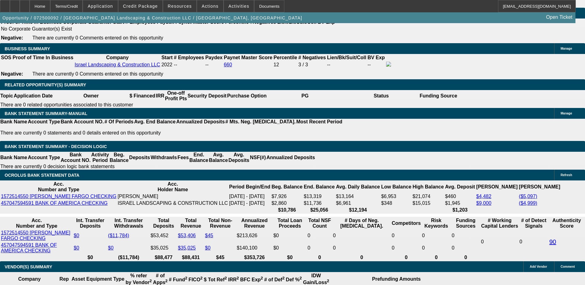
type input "UNKNOWN"
type input "1"
type input "$649.56"
type input "$324.78"
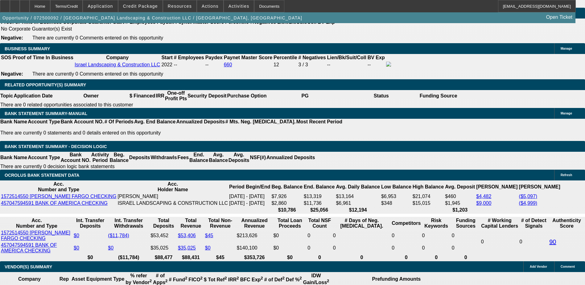
type input "15"
type input "$904.02"
type input "$452.01"
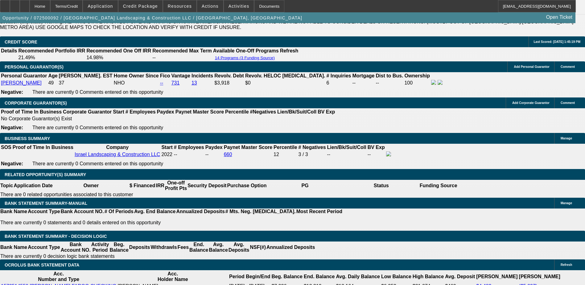
scroll to position [894, 0]
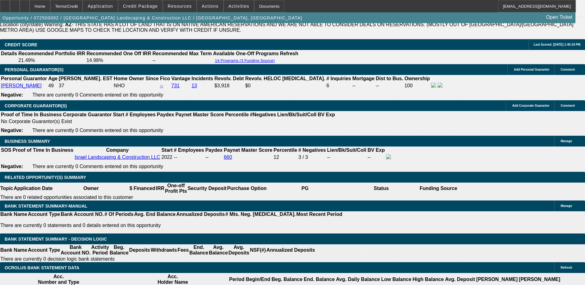
type input "15"
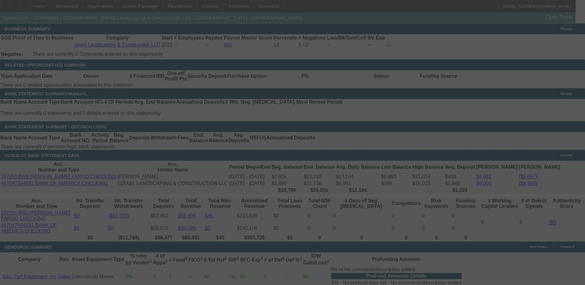
scroll to position [1017, 0]
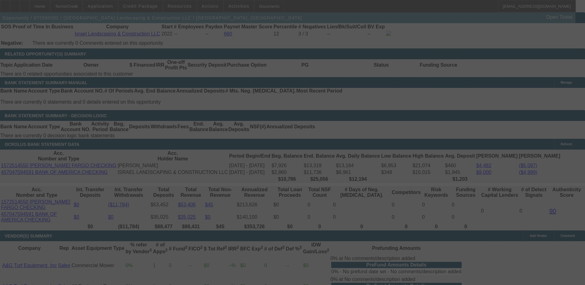
select select "0"
select select "2"
select select "0"
select select "6"
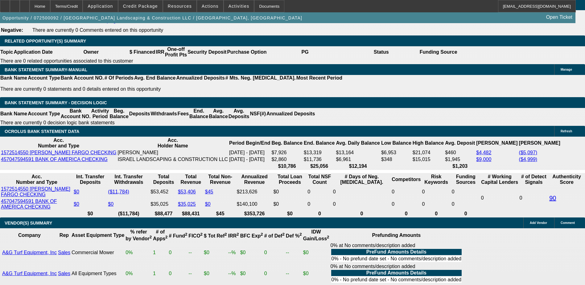
scroll to position [1041, 0]
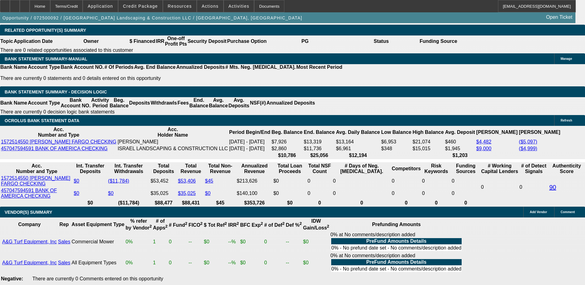
type input "15."
type input "UNKNOWN"
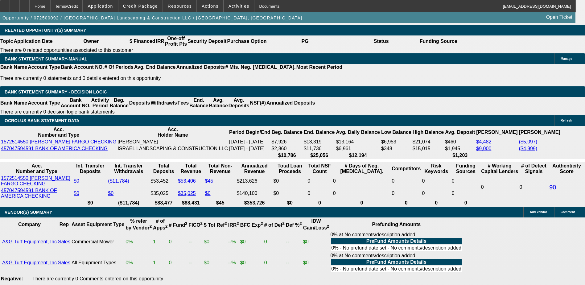
type input "4"
type input "$9,798.72"
type input "$4,899.36"
type input "48"
type input "$1,057.56"
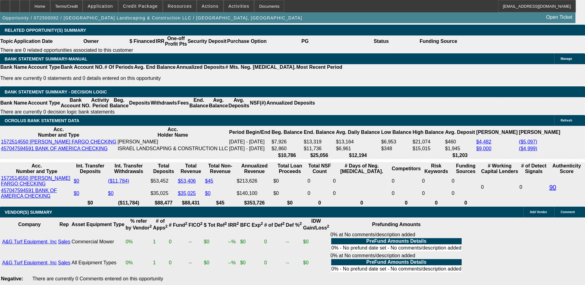
type input "$528.78"
type input "48"
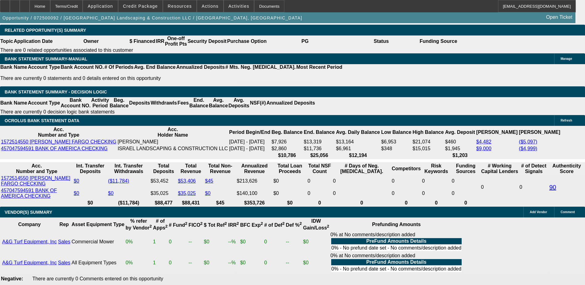
type input "12."
type input "$807.94"
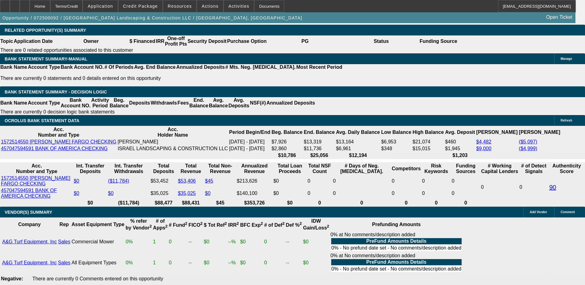
type input "$403.97"
type input "$1,000.68"
type input "$500.34"
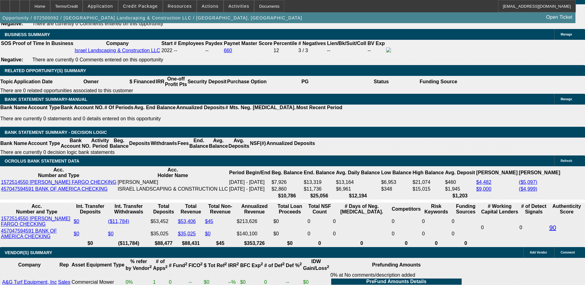
scroll to position [948, 0]
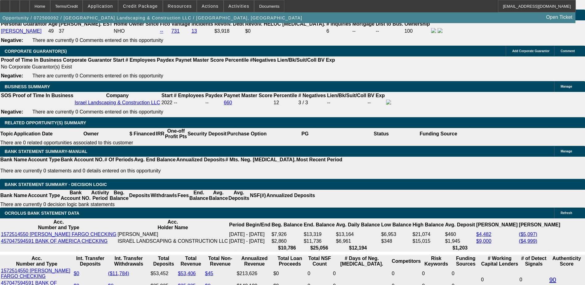
type input "12."
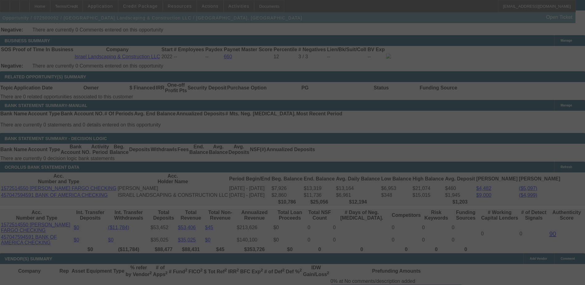
scroll to position [1041, 0]
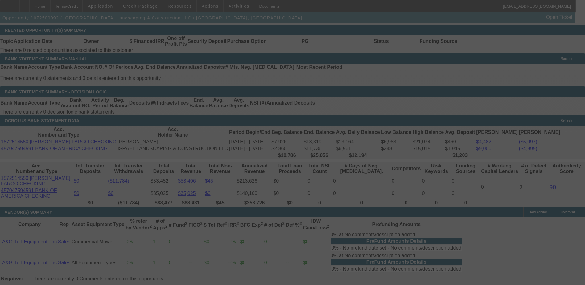
select select "0"
select select "2"
select select "0"
select select "6"
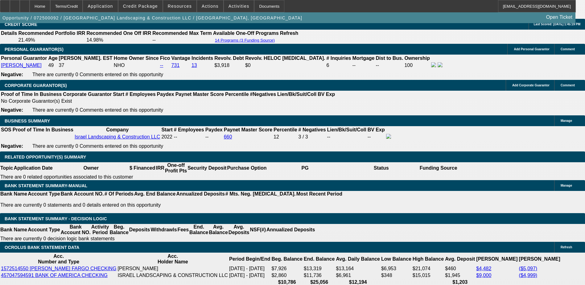
scroll to position [976, 0]
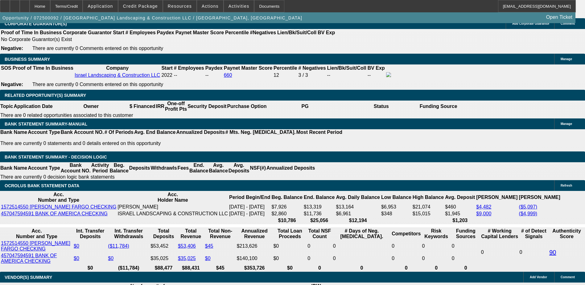
type input "UNKNOWN"
type input "3"
type input "$12,920.84"
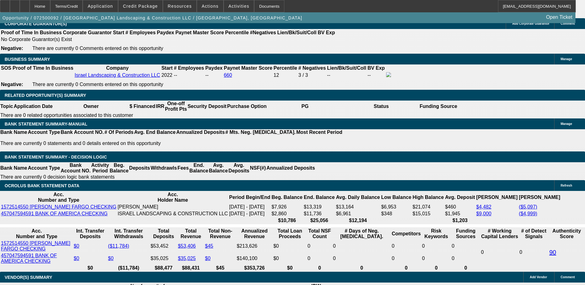
type input "$6,460.42"
type input "35"
type input "$1,292.14"
type input "$646.07"
type input "35"
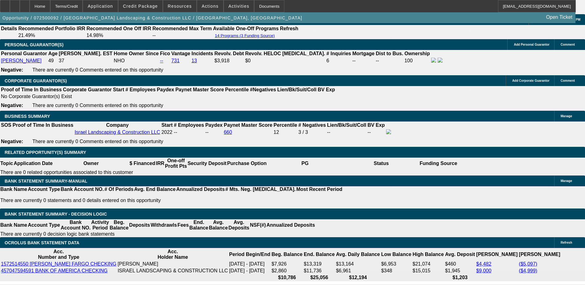
scroll to position [914, 0]
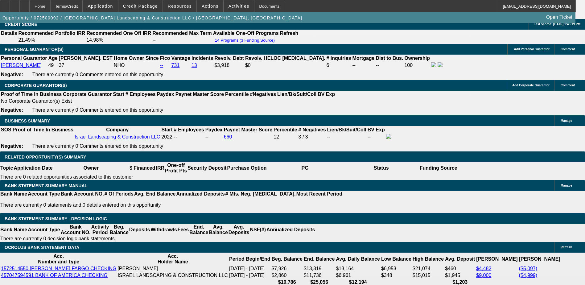
type input "15"
type input "$1,102.08"
type input "$551.04"
type input "$1,347.14"
type input "$673.57"
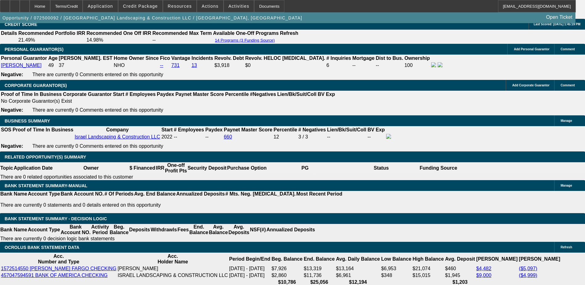
type input "15.1"
type input "$1,349.00"
type input "$674.50"
type input "15.1"
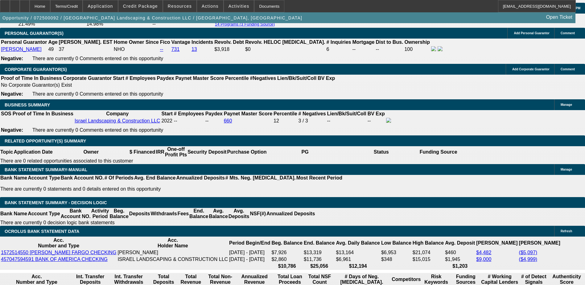
scroll to position [945, 0]
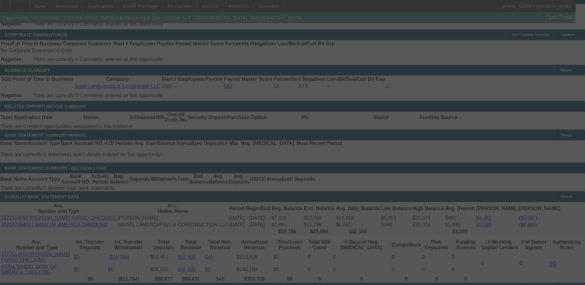
scroll to position [976, 0]
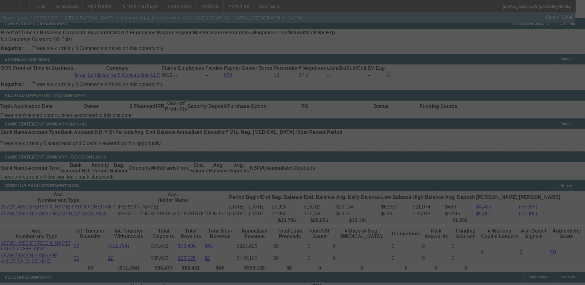
select select "0"
select select "2"
select select "0"
select select "6"
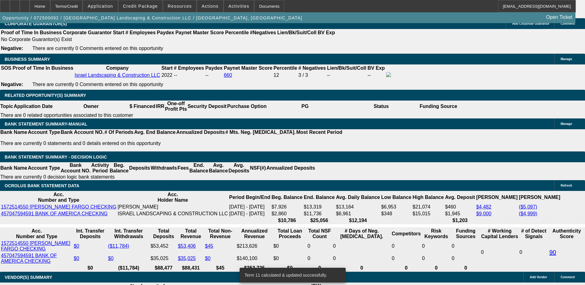
type input "UNKNOWN"
type input "3"
type input "$12,986.78"
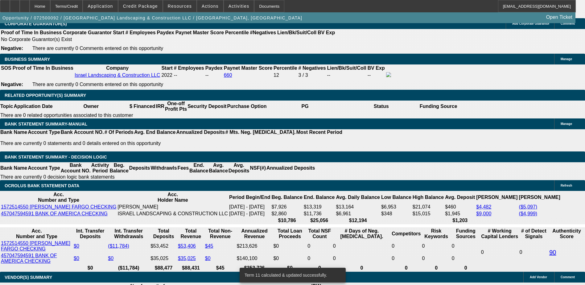
type input "$6,493.39"
type input "36"
type input "$1,319.14"
type input "$659.57"
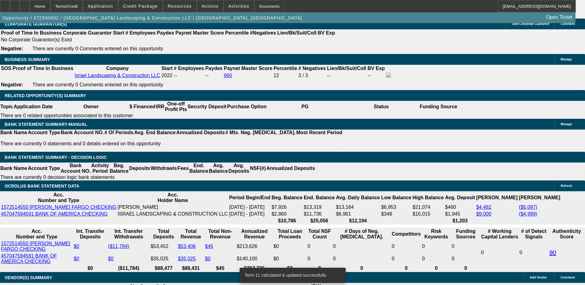
scroll to position [914, 0]
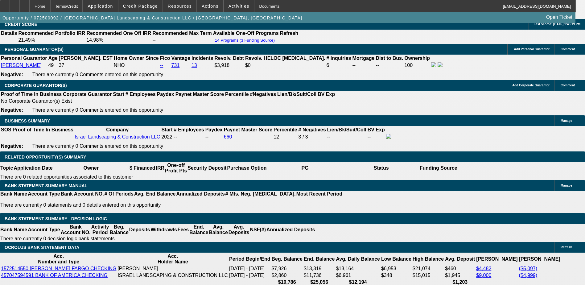
type input "36"
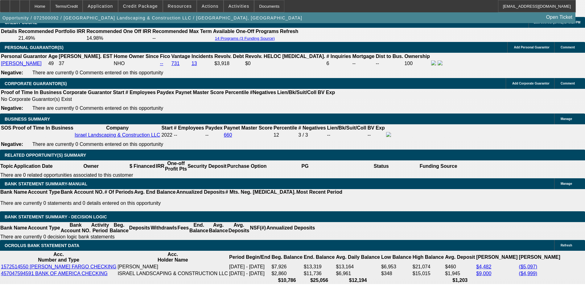
scroll to position [945, 0]
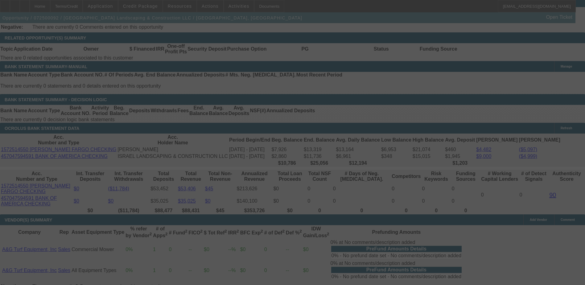
scroll to position [1037, 0]
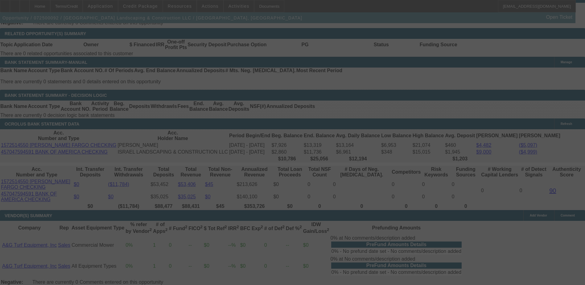
select select "0"
select select "2"
select select "0"
select select "6"
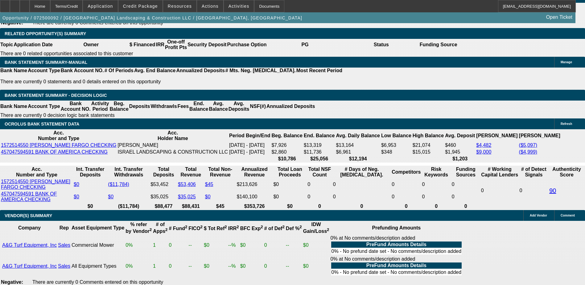
type input "6"
type input "$12.00"
type input "UNKNOWN"
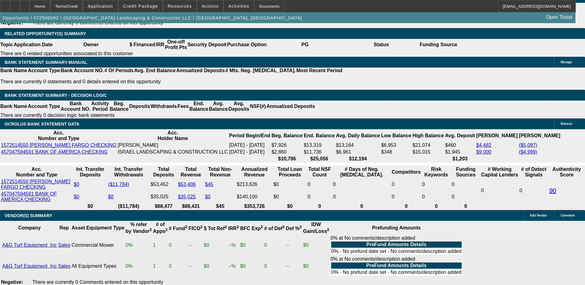
type input "660"
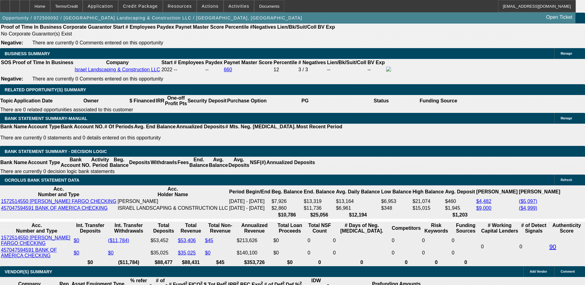
scroll to position [1032, 0]
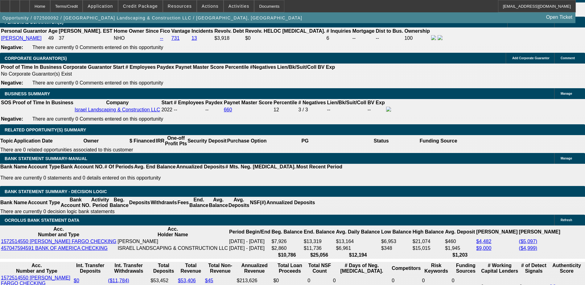
scroll to position [939, 0]
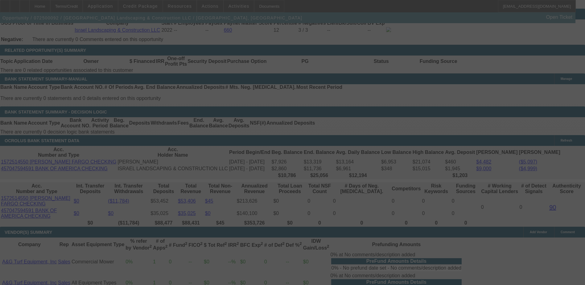
scroll to position [1032, 0]
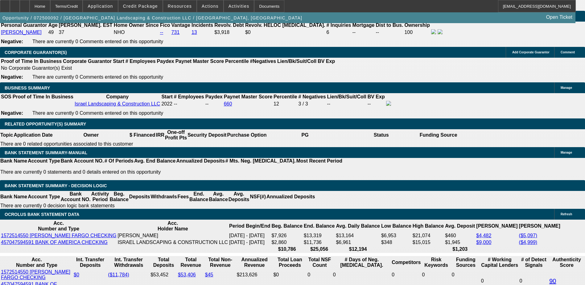
scroll to position [939, 0]
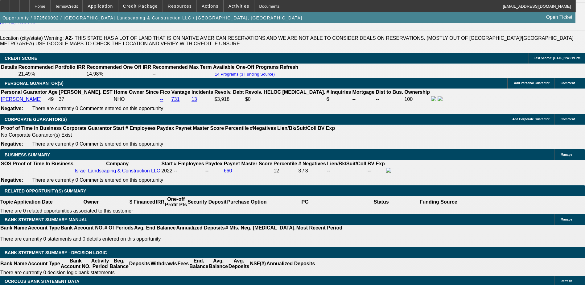
scroll to position [878, 0]
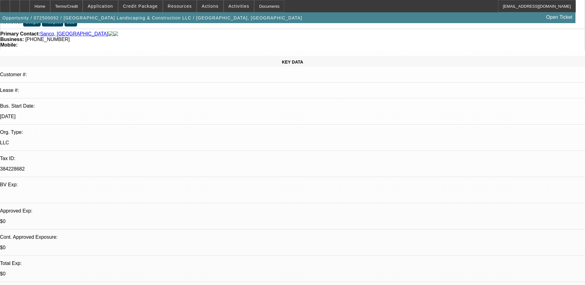
scroll to position [0, 0]
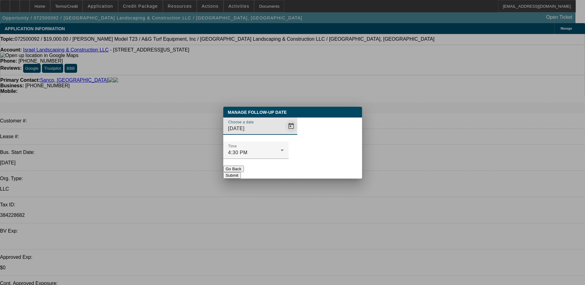
click at [283, 133] on span "Open calendar" at bounding box center [290, 126] width 15 height 15
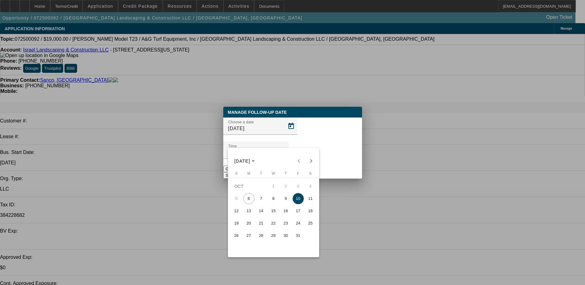
click at [277, 203] on span "8" at bounding box center [273, 198] width 11 height 11
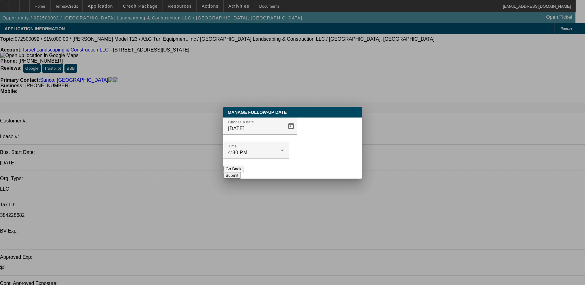
click at [293, 167] on div "Manage Follow-Up Date Choose a date 10/8/2025 Time 4:30 PM Go Back Submit" at bounding box center [292, 143] width 139 height 72
click at [280, 149] on div "4:30 PM" at bounding box center [254, 152] width 52 height 7
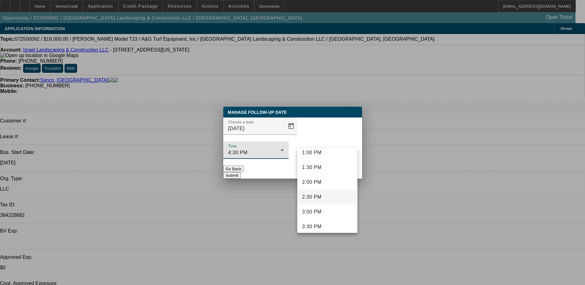
scroll to position [359, 0]
click at [312, 182] on span "1:00 PM" at bounding box center [311, 183] width 19 height 7
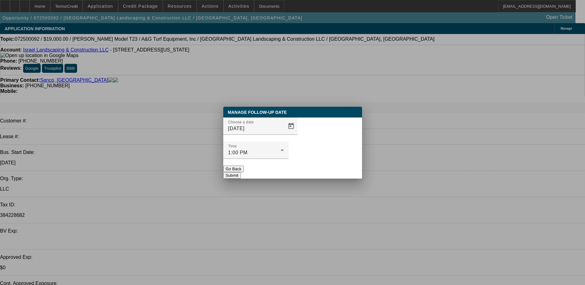
click at [241, 172] on button "Submit" at bounding box center [232, 175] width 18 height 6
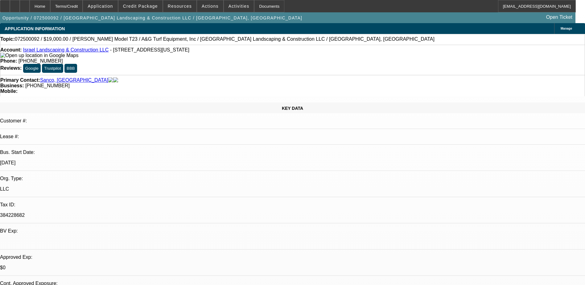
select select "0"
select select "2"
select select "0"
select select "2"
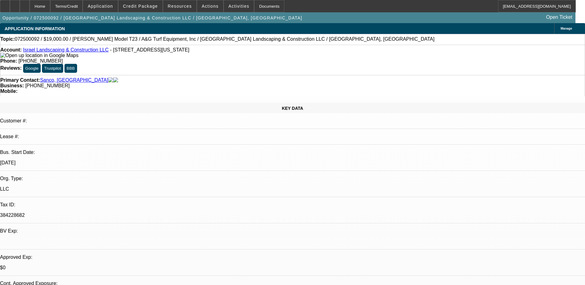
select select "0"
select select "2"
select select "0"
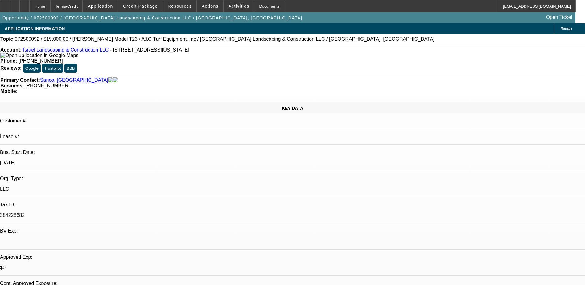
select select "0"
select select "1"
select select "2"
select select "6"
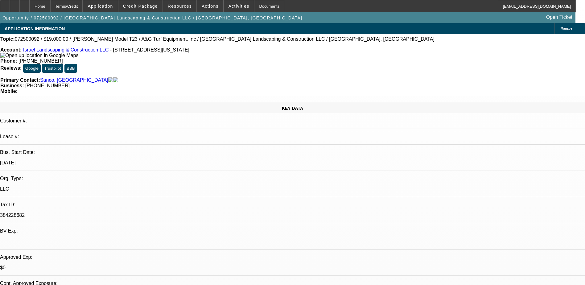
select select "1"
select select "2"
select select "6"
select select "1"
select select "2"
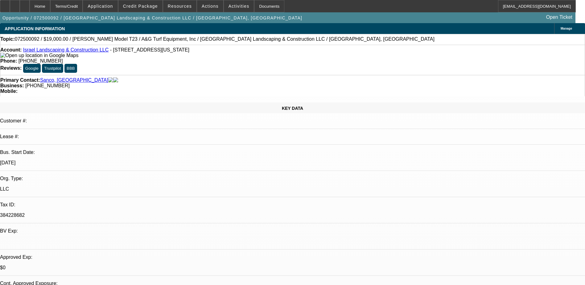
select select "6"
select select "1"
select select "6"
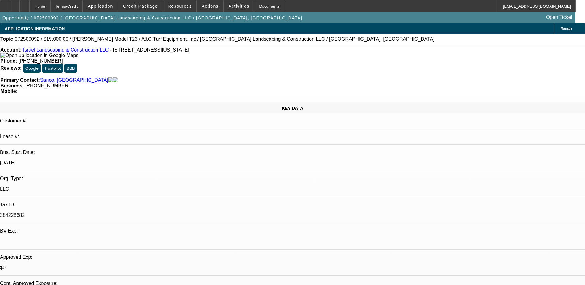
radio input "true"
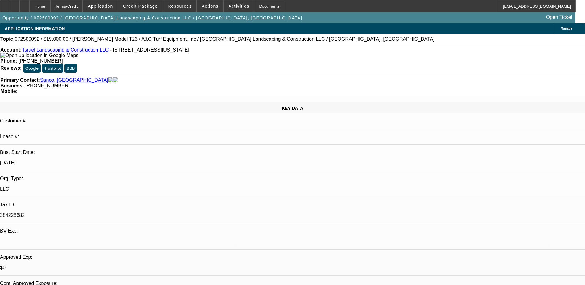
type textarea "10/6) LVM - have you decided to get son on deal to cosign / what do you have in…"
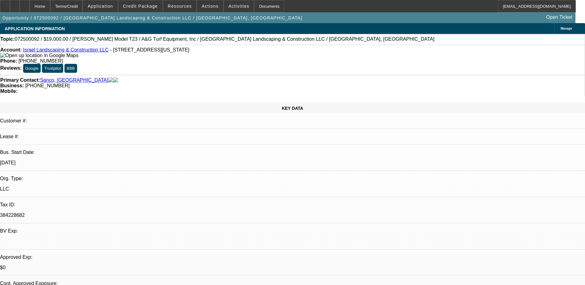
radio input "true"
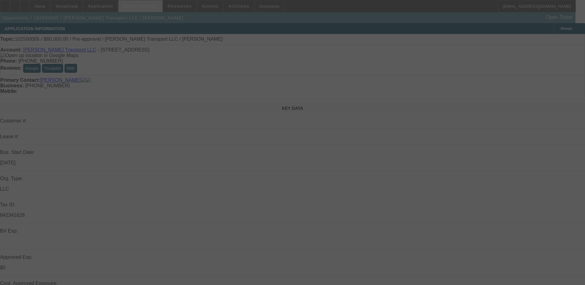
select select "0"
select select "2"
select select "0.1"
select select "4"
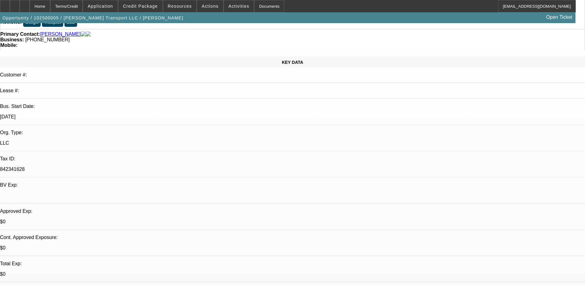
scroll to position [31, 0]
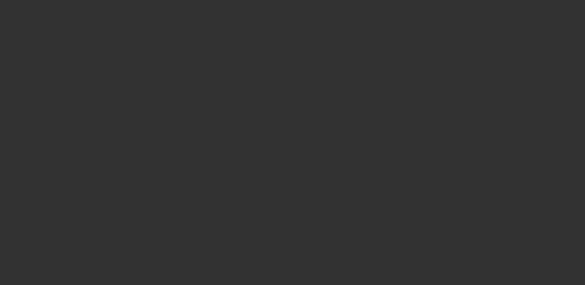
scroll to position [0, 0]
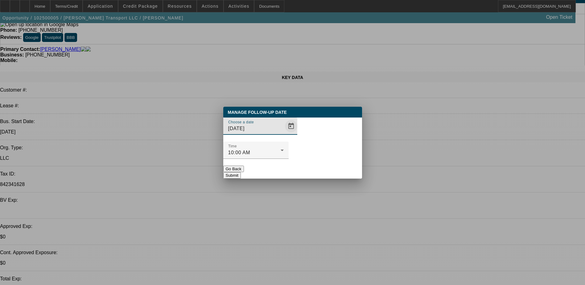
click at [283, 133] on span "Open calendar" at bounding box center [290, 126] width 15 height 15
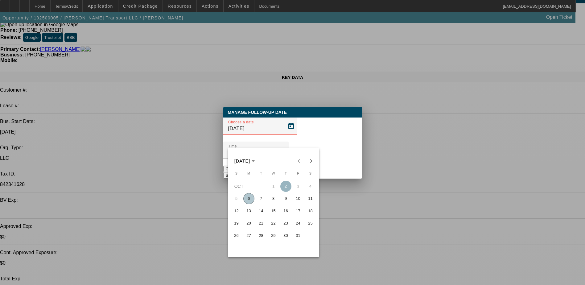
click at [263, 201] on span "7" at bounding box center [260, 198] width 11 height 11
type input "10/7/2025"
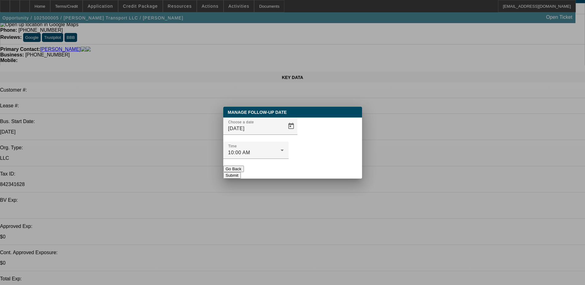
click at [241, 172] on button "Submit" at bounding box center [232, 175] width 18 height 6
